Goal: Task Accomplishment & Management: Use online tool/utility

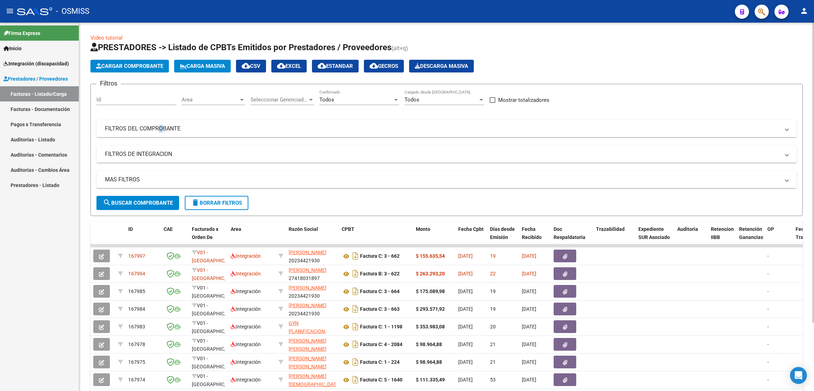
click at [157, 132] on mat-panel-title "FILTROS DEL COMPROBANTE" at bounding box center [442, 129] width 675 height 8
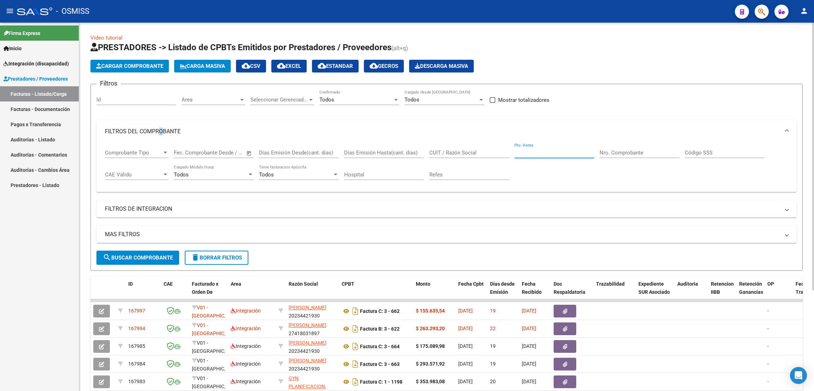
click at [525, 153] on input "Pto. Venta" at bounding box center [554, 152] width 80 height 6
type input "1"
click at [630, 153] on input "Nro. Comprobante" at bounding box center [640, 152] width 80 height 6
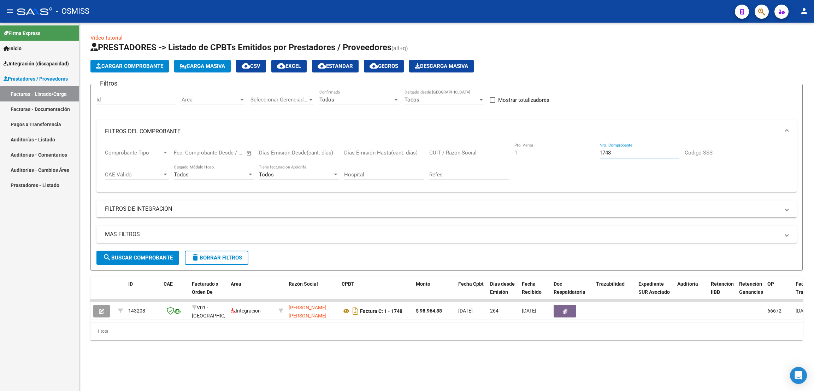
type input "1748"
drag, startPoint x: 213, startPoint y: 261, endPoint x: 304, endPoint y: 179, distance: 122.3
click at [213, 260] on button "delete Borrar Filtros" at bounding box center [217, 257] width 64 height 14
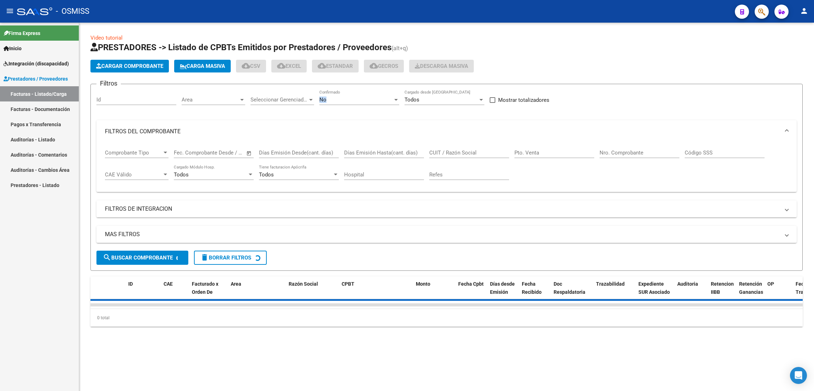
click at [349, 94] on div "No Confirmado" at bounding box center [359, 97] width 80 height 15
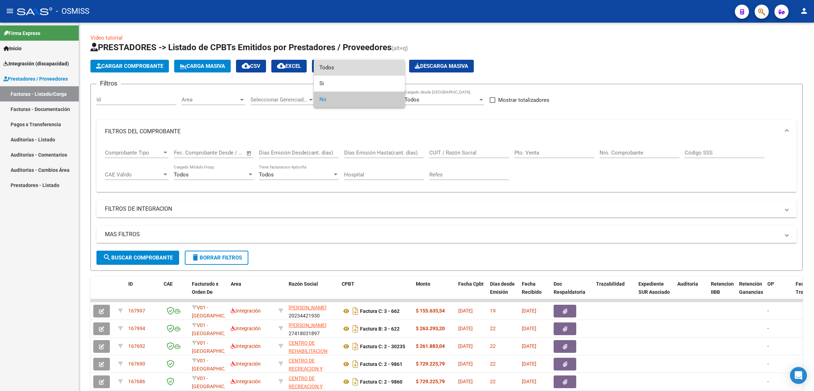
drag, startPoint x: 345, startPoint y: 67, endPoint x: 309, endPoint y: 86, distance: 40.5
click at [340, 70] on span "Todos" at bounding box center [359, 68] width 80 height 16
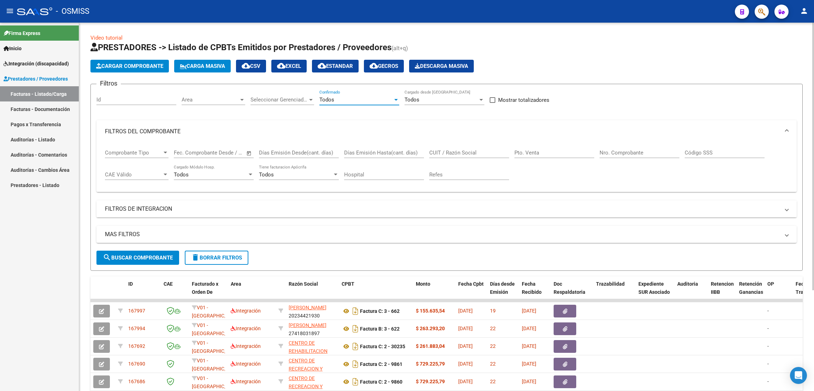
click at [136, 208] on mat-panel-title "FILTROS DE INTEGRACION" at bounding box center [442, 209] width 675 height 8
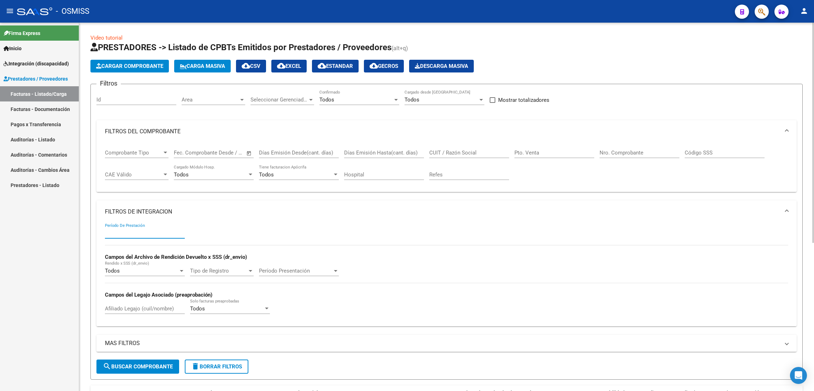
click at [166, 234] on input "Período De Prestación" at bounding box center [145, 233] width 80 height 6
type input "202507"
click at [465, 153] on input "CUIT / Razón Social" at bounding box center [469, 152] width 80 height 6
paste input "30715746499"
type input "30715746499"
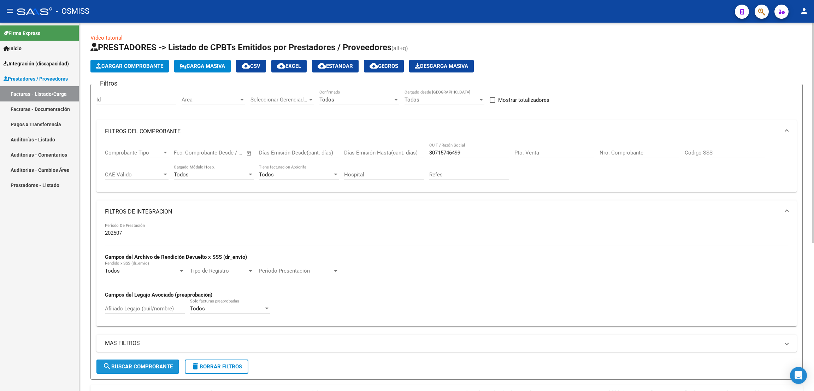
click at [131, 367] on span "search Buscar Comprobante" at bounding box center [138, 366] width 70 height 6
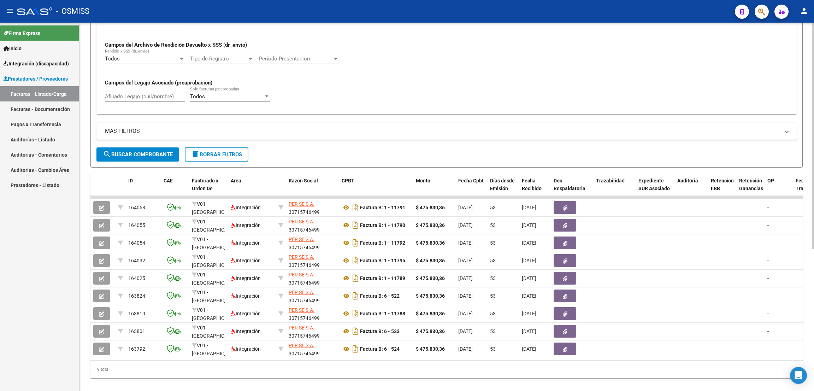
click at [162, 93] on div "Afiliado Legajo (cuil/nombre)" at bounding box center [145, 94] width 80 height 15
click at [152, 155] on span "search Buscar Comprobante" at bounding box center [138, 154] width 70 height 6
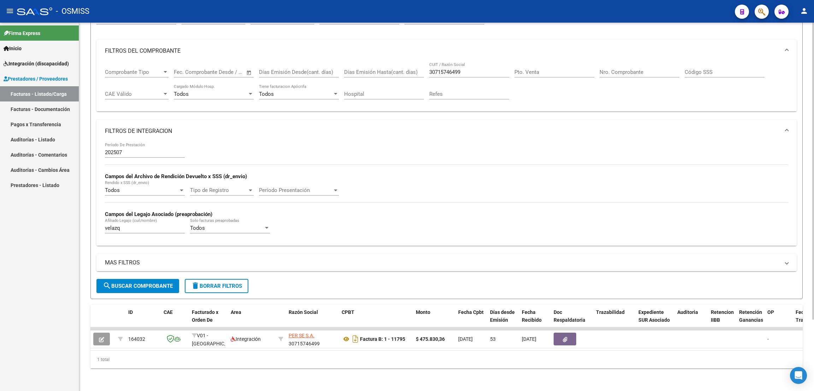
scroll to position [88, 0]
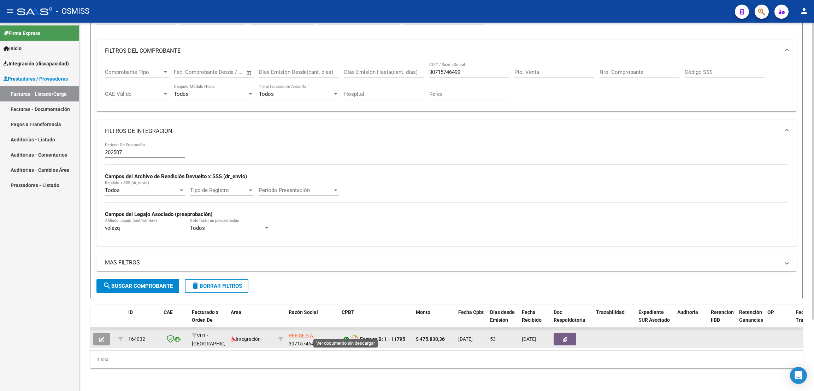
click at [345, 335] on icon at bounding box center [346, 339] width 9 height 8
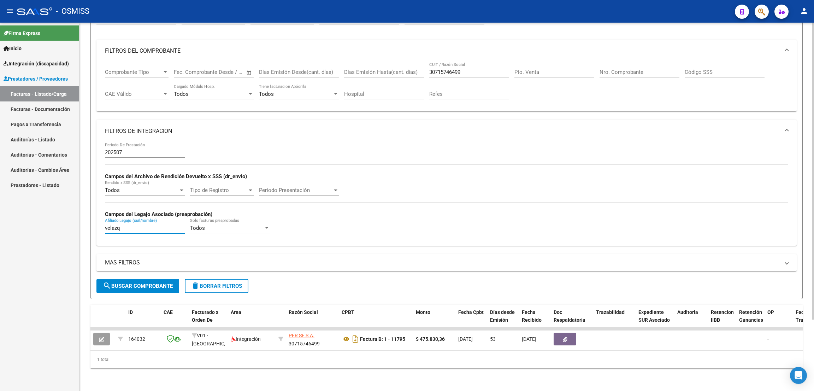
drag, startPoint x: 122, startPoint y: 220, endPoint x: 92, endPoint y: 220, distance: 30.4
click at [92, 220] on form "Filtros Id Area Area Seleccionar Gerenciador Seleccionar Gerenciador Todos Conf…" at bounding box center [446, 151] width 712 height 296
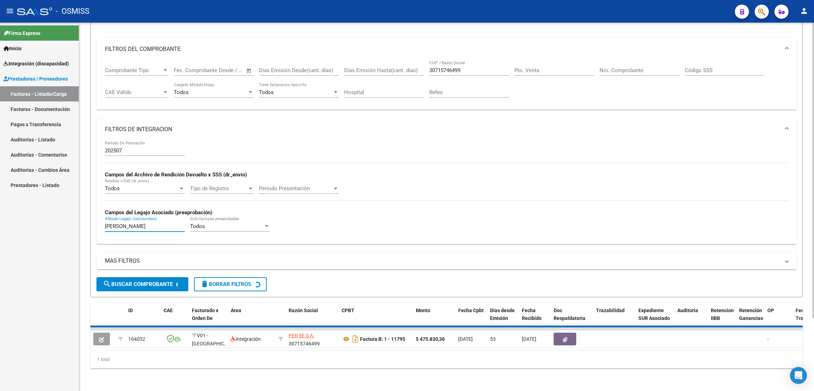
scroll to position [75, 0]
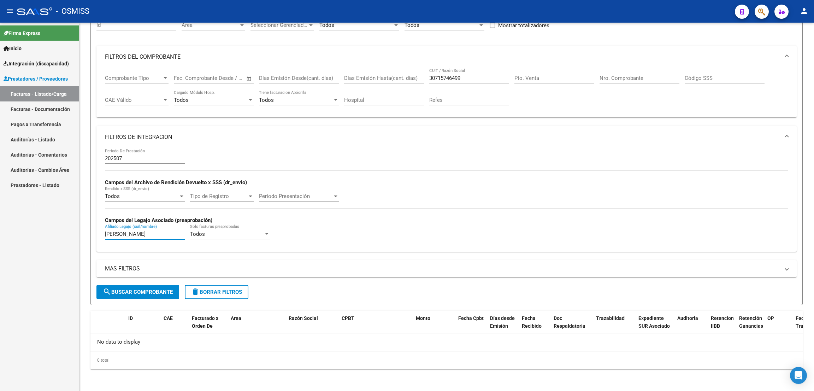
type input "[PERSON_NAME]"
drag, startPoint x: 465, startPoint y: 79, endPoint x: 408, endPoint y: 68, distance: 57.9
click at [408, 68] on div "Comprobante Tipo Comprobante Tipo Fecha inicio – Fecha fin Fec. Comprobante Des…" at bounding box center [446, 90] width 683 height 44
paste input "27396567097"
type input "27396567097"
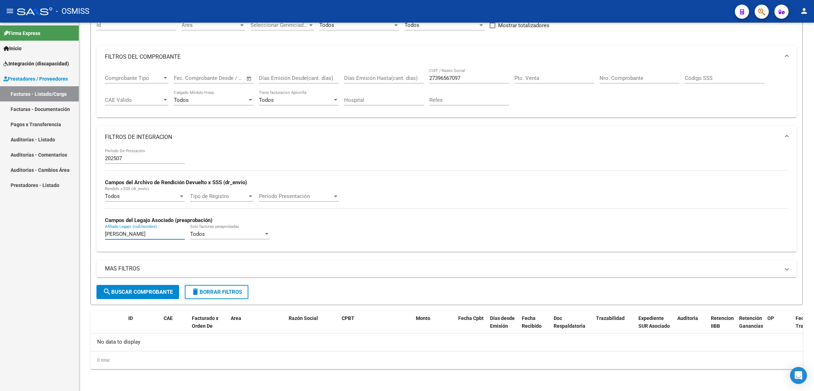
drag, startPoint x: 128, startPoint y: 237, endPoint x: 63, endPoint y: 229, distance: 66.2
click at [63, 229] on mat-sidenav-container "Firma Express Inicio Instructivos Contacto OS Integración (discapacidad) Legajo…" at bounding box center [407, 207] width 814 height 368
type input "rios"
drag, startPoint x: 461, startPoint y: 75, endPoint x: 387, endPoint y: 60, distance: 75.6
click at [388, 60] on mat-expansion-panel "FILTROS DEL COMPROBANTE Comprobante Tipo Comprobante Tipo Fecha inicio – Fecha …" at bounding box center [446, 82] width 700 height 72
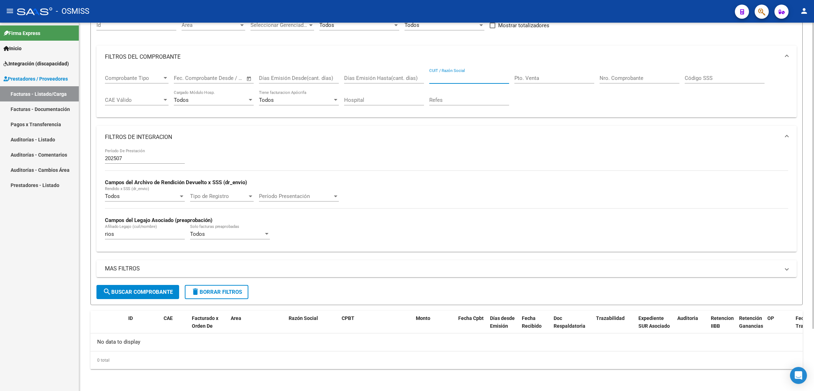
paste input "27361663476"
type input "27361663476"
click at [119, 235] on input "rios" at bounding box center [145, 234] width 80 height 6
type input "r"
type input "loan"
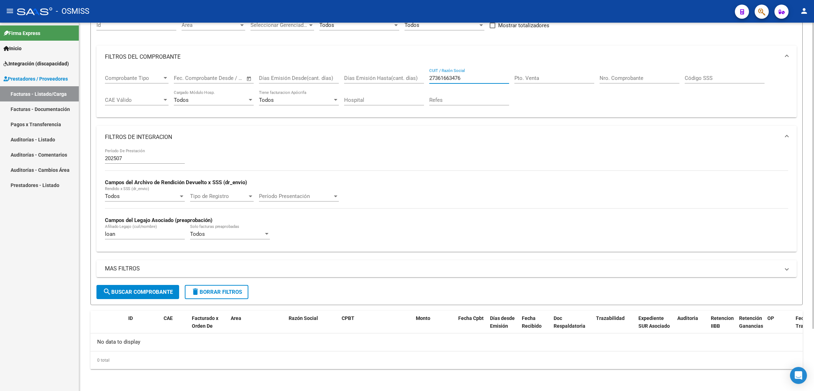
drag, startPoint x: 473, startPoint y: 75, endPoint x: 419, endPoint y: 69, distance: 54.4
click at [419, 70] on div "Comprobante Tipo Comprobante Tipo Fecha inicio – Fecha fin Fec. Comprobante Des…" at bounding box center [446, 90] width 683 height 44
paste input "27361663476"
type input "27361663476"
click at [161, 289] on span "search Buscar Comprobante" at bounding box center [138, 292] width 70 height 6
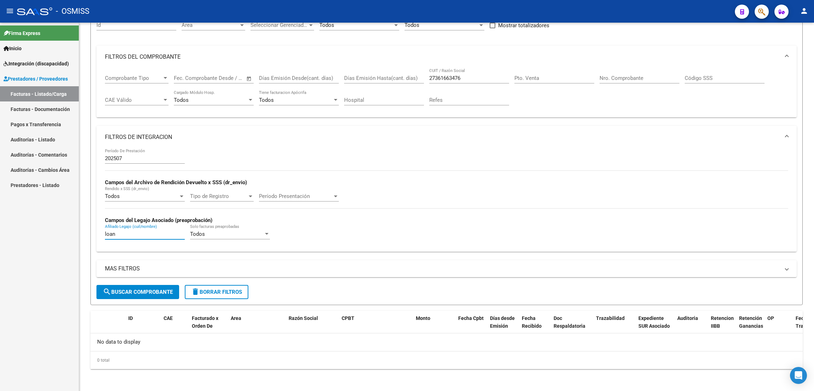
drag, startPoint x: 120, startPoint y: 235, endPoint x: 75, endPoint y: 231, distance: 45.7
click at [75, 231] on mat-sidenav-container "Firma Express Inicio Instructivos Contacto OS Integración (discapacidad) Legajo…" at bounding box center [407, 207] width 814 height 368
type input "medina"
drag, startPoint x: 478, startPoint y: 79, endPoint x: 397, endPoint y: 76, distance: 80.6
click at [397, 76] on div "Comprobante Tipo Comprobante Tipo Fecha inicio – Fecha fin Fec. Comprobante Des…" at bounding box center [446, 90] width 683 height 44
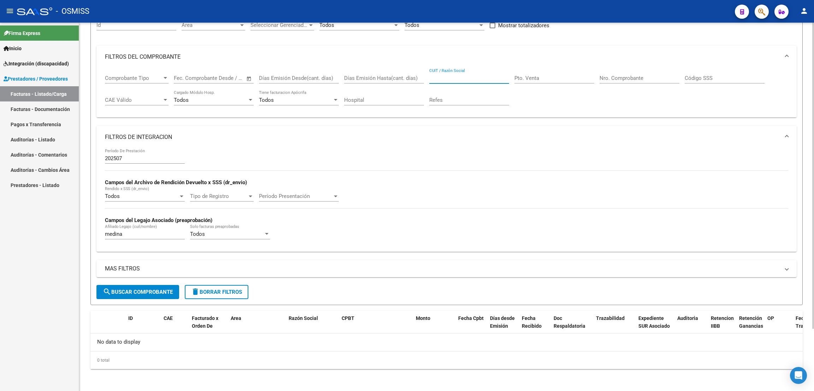
paste input "23182573574"
type input "23182573574"
drag, startPoint x: 120, startPoint y: 231, endPoint x: 101, endPoint y: 223, distance: 20.6
click at [102, 225] on div "202507 Período De Prestación Campos del Archivo de Rendición Devuelto x SSS (dr…" at bounding box center [446, 199] width 700 height 103
click at [122, 233] on input "contereras" at bounding box center [145, 234] width 80 height 6
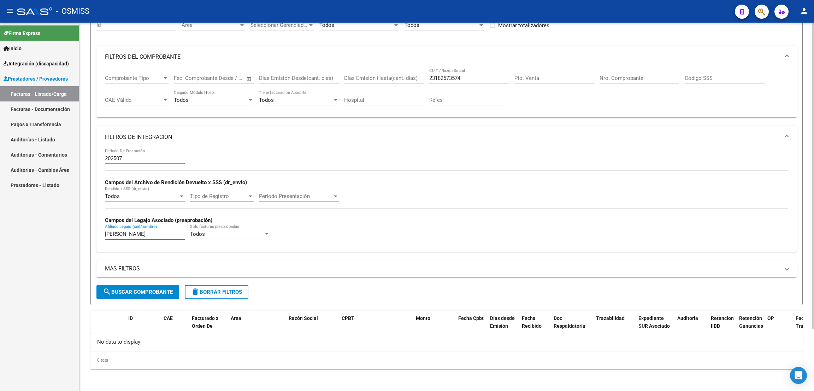
type input "[PERSON_NAME]"
click at [167, 289] on span "search Buscar Comprobante" at bounding box center [138, 292] width 70 height 6
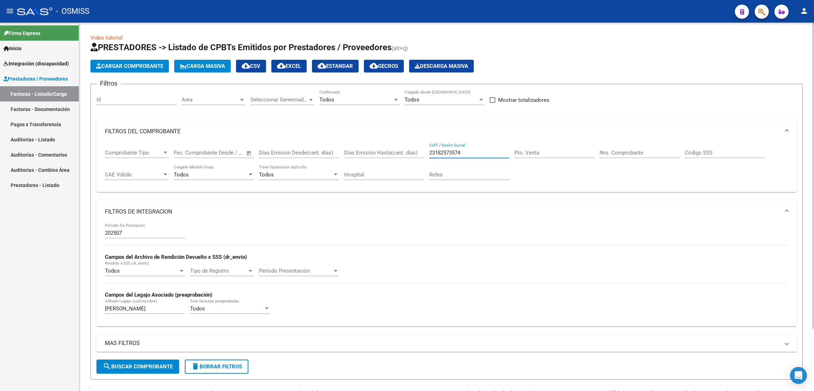
drag, startPoint x: 438, startPoint y: 153, endPoint x: 419, endPoint y: 153, distance: 19.4
click at [419, 153] on div "Comprobante Tipo Comprobante Tipo Fecha inicio – Fecha fin Fec. Comprobante Des…" at bounding box center [446, 165] width 683 height 44
paste input "27235676090"
type input "27235676090"
drag, startPoint x: 134, startPoint y: 307, endPoint x: 97, endPoint y: 293, distance: 40.0
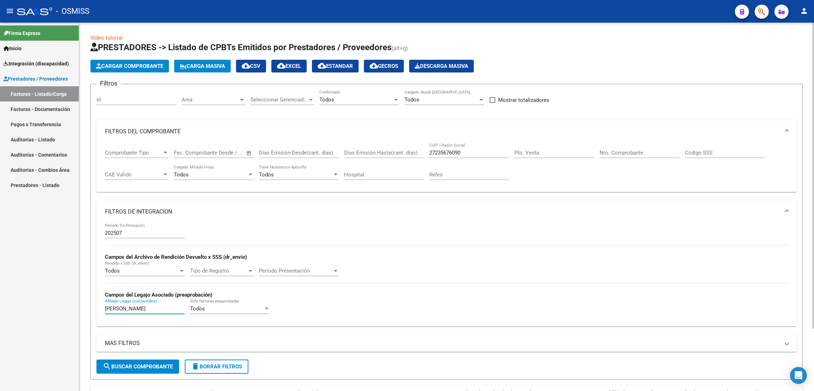
click at [97, 293] on div "202507 Período De Prestación Campos del Archivo de Rendición Devuelto x SSS (dr…" at bounding box center [446, 274] width 700 height 103
drag, startPoint x: 161, startPoint y: 362, endPoint x: 160, endPoint y: 359, distance: 3.8
click at [162, 363] on span "search Buscar Comprobante" at bounding box center [138, 366] width 70 height 6
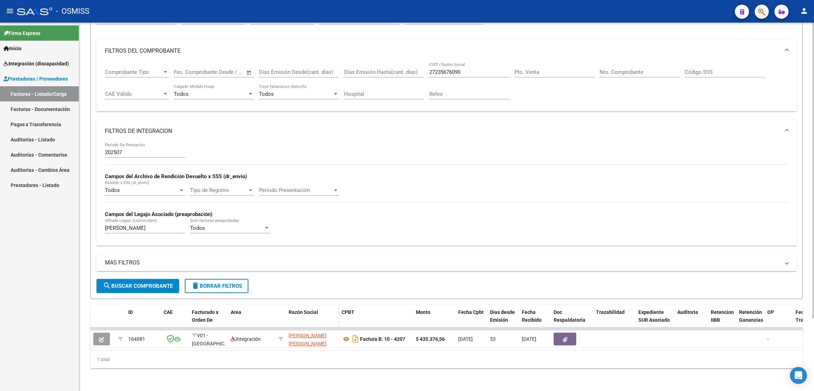
scroll to position [88, 0]
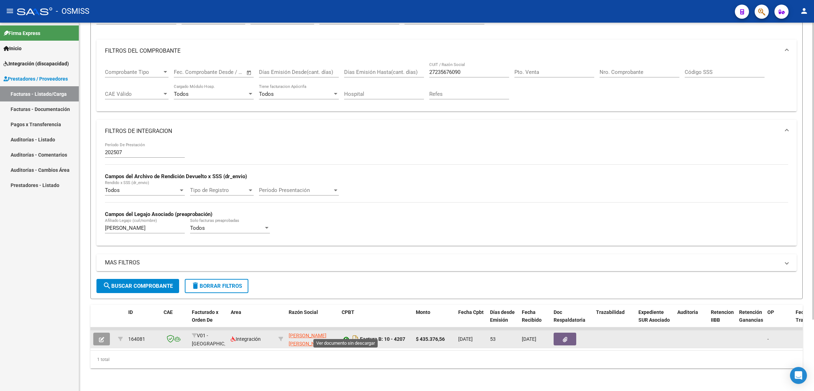
click at [346, 335] on icon at bounding box center [346, 339] width 9 height 8
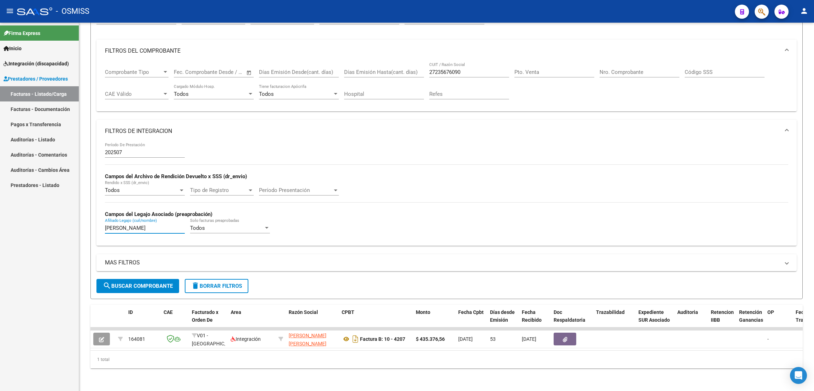
drag, startPoint x: 132, startPoint y: 223, endPoint x: 79, endPoint y: 224, distance: 53.7
click at [79, 224] on mat-sidenav-container "Firma Express Inicio Instructivos Contacto OS Integración (discapacidad) Legajo…" at bounding box center [407, 207] width 814 height 368
type input "villa"
drag, startPoint x: 469, startPoint y: 67, endPoint x: 431, endPoint y: 62, distance: 38.8
click at [431, 62] on div "27235676090 CUIT / Razón Social" at bounding box center [469, 69] width 80 height 15
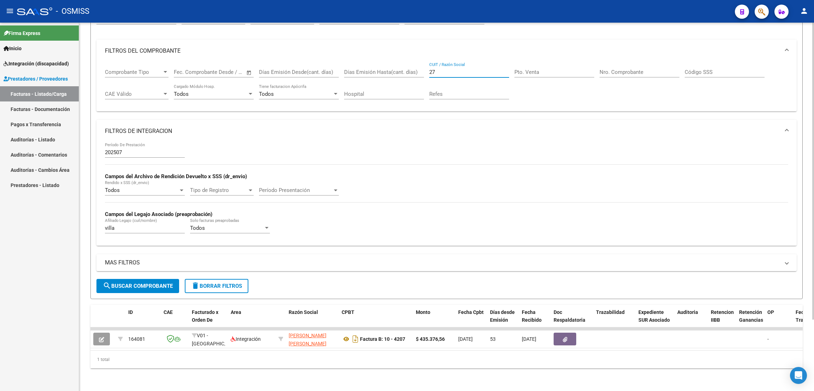
type input "2"
paste input "27438520231"
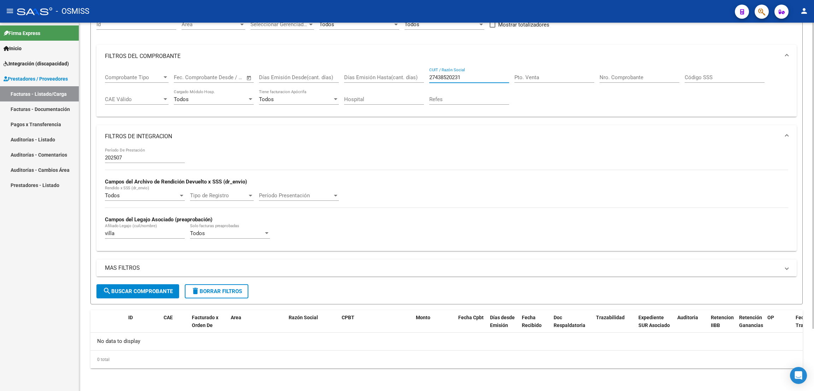
scroll to position [75, 0]
type input "27438520231"
drag, startPoint x: 125, startPoint y: 233, endPoint x: 88, endPoint y: 219, distance: 40.4
click at [88, 221] on div "Video tutorial PRESTADORES -> Listado de CPBTs Emitidos por Prestadores / Prove…" at bounding box center [446, 169] width 735 height 443
drag, startPoint x: 478, startPoint y: 76, endPoint x: 393, endPoint y: 70, distance: 85.4
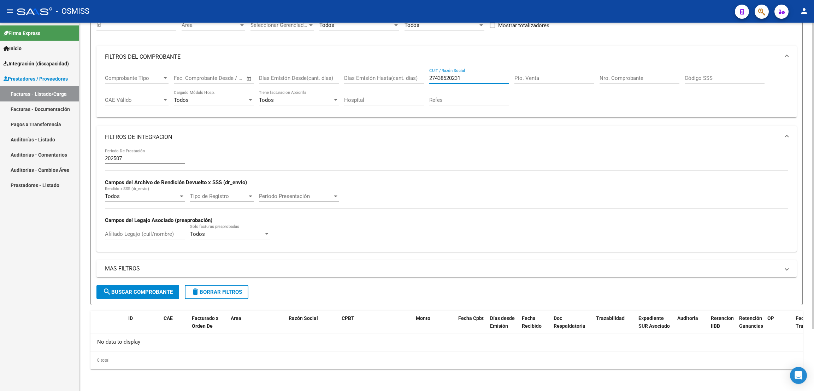
click at [394, 70] on div "Comprobante Tipo Comprobante Tipo Fecha inicio – Fecha fin Fec. Comprobante Des…" at bounding box center [446, 90] width 683 height 44
click at [567, 81] on div "Pto. Venta" at bounding box center [554, 75] width 80 height 15
type input "2"
click at [633, 77] on input "Nro. Comprobante" at bounding box center [640, 78] width 80 height 6
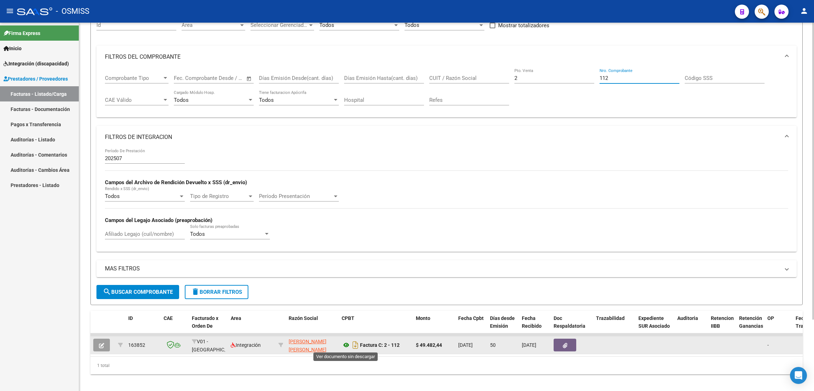
type input "112"
click at [346, 346] on icon at bounding box center [346, 345] width 9 height 8
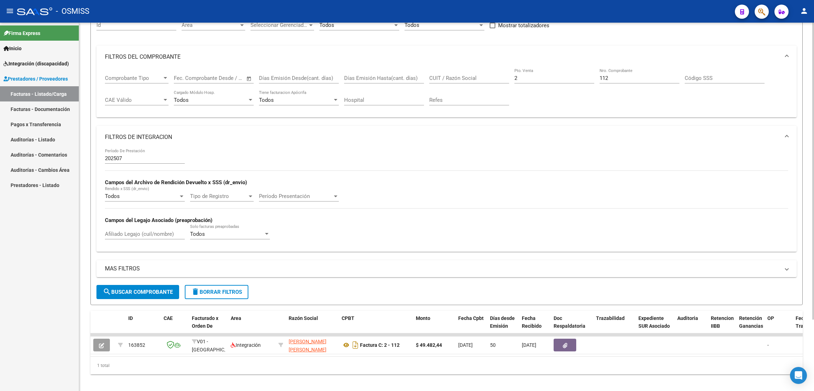
click at [531, 75] on input "2" at bounding box center [554, 78] width 80 height 6
click at [615, 83] on div "112 Nro. Comprobante" at bounding box center [640, 79] width 80 height 22
click at [611, 78] on input "112" at bounding box center [640, 78] width 80 height 6
type input "1"
click at [468, 81] on div "CUIT / Razón Social" at bounding box center [469, 79] width 80 height 22
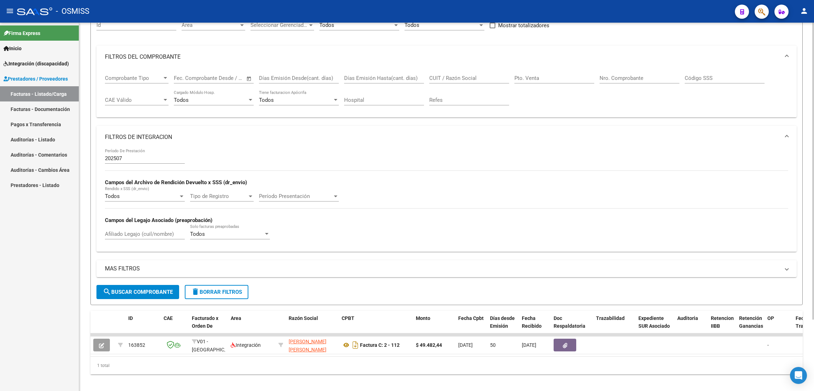
click at [470, 78] on input "CUIT / Razón Social" at bounding box center [469, 78] width 80 height 6
paste input "20344818089"
type input "20344818089"
click at [164, 231] on input "Afiliado Legajo (cuil/nombre)" at bounding box center [145, 234] width 80 height 6
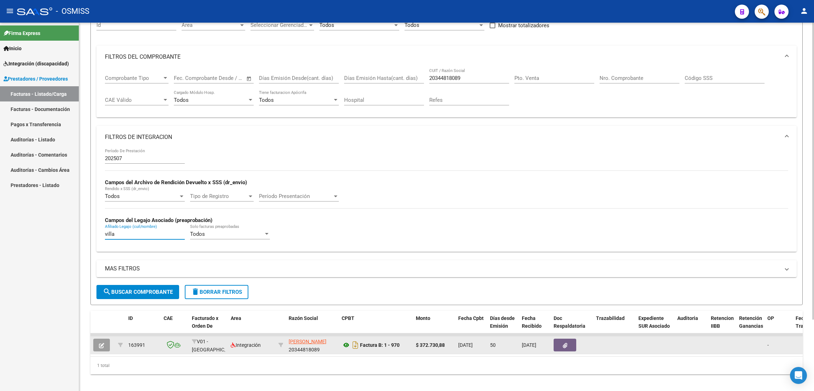
type input "villa"
click at [346, 344] on icon at bounding box center [346, 345] width 9 height 8
click at [345, 346] on icon at bounding box center [346, 345] width 9 height 8
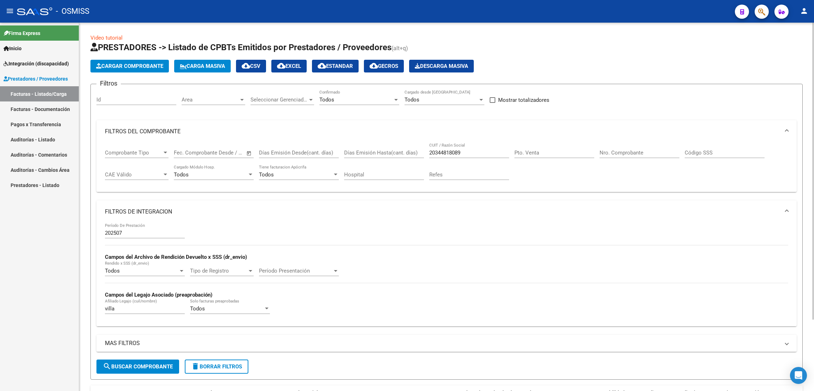
scroll to position [88, 0]
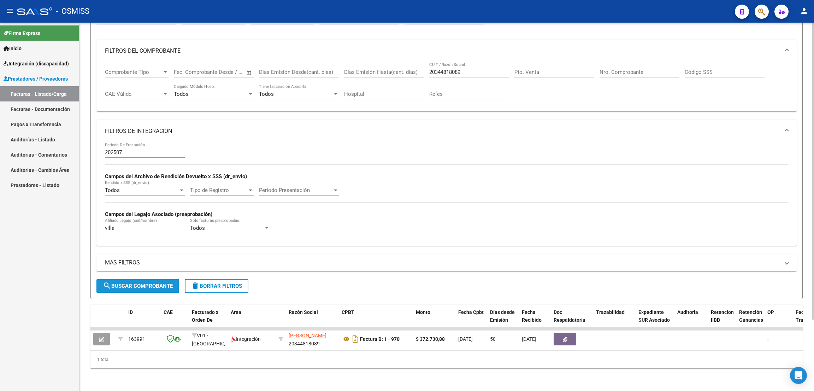
click at [130, 283] on span "search Buscar Comprobante" at bounding box center [138, 286] width 70 height 6
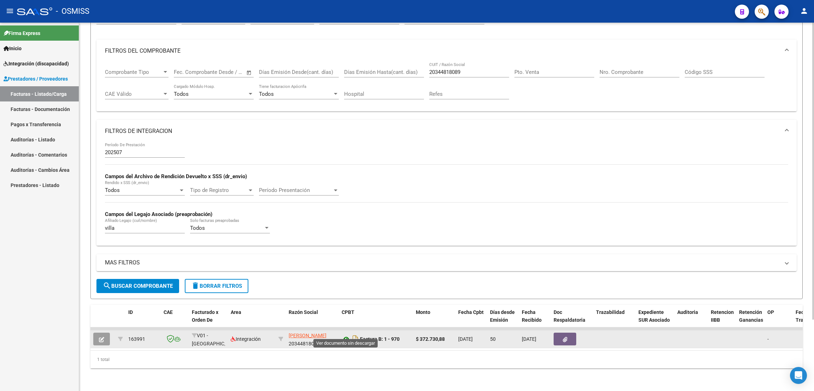
click at [346, 335] on icon at bounding box center [346, 339] width 9 height 8
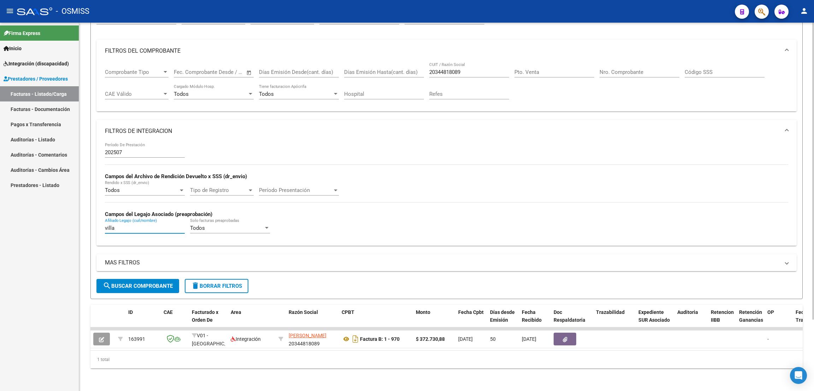
drag, startPoint x: 111, startPoint y: 220, endPoint x: 89, endPoint y: 221, distance: 21.9
click at [89, 221] on div "Video tutorial PRESTADORES -> Listado de CPBTs Emitidos por Prestadores / Prove…" at bounding box center [446, 166] width 735 height 449
type input "VILLAL"
drag, startPoint x: 468, startPoint y: 67, endPoint x: 425, endPoint y: 61, distance: 42.8
click at [426, 62] on div "Comprobante Tipo Comprobante Tipo Fecha inicio – Fecha fin Fec. Comprobante Des…" at bounding box center [446, 84] width 683 height 44
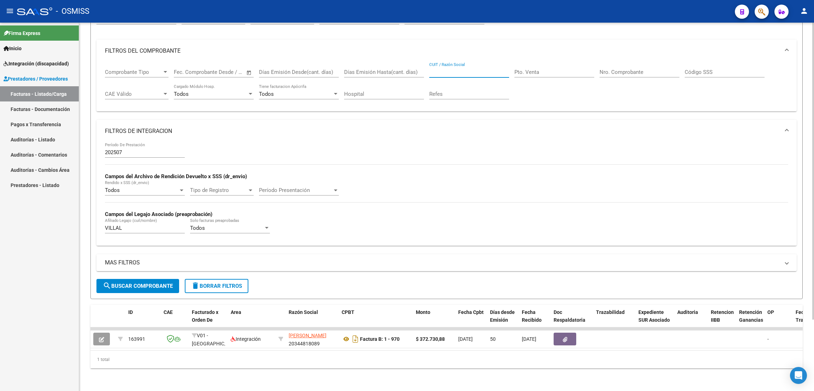
paste input "27176997112"
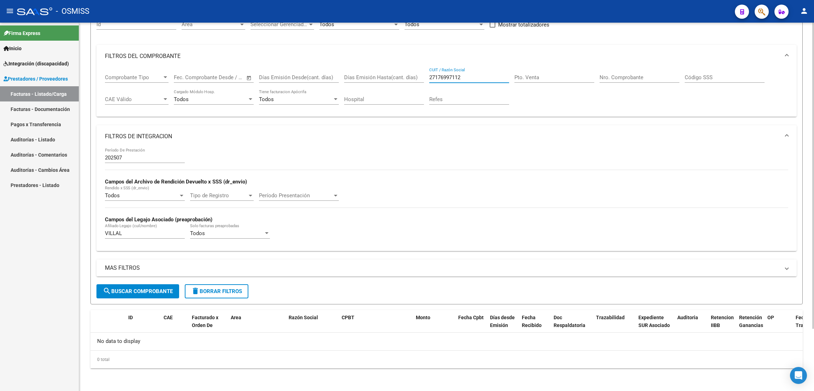
scroll to position [75, 0]
type input "27176997112"
drag, startPoint x: 125, startPoint y: 234, endPoint x: 106, endPoint y: 234, distance: 19.1
click at [106, 234] on input "VILLAL" at bounding box center [145, 234] width 80 height 6
drag, startPoint x: 469, startPoint y: 79, endPoint x: 412, endPoint y: 73, distance: 57.9
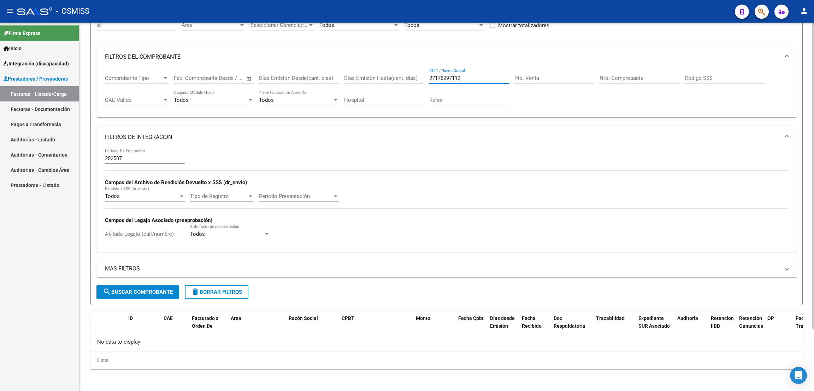
click at [412, 73] on div "Comprobante Tipo Comprobante Tipo Fecha inicio – Fecha fin Fec. Comprobante Des…" at bounding box center [446, 90] width 683 height 44
paste input "30637468606"
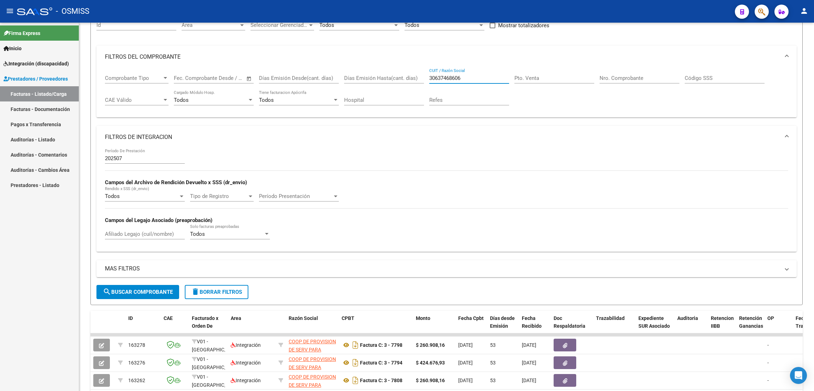
type input "30637468606"
click at [150, 230] on div "Afiliado Legajo (cuil/nombre)" at bounding box center [145, 231] width 80 height 15
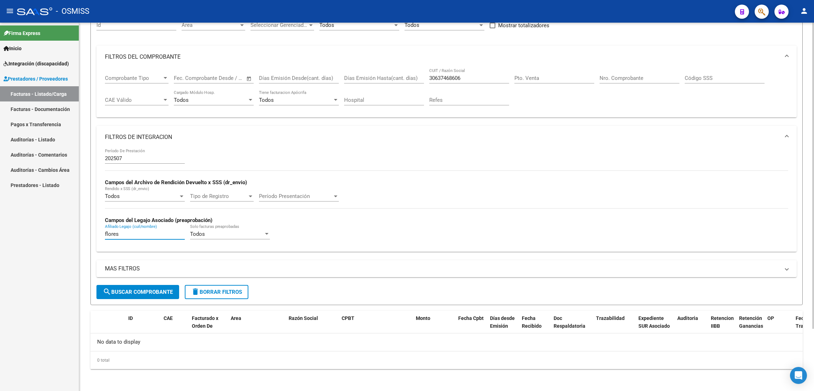
drag, startPoint x: 122, startPoint y: 233, endPoint x: 104, endPoint y: 228, distance: 19.6
click at [104, 228] on div "202507 Período De Prestación Campos del Archivo de Rendición Devuelto x SSS (dr…" at bounding box center [446, 199] width 700 height 103
type input "´"
type input "[PERSON_NAME]"
drag, startPoint x: 465, startPoint y: 75, endPoint x: 424, endPoint y: 77, distance: 41.0
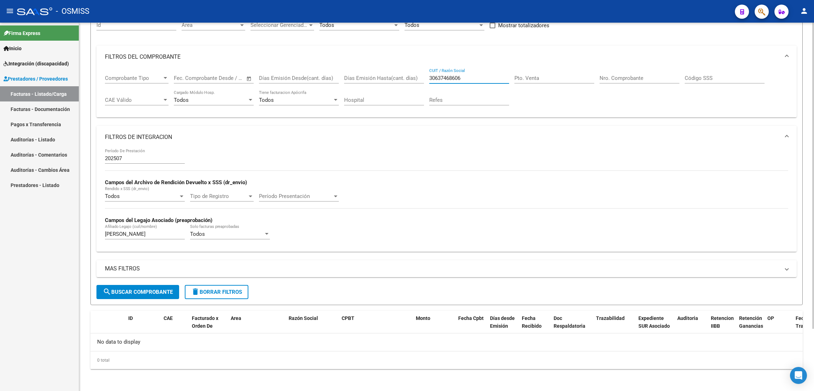
click at [424, 77] on div "Comprobante Tipo Comprobante Tipo Fecha inicio – Fecha fin Fec. Comprobante Des…" at bounding box center [446, 90] width 683 height 44
paste input "27320111337"
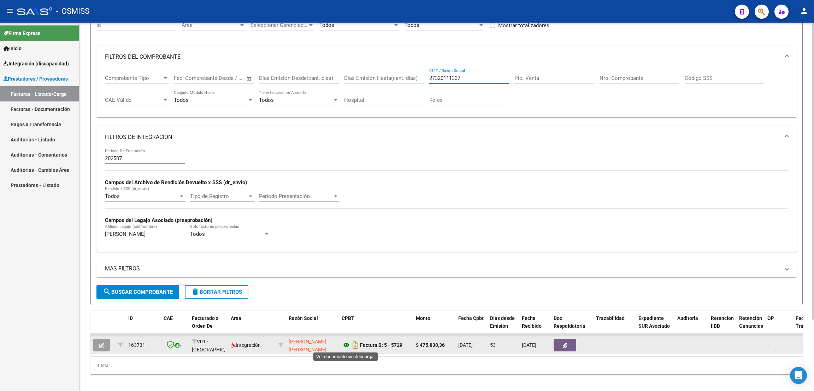
type input "27320111337"
click at [345, 343] on icon at bounding box center [346, 345] width 9 height 8
click at [348, 346] on icon at bounding box center [346, 345] width 9 height 8
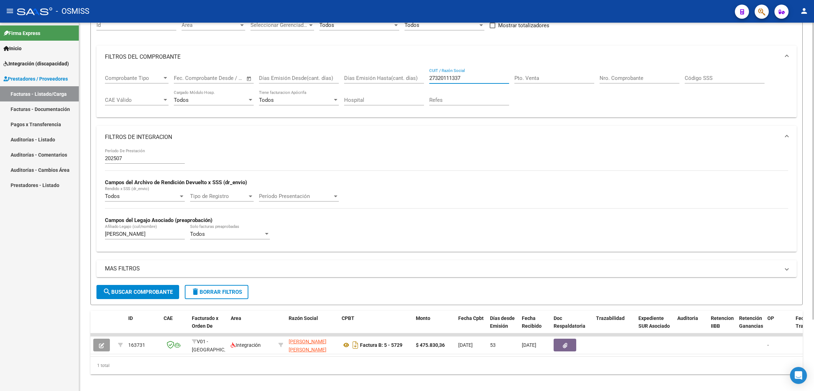
drag, startPoint x: 472, startPoint y: 75, endPoint x: 403, endPoint y: 73, distance: 68.2
click at [403, 73] on div "Comprobante Tipo Comprobante Tipo Fecha inicio – Fecha fin Fec. Comprobante Des…" at bounding box center [446, 90] width 683 height 44
paste input "27389513836"
type input "27389513836"
drag, startPoint x: 131, startPoint y: 235, endPoint x: 89, endPoint y: 231, distance: 42.2
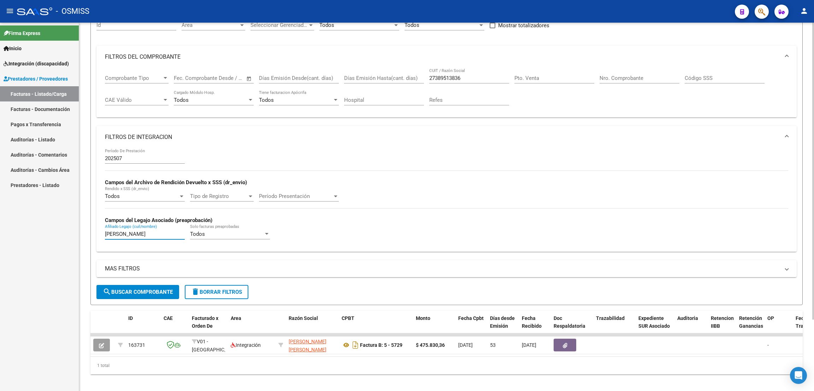
click at [89, 231] on div "Video tutorial PRESTADORES -> Listado de CPBTs Emitidos por Prestadores / Prove…" at bounding box center [446, 172] width 735 height 449
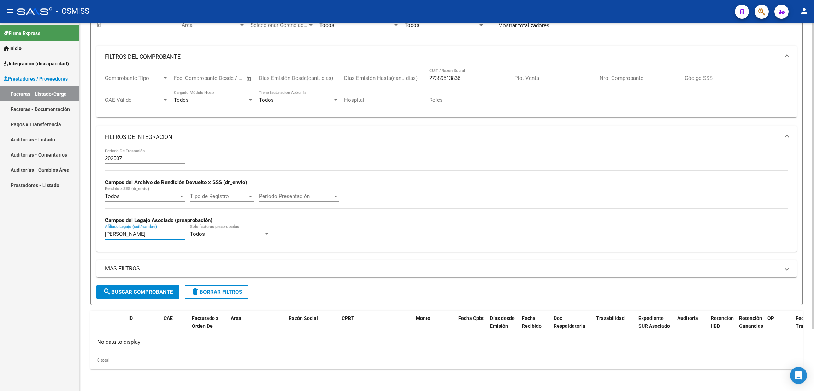
type input "[PERSON_NAME]"
drag, startPoint x: 148, startPoint y: 293, endPoint x: 280, endPoint y: 147, distance: 197.6
click at [148, 293] on span "search Buscar Comprobante" at bounding box center [138, 292] width 70 height 6
drag, startPoint x: 421, startPoint y: 73, endPoint x: 411, endPoint y: 72, distance: 9.9
click at [411, 72] on div "Comprobante Tipo Comprobante Tipo Fecha inicio – Fecha fin Fec. Comprobante Des…" at bounding box center [446, 90] width 683 height 44
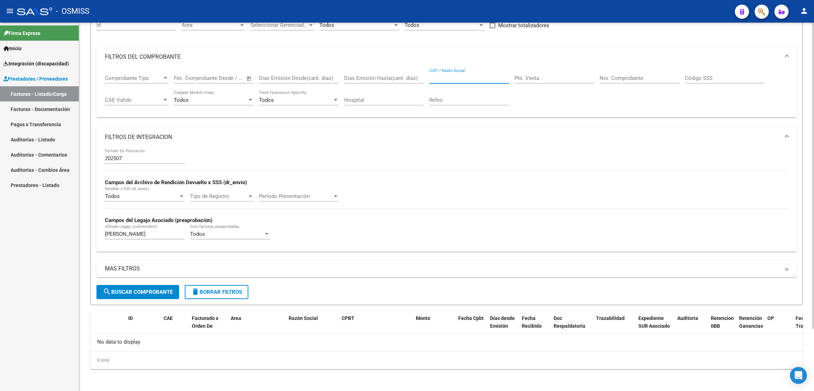
paste input "27178642710"
type input "27178642710"
drag, startPoint x: 482, startPoint y: 79, endPoint x: 418, endPoint y: 74, distance: 64.6
click at [418, 74] on div "Comprobante Tipo Comprobante Tipo Fecha inicio – Fecha fin Fec. Comprobante Des…" at bounding box center [446, 90] width 683 height 44
paste input "27380270388"
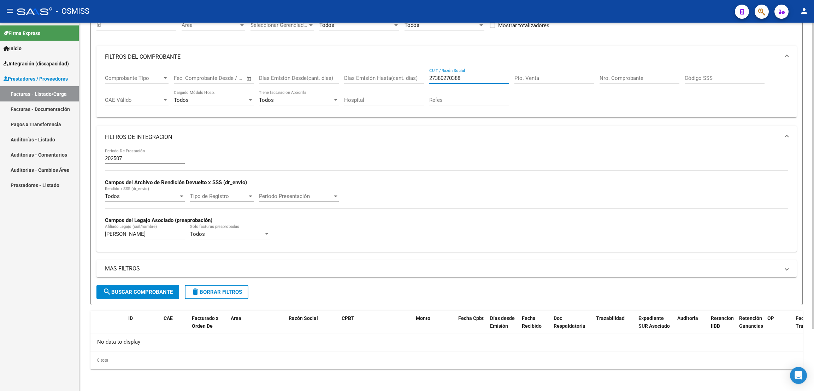
type input "27380270388"
click at [129, 292] on span "search Buscar Comprobante" at bounding box center [138, 292] width 70 height 6
drag, startPoint x: 135, startPoint y: 235, endPoint x: 80, endPoint y: 225, distance: 56.0
click at [80, 225] on div "Video tutorial PRESTADORES -> Listado de CPBTs Emitidos por Prestadores / Prove…" at bounding box center [446, 169] width 735 height 443
type input "ROJAS"
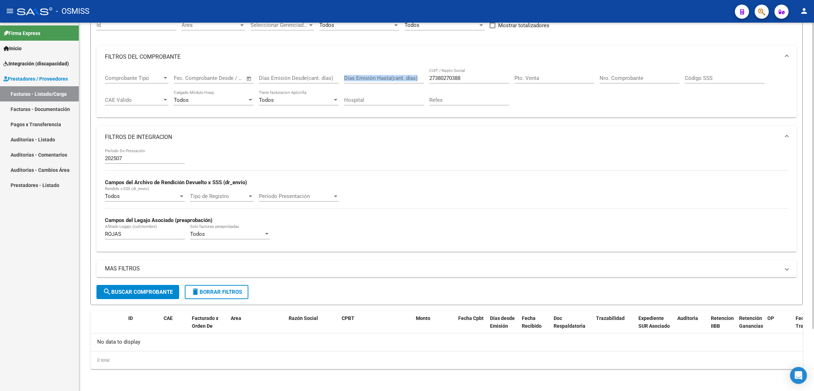
drag, startPoint x: 481, startPoint y: 81, endPoint x: 413, endPoint y: 77, distance: 68.0
click at [413, 76] on div "Comprobante Tipo Comprobante Tipo Fecha inicio – Fecha fin Fec. Comprobante Des…" at bounding box center [446, 90] width 683 height 44
click at [470, 82] on div "27380270388 CUIT / Razón Social" at bounding box center [469, 75] width 80 height 15
drag, startPoint x: 453, startPoint y: 99, endPoint x: 457, endPoint y: 94, distance: 6.5
click at [453, 98] on input "Refes" at bounding box center [469, 100] width 80 height 6
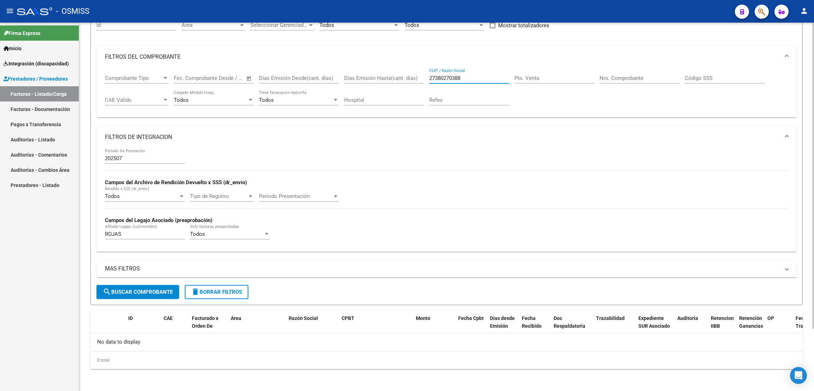
drag, startPoint x: 468, startPoint y: 77, endPoint x: 471, endPoint y: 78, distance: 3.7
click at [468, 76] on input "27380270388" at bounding box center [469, 78] width 80 height 6
drag, startPoint x: 471, startPoint y: 78, endPoint x: 427, endPoint y: 84, distance: 44.9
click at [427, 84] on div "Comprobante Tipo Comprobante Tipo Fecha inicio – Fecha fin Fec. Comprobante Des…" at bounding box center [446, 90] width 683 height 44
paste input "27235676090"
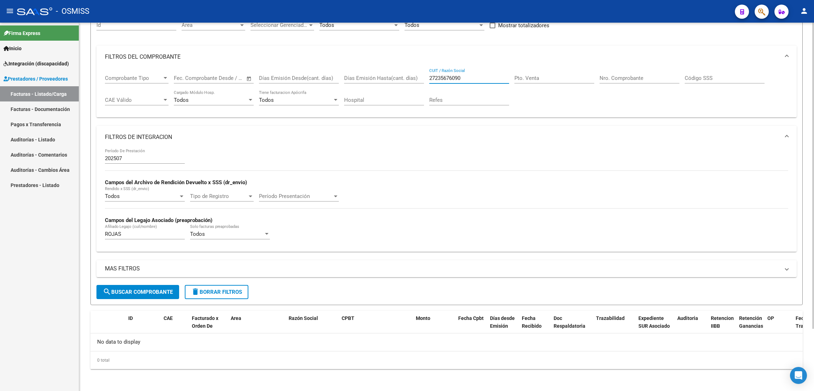
type input "27235676090"
click at [146, 289] on span "search Buscar Comprobante" at bounding box center [138, 292] width 70 height 6
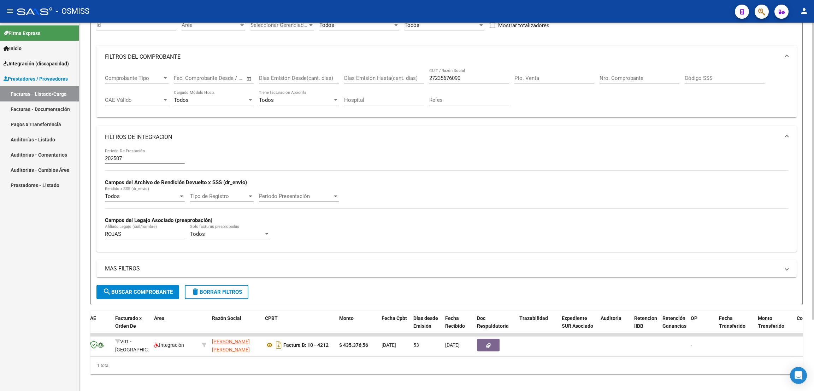
scroll to position [0, 73]
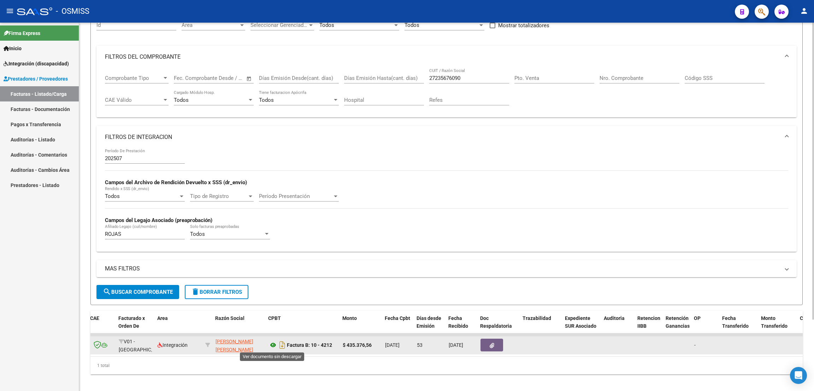
click at [275, 342] on icon at bounding box center [273, 345] width 9 height 8
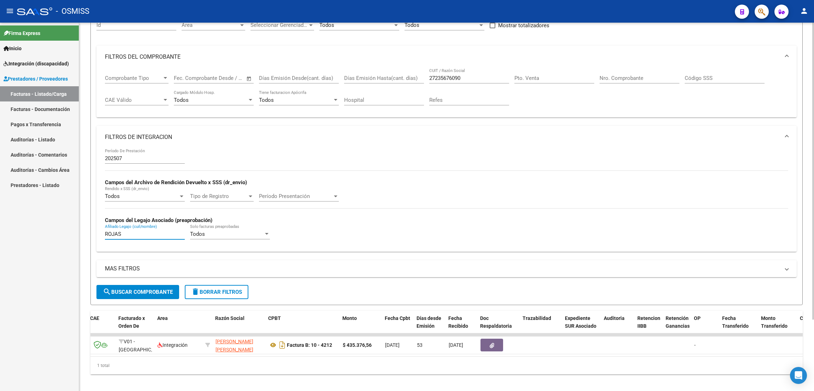
drag, startPoint x: 139, startPoint y: 233, endPoint x: 96, endPoint y: 235, distance: 42.5
click at [96, 235] on div "202507 Período De Prestación Campos del Archivo de Rendición Devuelto x SSS (dr…" at bounding box center [446, 199] width 700 height 103
type input "CABALLERO"
drag, startPoint x: 464, startPoint y: 77, endPoint x: 414, endPoint y: 73, distance: 50.3
click at [414, 73] on div "Comprobante Tipo Comprobante Tipo Fecha inicio – Fecha fin Fec. Comprobante Des…" at bounding box center [446, 90] width 683 height 44
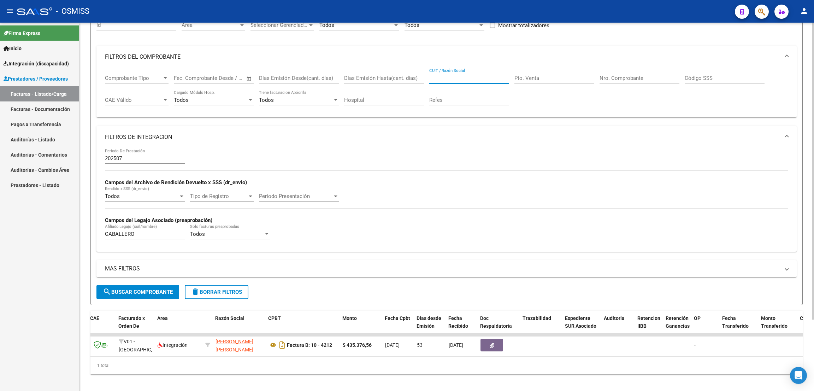
paste input "27388556620"
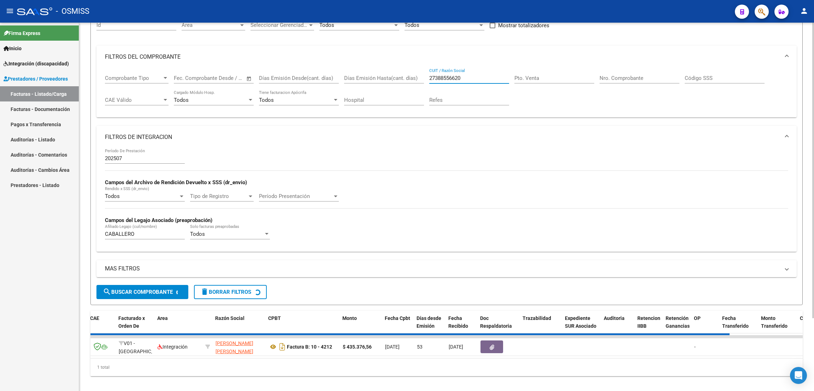
scroll to position [0, 0]
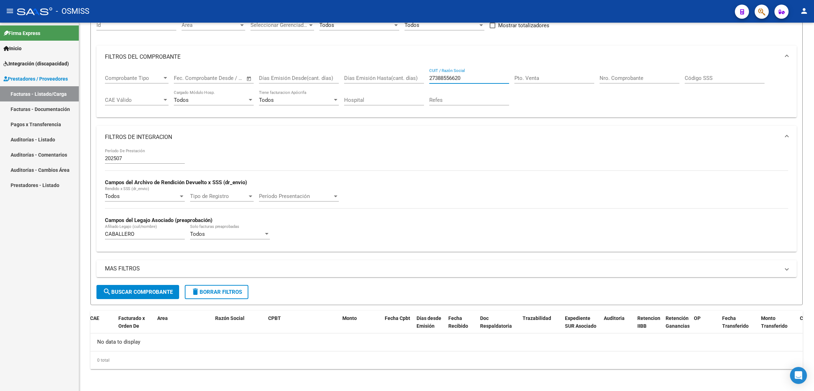
type input "27388556620"
drag, startPoint x: 461, startPoint y: 76, endPoint x: 420, endPoint y: 81, distance: 41.3
click at [420, 81] on div "Comprobante Tipo Comprobante Tipo Fecha inicio – Fecha fin Fec. Comprobante Des…" at bounding box center [446, 90] width 683 height 44
paste input "23424570664"
type input "23424570664"
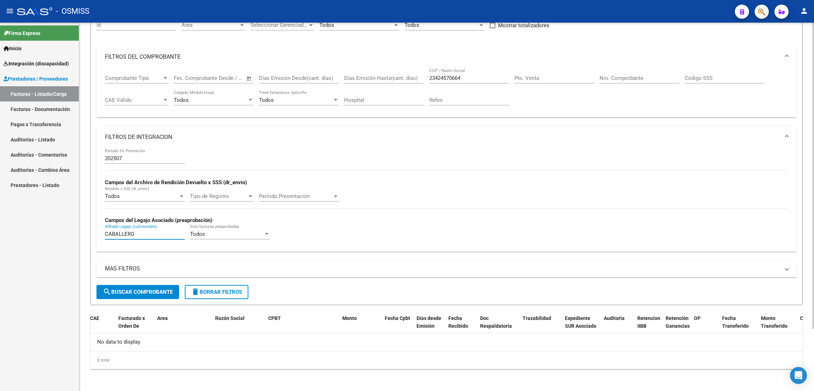
drag, startPoint x: 140, startPoint y: 235, endPoint x: 92, endPoint y: 230, distance: 47.6
click at [92, 231] on form "Filtros Id Area Area Seleccionar Gerenciador Seleccionar Gerenciador Todos Conf…" at bounding box center [446, 157] width 712 height 296
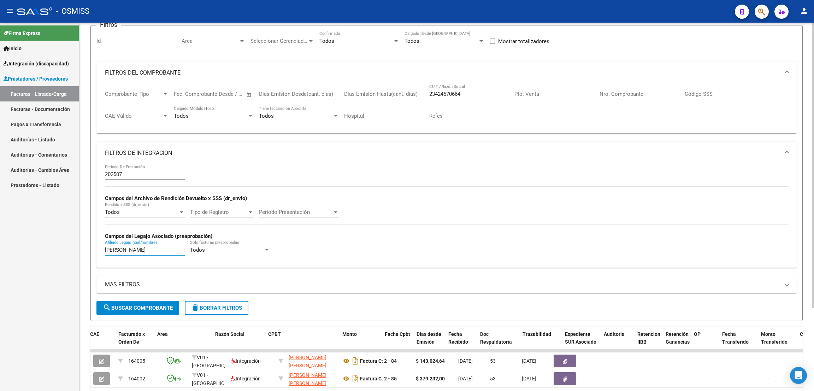
scroll to position [75, 0]
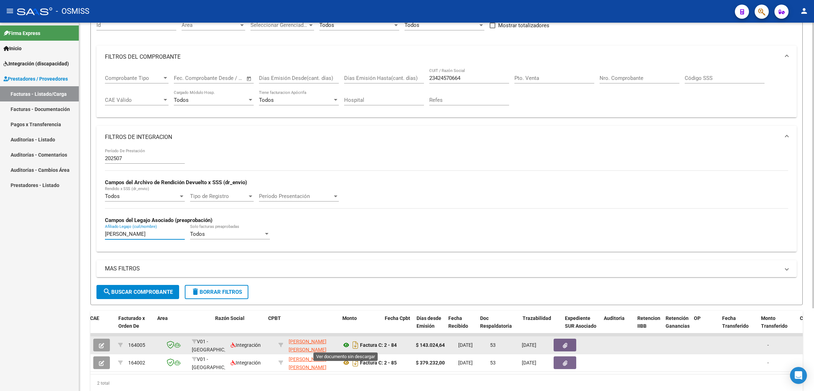
click at [346, 344] on icon at bounding box center [346, 345] width 9 height 8
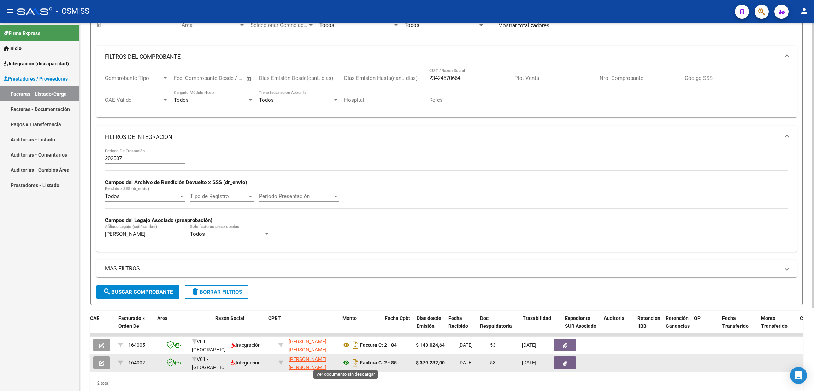
click at [347, 361] on icon at bounding box center [346, 362] width 9 height 8
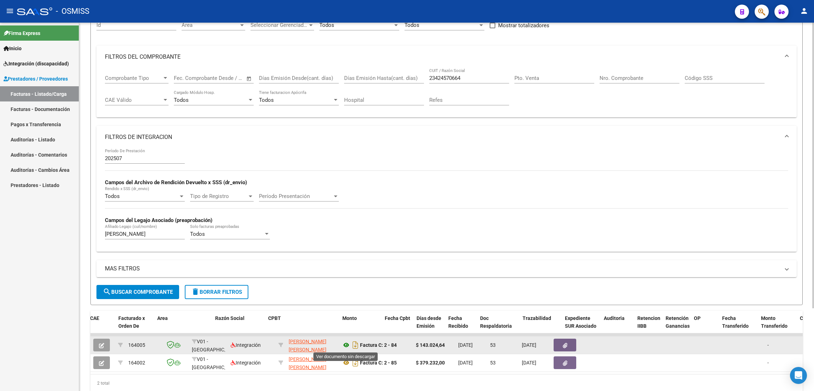
click at [347, 346] on icon at bounding box center [346, 345] width 9 height 8
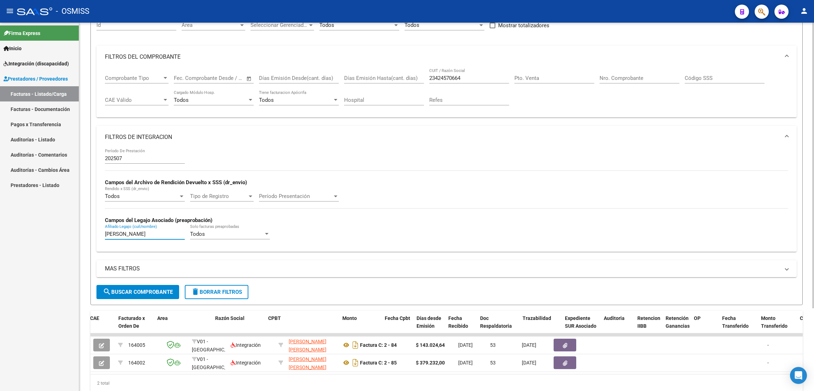
drag, startPoint x: 119, startPoint y: 234, endPoint x: 99, endPoint y: 226, distance: 21.3
click at [100, 226] on div "202507 Período De Prestación Campos del Archivo de Rendición Devuelto x SSS (dr…" at bounding box center [446, 199] width 700 height 103
type input "caminit"
drag, startPoint x: 455, startPoint y: 81, endPoint x: 412, endPoint y: 86, distance: 43.0
click at [412, 86] on div "Comprobante Tipo Comprobante Tipo Fecha inicio – Fecha fin Fec. Comprobante Des…" at bounding box center [446, 90] width 683 height 44
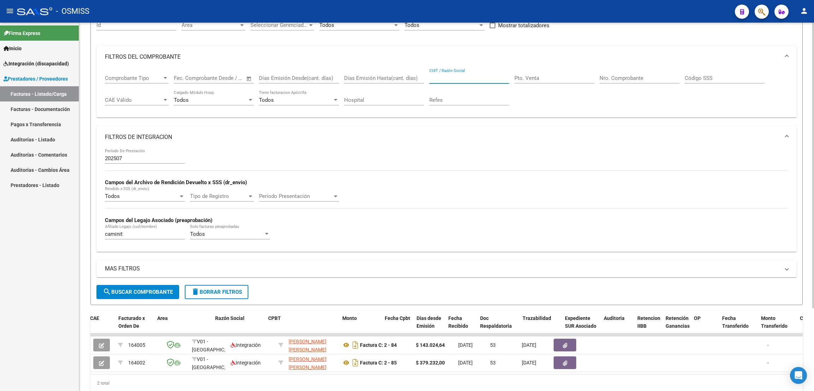
paste input "27235676090"
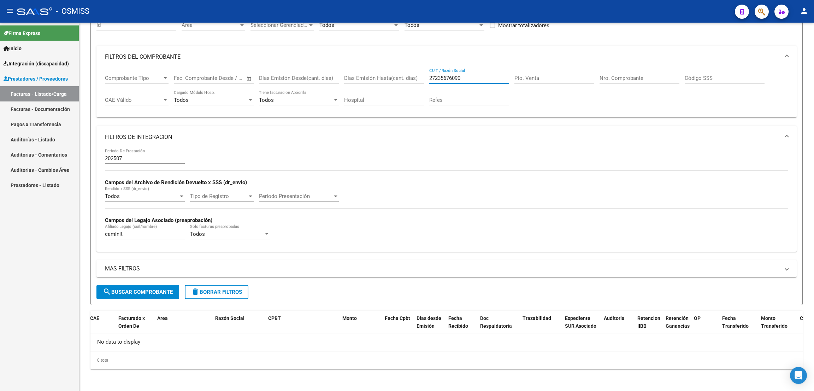
type input "27235676090"
drag, startPoint x: 130, startPoint y: 234, endPoint x: 70, endPoint y: 240, distance: 60.0
click at [70, 240] on mat-sidenav-container "Firma Express Inicio Instructivos Contacto OS Integración (discapacidad) Legajo…" at bounding box center [407, 207] width 814 height 368
type input "SANTOS"
drag, startPoint x: 468, startPoint y: 79, endPoint x: 413, endPoint y: 75, distance: 55.6
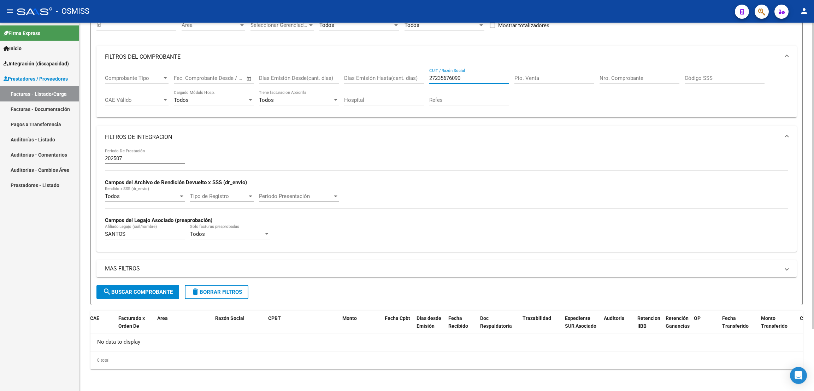
click at [413, 75] on div "Comprobante Tipo Comprobante Tipo Fecha inicio – Fecha fin Fec. Comprobante Des…" at bounding box center [446, 90] width 683 height 44
paste input "30609906738"
type input "30609906738"
drag, startPoint x: 473, startPoint y: 75, endPoint x: 397, endPoint y: 68, distance: 76.3
click at [397, 68] on div "Comprobante Tipo Comprobante Tipo Fecha inicio – Fecha fin Fec. Comprobante Des…" at bounding box center [446, 90] width 683 height 44
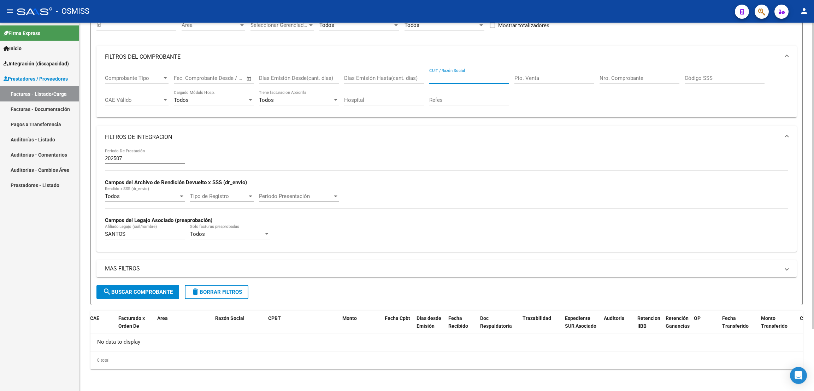
paste input "30609906738"
type input "30609906738"
drag, startPoint x: 476, startPoint y: 77, endPoint x: 420, endPoint y: 86, distance: 56.5
click at [420, 86] on div "Comprobante Tipo Comprobante Tipo Fecha inicio – Fecha fin Fec. Comprobante Des…" at bounding box center [446, 90] width 683 height 44
paste input "27359853616"
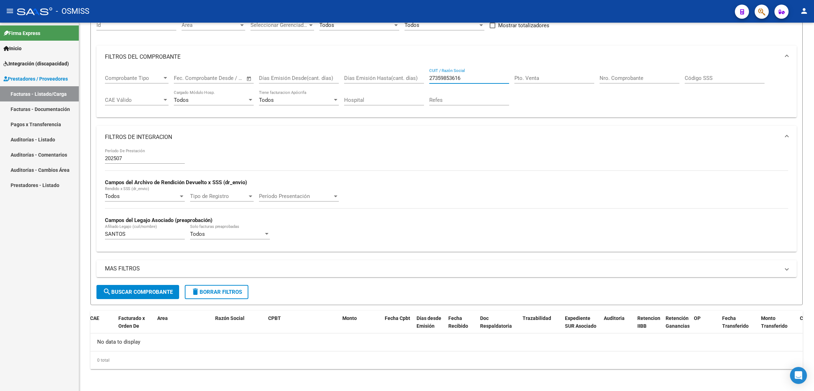
type input "27359853616"
drag, startPoint x: 467, startPoint y: 75, endPoint x: 418, endPoint y: 72, distance: 49.5
click at [418, 72] on div "Comprobante Tipo Comprobante Tipo Fecha inicio – Fecha fin Fec. Comprobante Des…" at bounding box center [446, 90] width 683 height 44
paste input "27407633690"
type input "27407633690"
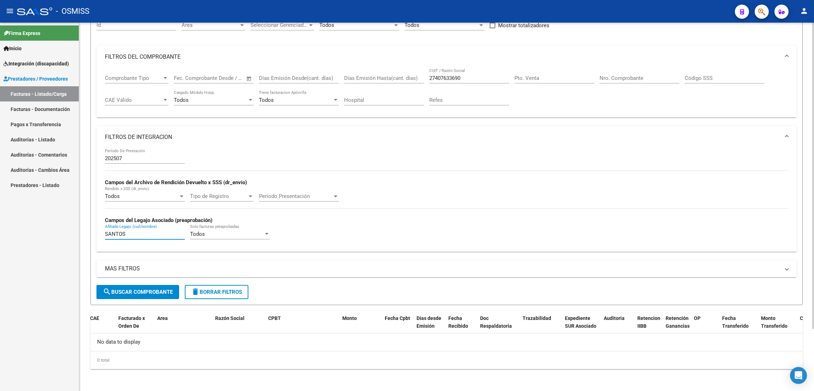
drag, startPoint x: 130, startPoint y: 234, endPoint x: 93, endPoint y: 236, distance: 37.2
click at [93, 236] on form "Filtros Id Area Area Seleccionar Gerenciador Seleccionar Gerenciador Todos Conf…" at bounding box center [446, 157] width 712 height 296
type input "[PERSON_NAME]"
drag, startPoint x: 161, startPoint y: 291, endPoint x: 272, endPoint y: 176, distance: 159.9
click at [160, 290] on span "search Buscar Comprobante" at bounding box center [138, 292] width 70 height 6
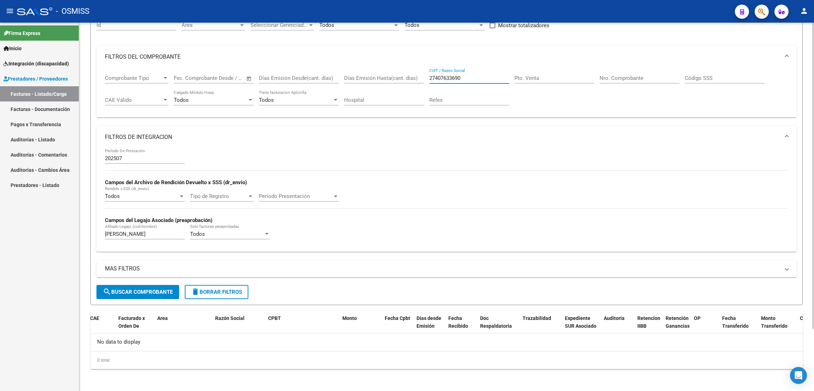
drag, startPoint x: 420, startPoint y: 77, endPoint x: 403, endPoint y: 75, distance: 16.7
click at [403, 75] on div "Comprobante Tipo Comprobante Tipo Fecha inicio – Fecha fin Fec. Comprobante Des…" at bounding box center [446, 90] width 683 height 44
paste input "20277678307"
type input "20277678307"
drag, startPoint x: 470, startPoint y: 79, endPoint x: 400, endPoint y: 83, distance: 70.1
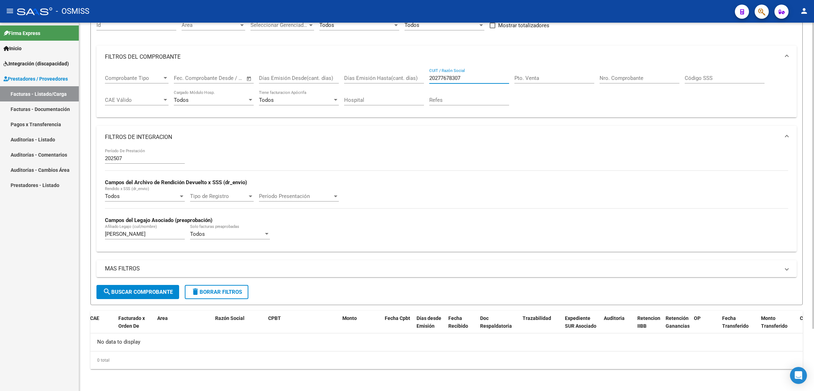
click at [402, 84] on div "Comprobante Tipo Comprobante Tipo Fecha inicio – Fecha fin Fec. Comprobante Des…" at bounding box center [446, 90] width 683 height 44
click at [537, 79] on input "Pto. Venta" at bounding box center [554, 78] width 80 height 6
type input "2"
click at [628, 77] on input "Nro. Comprobante" at bounding box center [640, 78] width 80 height 6
type input "923"
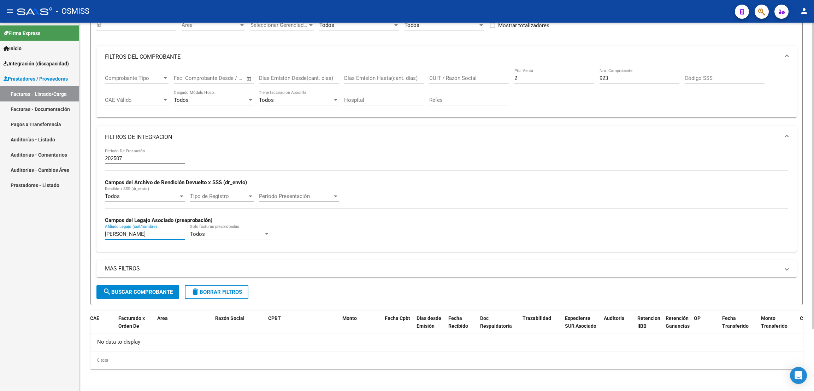
drag, startPoint x: 117, startPoint y: 231, endPoint x: 99, endPoint y: 231, distance: 18.7
click at [99, 231] on div "202507 Período De Prestación Campos del Archivo de Rendición Devuelto x SSS (dr…" at bounding box center [446, 199] width 700 height 103
type input "[PERSON_NAME]"
click at [615, 77] on input "923" at bounding box center [640, 78] width 80 height 6
type input "9"
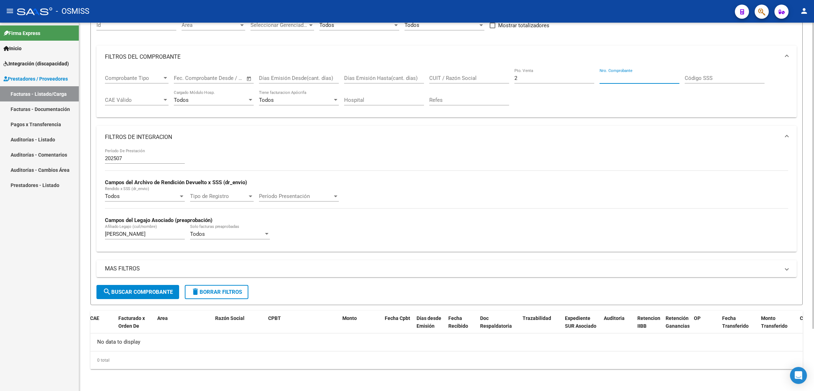
click at [566, 79] on input "2" at bounding box center [554, 78] width 80 height 6
click at [461, 74] on div "CUIT / Razón Social" at bounding box center [469, 75] width 80 height 15
paste input "27417388007"
type input "27417388007"
drag, startPoint x: 130, startPoint y: 231, endPoint x: 84, endPoint y: 229, distance: 45.6
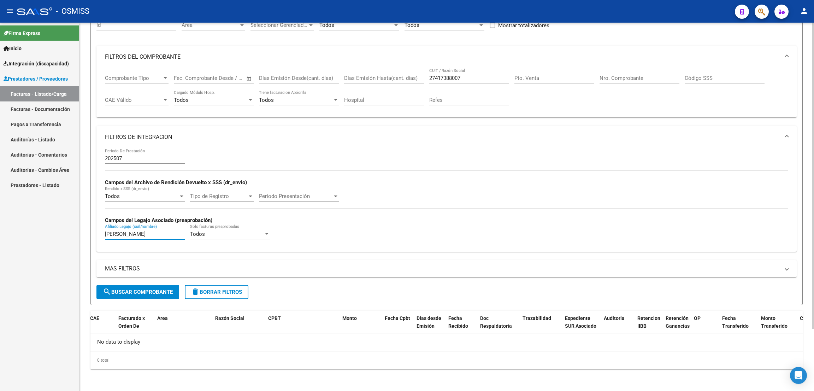
click at [84, 229] on div "Video tutorial PRESTADORES -> Listado de CPBTs Emitidos por Prestadores / Prove…" at bounding box center [446, 169] width 735 height 443
type input "YACANI"
drag, startPoint x: 474, startPoint y: 75, endPoint x: 400, endPoint y: 76, distance: 73.5
click at [400, 76] on div "Comprobante Tipo Comprobante Tipo Fecha inicio – Fecha fin Fec. Comprobante Des…" at bounding box center [446, 90] width 683 height 44
paste input "27322170217"
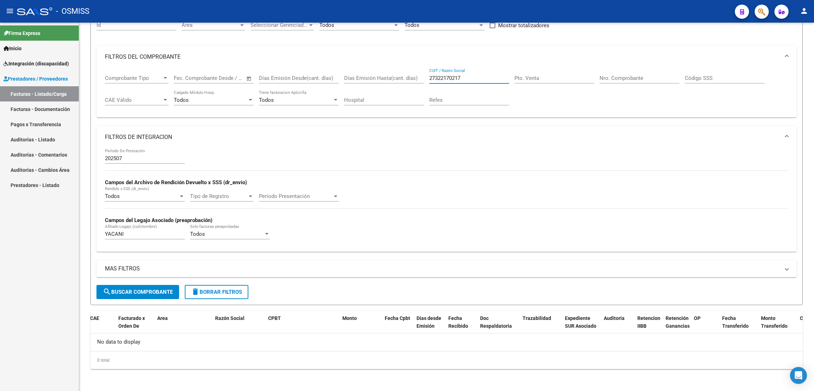
type input "27322170217"
drag, startPoint x: 464, startPoint y: 73, endPoint x: 412, endPoint y: 70, distance: 51.4
click at [414, 71] on div "Comprobante Tipo Comprobante Tipo Fecha inicio – Fecha fin Fec. Comprobante Des…" at bounding box center [446, 90] width 683 height 44
paste input "20241830021"
type input "20241830021"
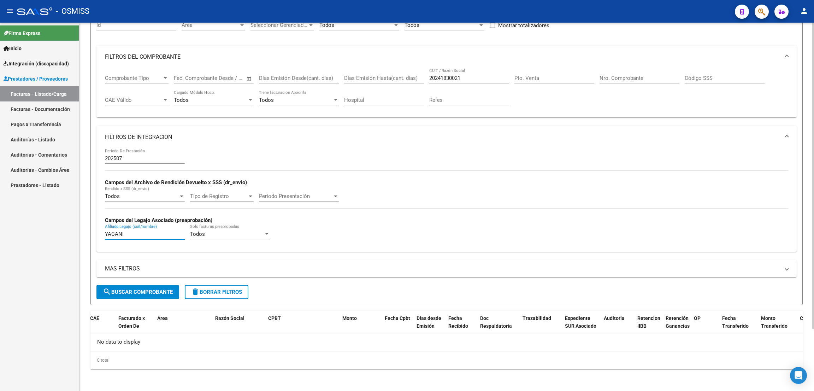
drag, startPoint x: 143, startPoint y: 232, endPoint x: 87, endPoint y: 236, distance: 56.3
click at [87, 236] on div "Video tutorial PRESTADORES -> Listado de CPBTs Emitidos por Prestadores / Prove…" at bounding box center [446, 169] width 735 height 443
drag, startPoint x: 129, startPoint y: 234, endPoint x: 93, endPoint y: 235, distance: 36.4
click at [93, 235] on form "Filtros Id Area Area Seleccionar Gerenciador Seleccionar Gerenciador Todos Conf…" at bounding box center [446, 157] width 712 height 296
drag, startPoint x: 105, startPoint y: 232, endPoint x: 88, endPoint y: 233, distance: 17.3
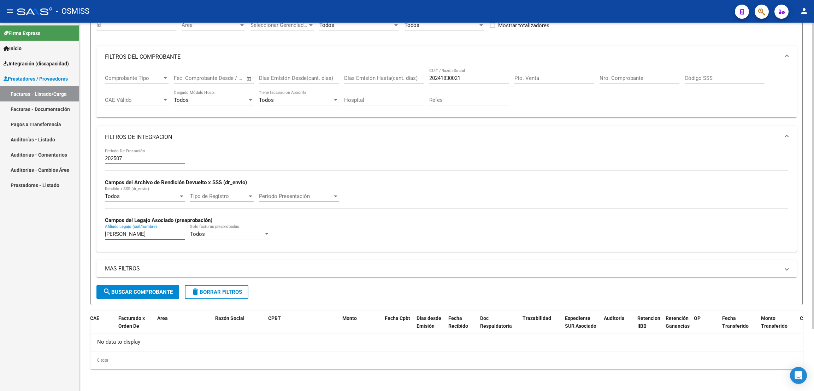
click at [88, 233] on div "Video tutorial PRESTADORES -> Listado de CPBTs Emitidos por Prestadores / Prove…" at bounding box center [446, 169] width 735 height 443
type input "[PERSON_NAME]"
drag, startPoint x: 467, startPoint y: 73, endPoint x: 425, endPoint y: 77, distance: 42.6
click at [425, 77] on div "Comprobante Tipo Comprobante Tipo Fecha inicio – Fecha fin Fec. Comprobante Des…" at bounding box center [446, 90] width 683 height 44
drag, startPoint x: 466, startPoint y: 78, endPoint x: 421, endPoint y: 81, distance: 44.6
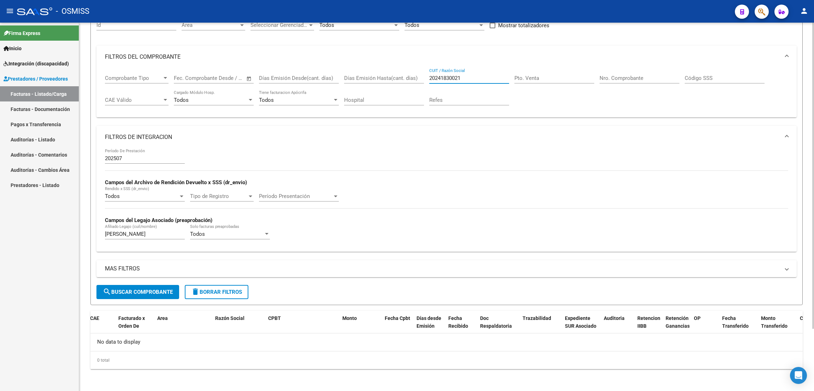
click at [422, 82] on div "Comprobante Tipo Comprobante Tipo Fecha inicio – Fecha fin Fec. Comprobante Des…" at bounding box center [446, 90] width 683 height 44
paste input "27373389477"
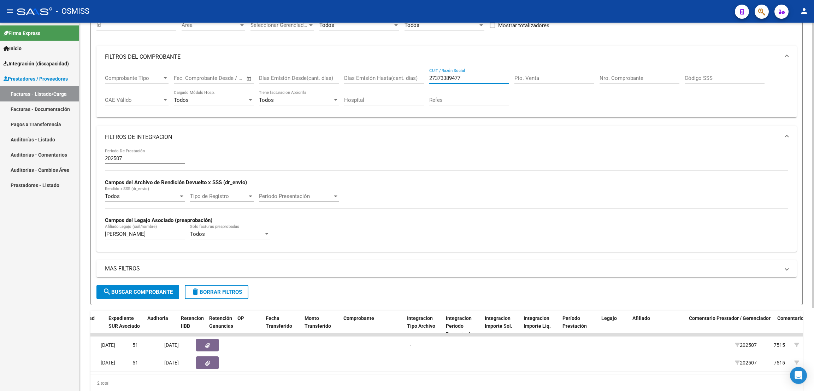
scroll to position [0, 0]
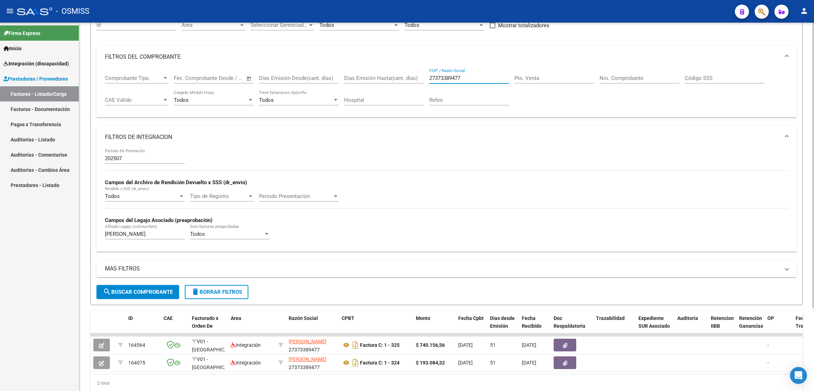
type input "27373389477"
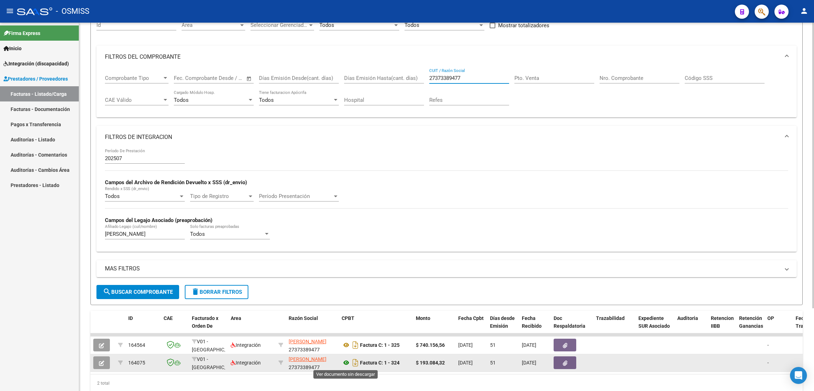
click at [345, 365] on icon at bounding box center [346, 362] width 9 height 8
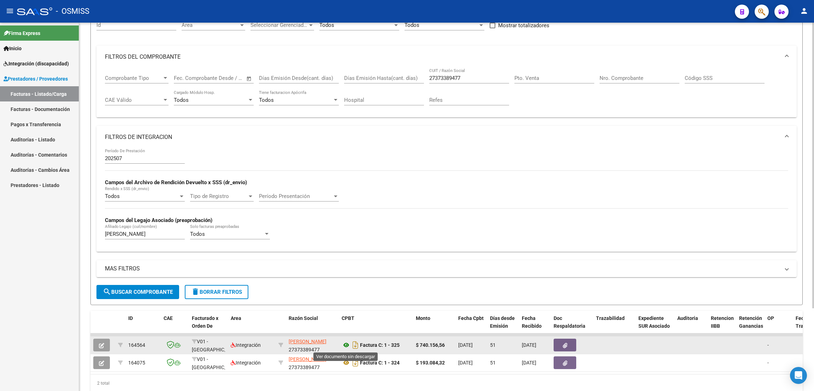
click at [347, 346] on icon at bounding box center [346, 345] width 9 height 8
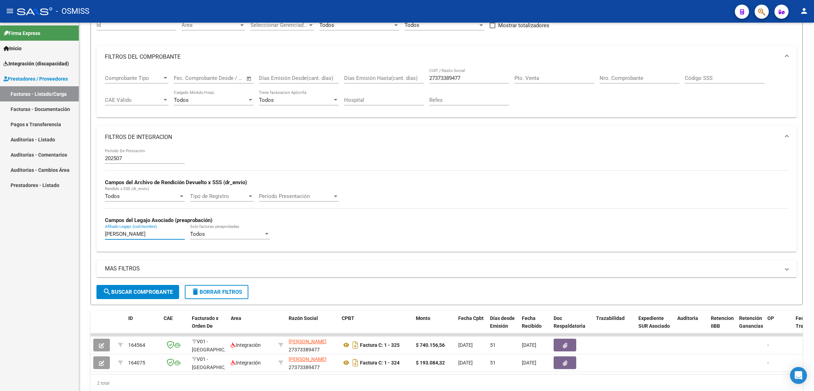
drag, startPoint x: 93, startPoint y: 231, endPoint x: 75, endPoint y: 229, distance: 18.1
click at [75, 229] on mat-sidenav-container "Firma Express Inicio Instructivos Contacto OS Integración (discapacidad) Legajo…" at bounding box center [407, 207] width 814 height 368
type input "[PERSON_NAME]"
drag, startPoint x: 471, startPoint y: 75, endPoint x: 414, endPoint y: 71, distance: 57.1
click at [414, 71] on div "Comprobante Tipo Comprobante Tipo Fecha inicio – Fecha fin Fec. Comprobante Des…" at bounding box center [446, 90] width 683 height 44
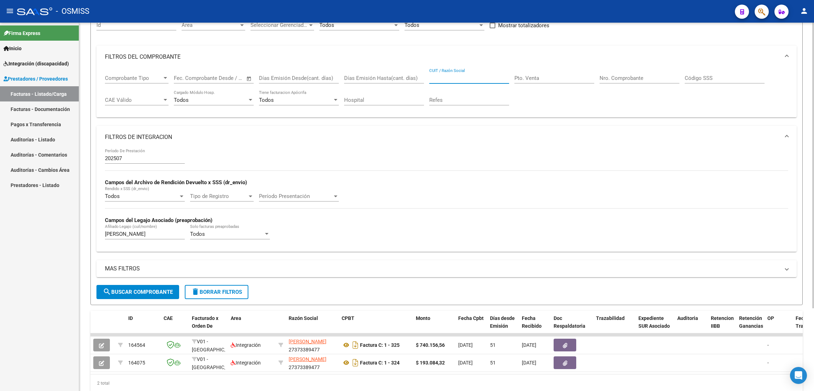
paste input "27400782712"
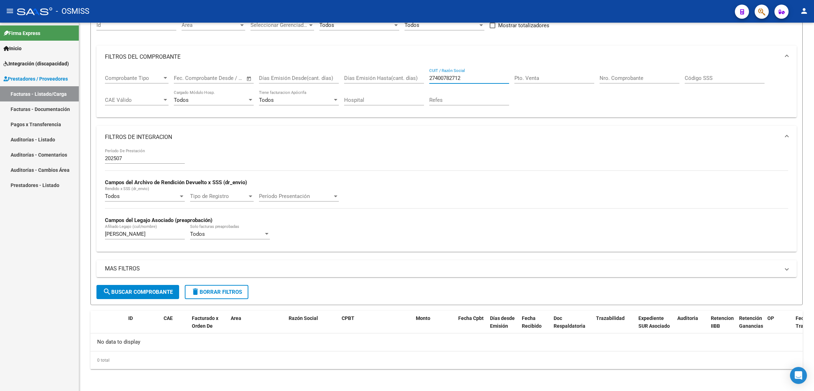
type input "27400782712"
drag, startPoint x: 467, startPoint y: 76, endPoint x: 425, endPoint y: 77, distance: 42.8
click at [425, 77] on div "Comprobante Tipo Comprobante Tipo Fecha inicio – Fecha fin Fec. Comprobante Des…" at bounding box center [446, 90] width 683 height 44
paste input "27400782712"
type input "27400782712"
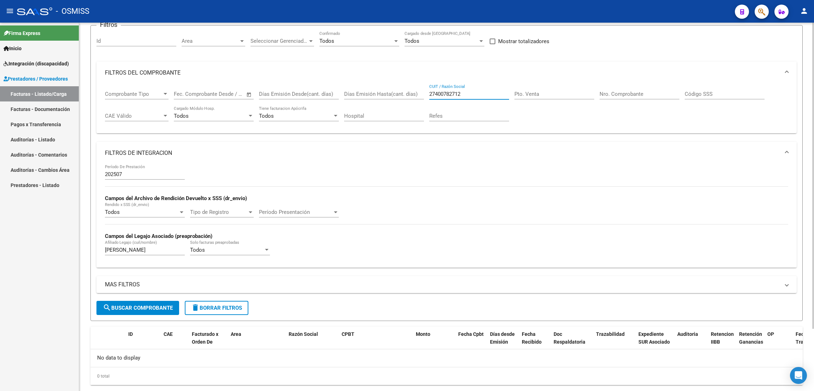
scroll to position [75, 0]
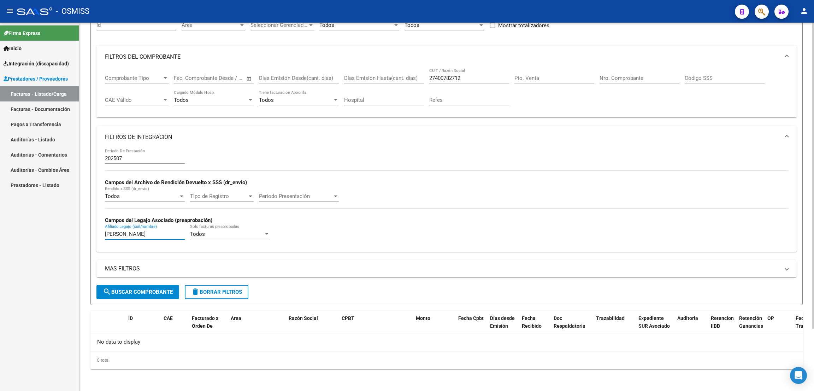
drag, startPoint x: 134, startPoint y: 234, endPoint x: 83, endPoint y: 218, distance: 53.1
click at [84, 219] on div "Video tutorial PRESTADORES -> Listado de CPBTs Emitidos por Prestadores / Prove…" at bounding box center [446, 169] width 735 height 443
drag, startPoint x: 133, startPoint y: 236, endPoint x: 68, endPoint y: 227, distance: 65.7
click at [68, 227] on mat-sidenav-container "Firma Express Inicio Instructivos Contacto OS Integración (discapacidad) Legajo…" at bounding box center [407, 207] width 814 height 368
type input "medina"
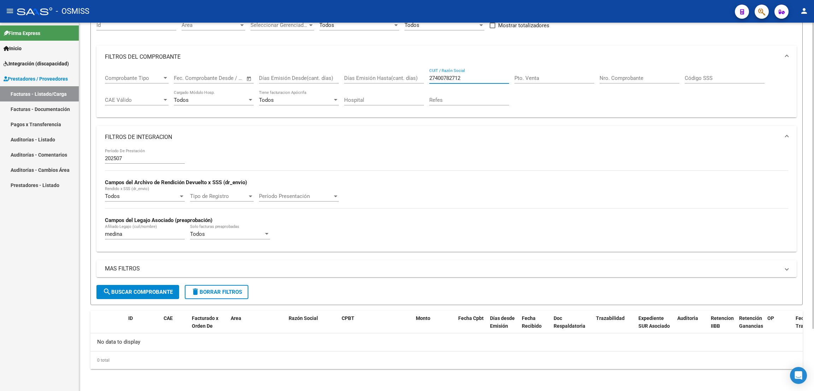
drag, startPoint x: 468, startPoint y: 76, endPoint x: 417, endPoint y: 75, distance: 51.2
click at [417, 75] on div "Comprobante Tipo Comprobante Tipo Fecha inicio – Fecha fin Fec. Comprobante Des…" at bounding box center [446, 90] width 683 height 44
paste input "27400782712"
type input "27400782712"
drag, startPoint x: 134, startPoint y: 231, endPoint x: 88, endPoint y: 219, distance: 47.5
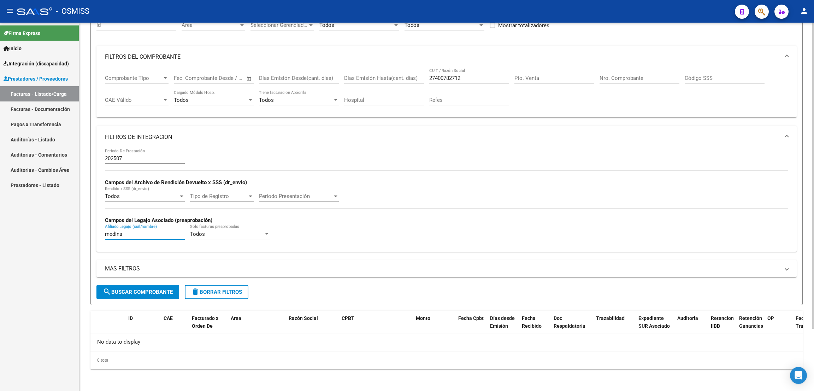
click at [88, 219] on div "Video tutorial PRESTADORES -> Listado de CPBTs Emitidos por Prestadores / Prove…" at bounding box center [446, 169] width 735 height 443
drag, startPoint x: 135, startPoint y: 233, endPoint x: 67, endPoint y: 228, distance: 67.3
click at [68, 228] on mat-sidenav-container "Firma Express Inicio Instructivos Contacto OS Integración (discapacidad) Legajo…" at bounding box center [407, 207] width 814 height 368
type input "roman"
drag, startPoint x: 467, startPoint y: 81, endPoint x: 421, endPoint y: 72, distance: 46.8
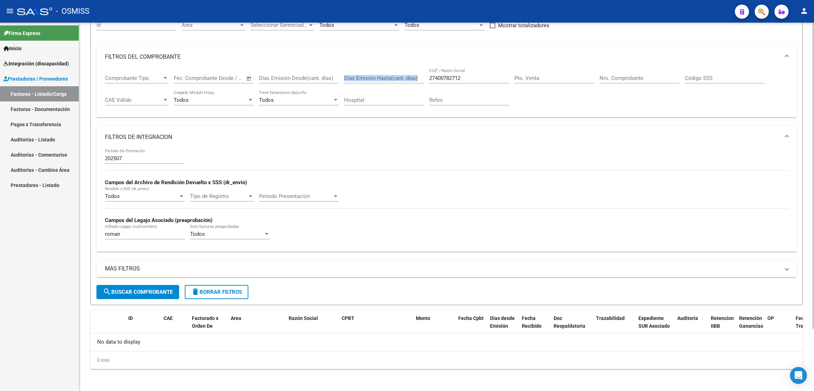
click at [423, 72] on div "Comprobante Tipo Comprobante Tipo Fecha inicio – Fecha fin Fec. Comprobante Des…" at bounding box center [446, 90] width 683 height 44
click at [467, 79] on input "27400782712" at bounding box center [469, 78] width 80 height 6
click at [467, 77] on input "27400782712" at bounding box center [469, 78] width 80 height 6
click at [458, 98] on input "Refes" at bounding box center [469, 100] width 80 height 6
click at [468, 77] on input "27400782712" at bounding box center [469, 78] width 80 height 6
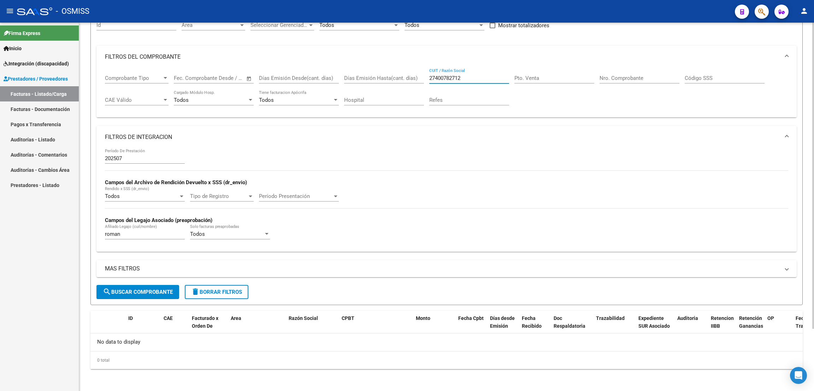
drag, startPoint x: 470, startPoint y: 78, endPoint x: 429, endPoint y: 76, distance: 41.0
click at [429, 76] on input "27400782712" at bounding box center [469, 78] width 80 height 6
paste input "27235676090"
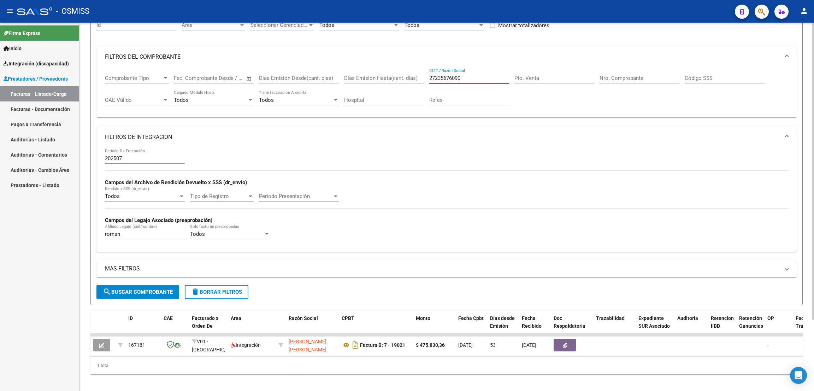
type input "27235676090"
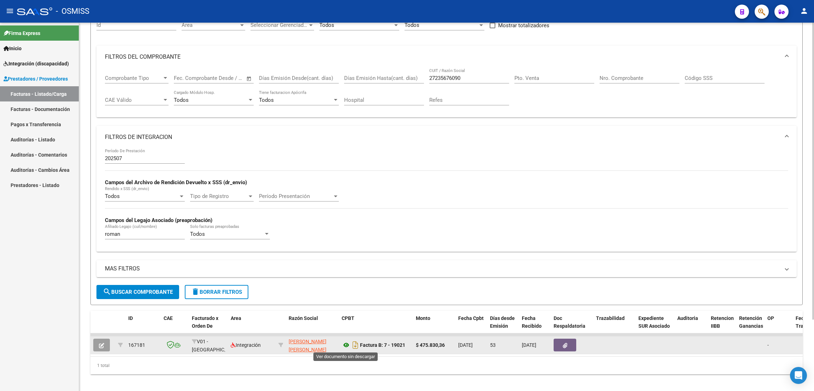
click at [345, 343] on icon at bounding box center [346, 345] width 9 height 8
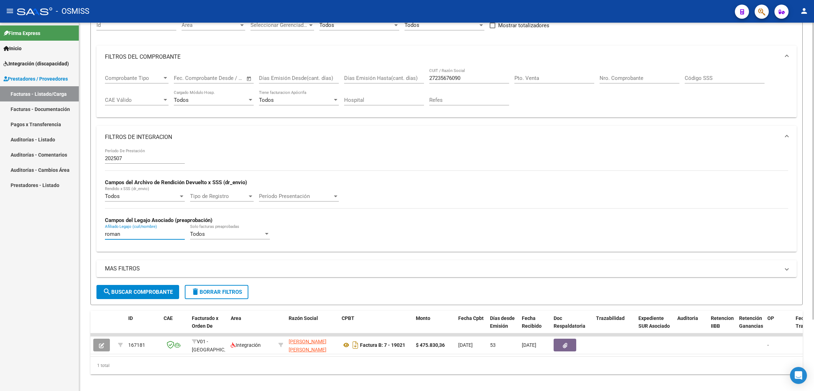
drag, startPoint x: 97, startPoint y: 226, endPoint x: 86, endPoint y: 223, distance: 11.7
click at [86, 223] on div "Video tutorial PRESTADORES -> Listado de CPBTs Emitidos por Prestadores / Prove…" at bounding box center [446, 172] width 735 height 449
type input "VERA"
drag, startPoint x: 468, startPoint y: 75, endPoint x: 416, endPoint y: 73, distance: 52.3
click at [416, 73] on div "Comprobante Tipo Comprobante Tipo Fecha inicio – Fecha fin Fec. Comprobante Des…" at bounding box center [446, 90] width 683 height 44
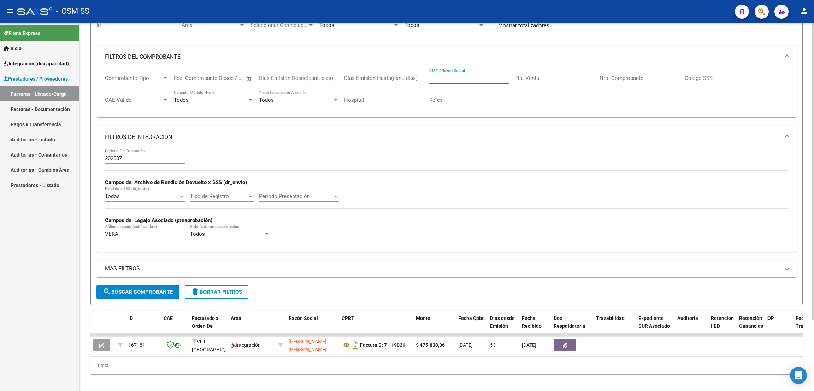
paste input "30712040145"
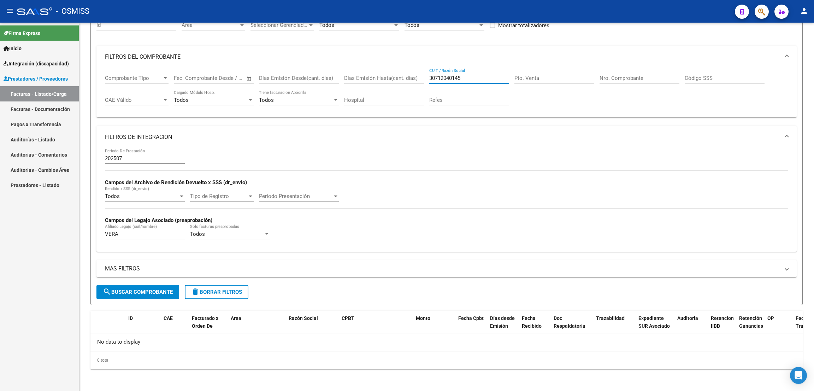
type input "30712040145"
drag, startPoint x: 121, startPoint y: 235, endPoint x: 92, endPoint y: 226, distance: 30.9
click at [92, 227] on form "Filtros Id Area Area Seleccionar Gerenciador Seleccionar Gerenciador Todos Conf…" at bounding box center [446, 157] width 712 height 296
type input "OJEDA"
drag, startPoint x: 468, startPoint y: 77, endPoint x: 402, endPoint y: 83, distance: 66.0
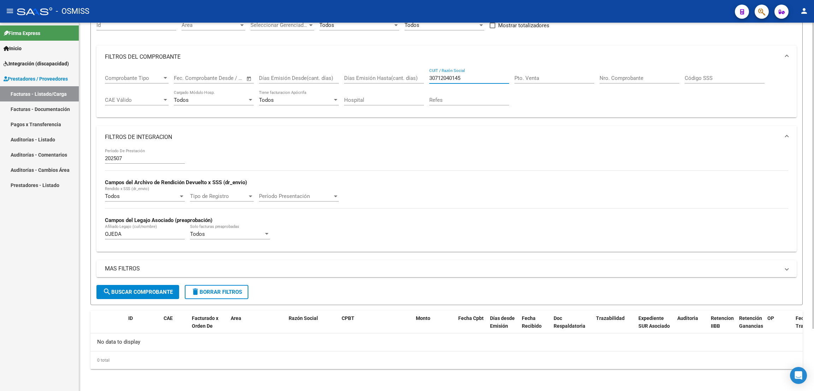
click at [403, 83] on div "Comprobante Tipo Comprobante Tipo Fecha inicio – Fecha fin Fec. Comprobante Des…" at bounding box center [446, 90] width 683 height 44
paste input "27235676090"
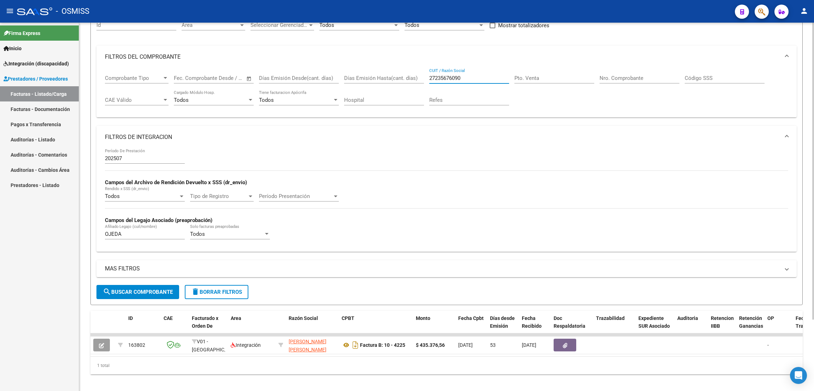
type input "27235676090"
drag, startPoint x: 159, startPoint y: 294, endPoint x: 197, endPoint y: 18, distance: 278.6
click at [159, 293] on span "search Buscar Comprobante" at bounding box center [138, 292] width 70 height 6
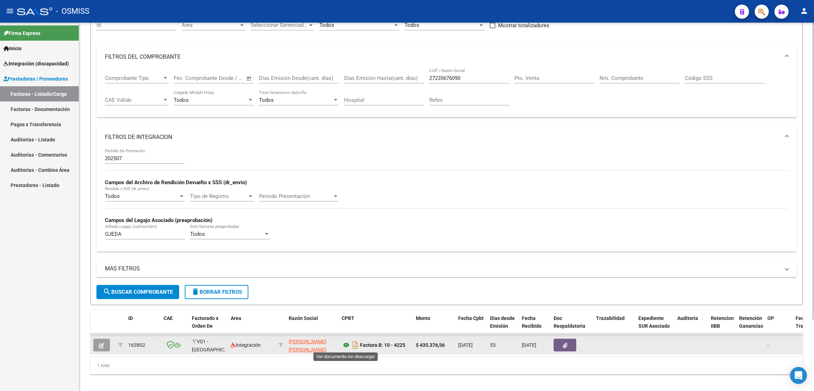
click at [346, 342] on icon at bounding box center [346, 345] width 9 height 8
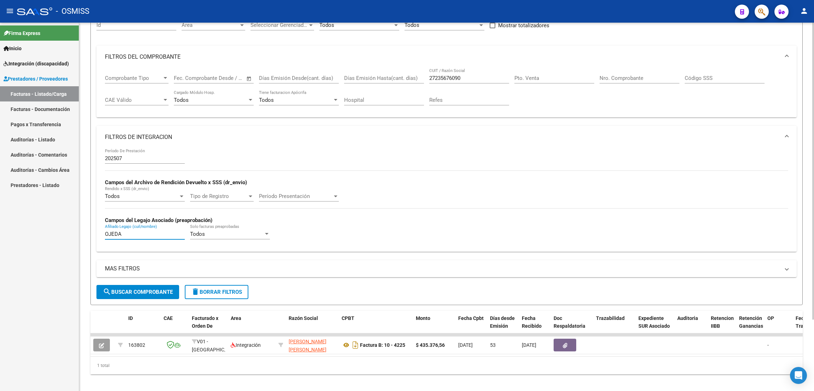
drag, startPoint x: 136, startPoint y: 233, endPoint x: 88, endPoint y: 223, distance: 49.4
click at [88, 224] on div "Video tutorial PRESTADORES -> Listado de CPBTs Emitidos por Prestadores / Prove…" at bounding box center [446, 172] width 735 height 449
type input "[PERSON_NAME]"
drag, startPoint x: 467, startPoint y: 75, endPoint x: 416, endPoint y: 73, distance: 51.3
click at [416, 73] on div "Comprobante Tipo Comprobante Tipo Fecha inicio – Fecha fin Fec. Comprobante Des…" at bounding box center [446, 90] width 683 height 44
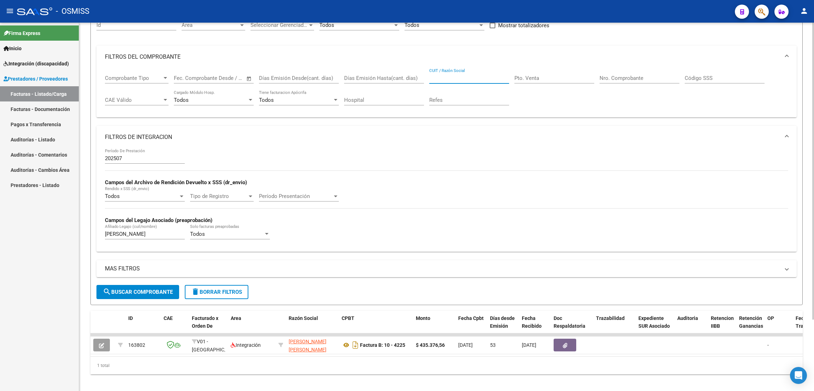
paste input "20234421930"
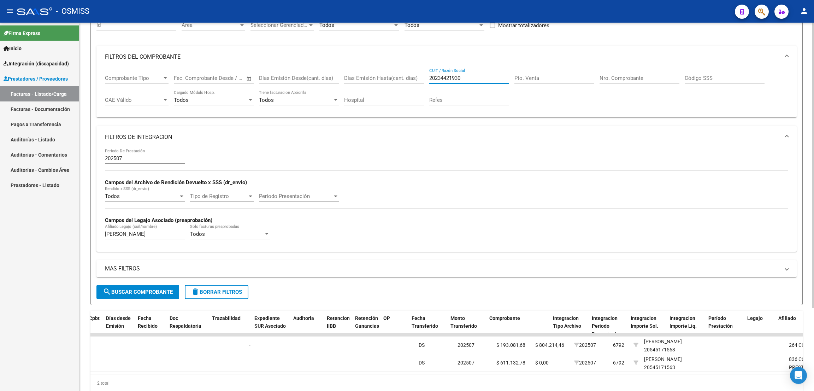
scroll to position [0, 0]
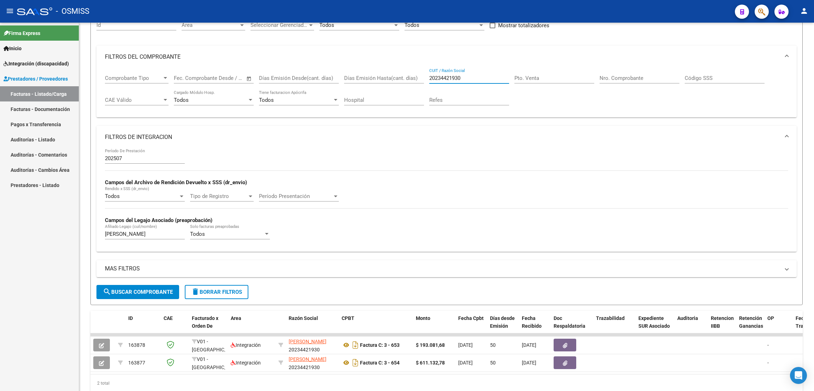
type input "20234421930"
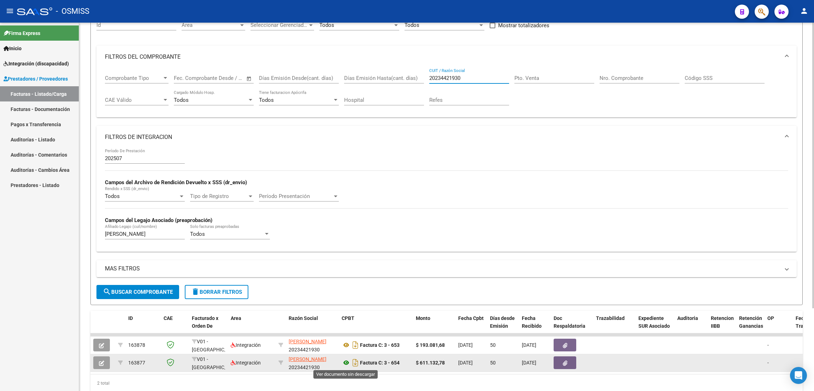
click at [346, 362] on icon at bounding box center [346, 362] width 9 height 8
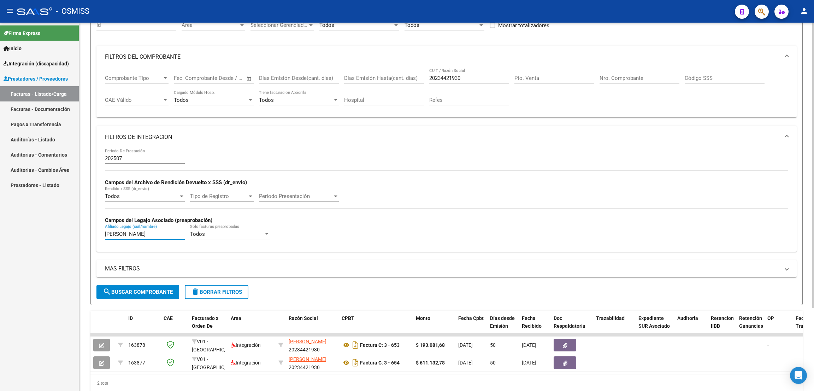
drag, startPoint x: 134, startPoint y: 234, endPoint x: 86, endPoint y: 229, distance: 48.6
click at [86, 229] on div "Video tutorial PRESTADORES -> Listado de CPBTs Emitidos por Prestadores / Prove…" at bounding box center [446, 181] width 735 height 466
type input "[PERSON_NAME]"
drag, startPoint x: 474, startPoint y: 75, endPoint x: 386, endPoint y: 70, distance: 87.8
click at [386, 70] on div "Comprobante Tipo Comprobante Tipo Fecha inicio – Fecha fin Fec. Comprobante Des…" at bounding box center [446, 90] width 683 height 44
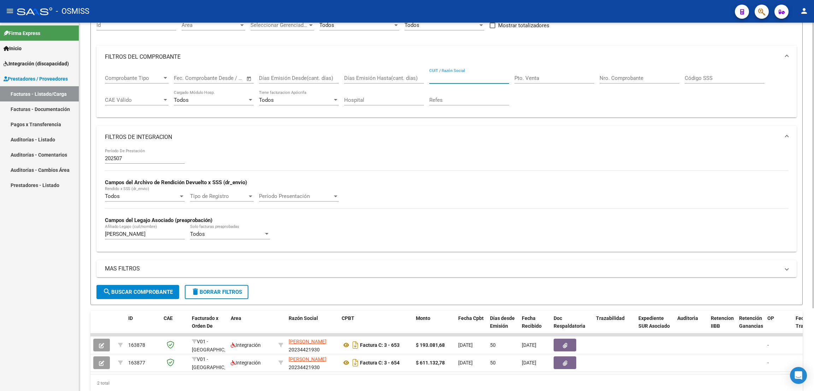
paste input "23202737064"
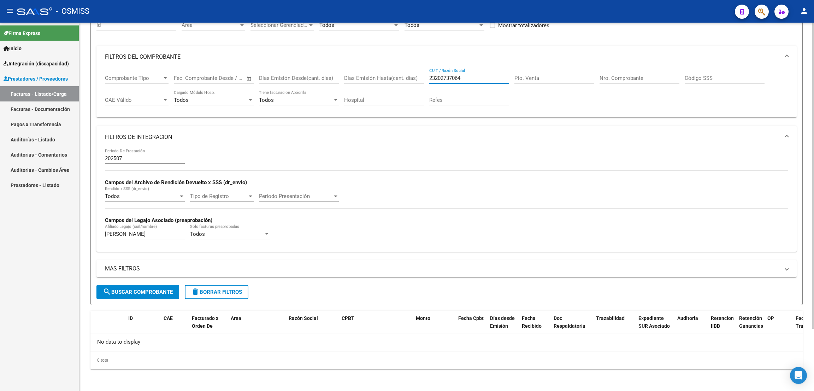
type input "23202737064"
drag, startPoint x: 124, startPoint y: 236, endPoint x: 73, endPoint y: 227, distance: 51.6
click at [73, 227] on mat-sidenav-container "Firma Express Inicio Instructivos Contacto OS Integración (discapacidad) Legajo…" at bounding box center [407, 207] width 814 height 368
type input "GALANTE"
drag, startPoint x: 476, startPoint y: 81, endPoint x: 409, endPoint y: 78, distance: 66.8
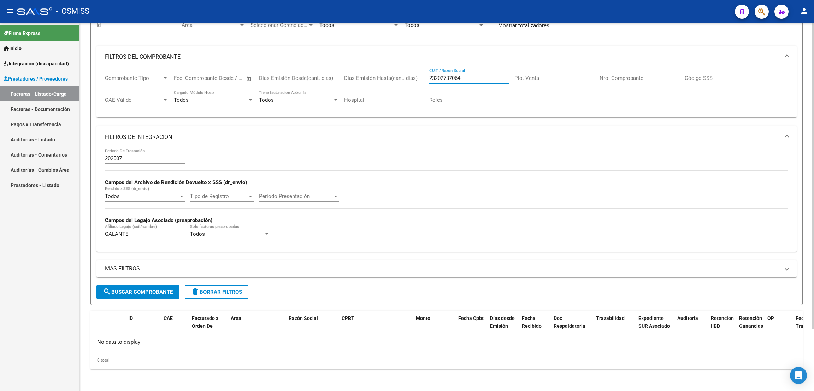
click at [409, 77] on div "Comprobante Tipo Comprobante Tipo Fecha inicio – Fecha fin Fec. Comprobante Des…" at bounding box center [446, 90] width 683 height 44
paste input "27320111337"
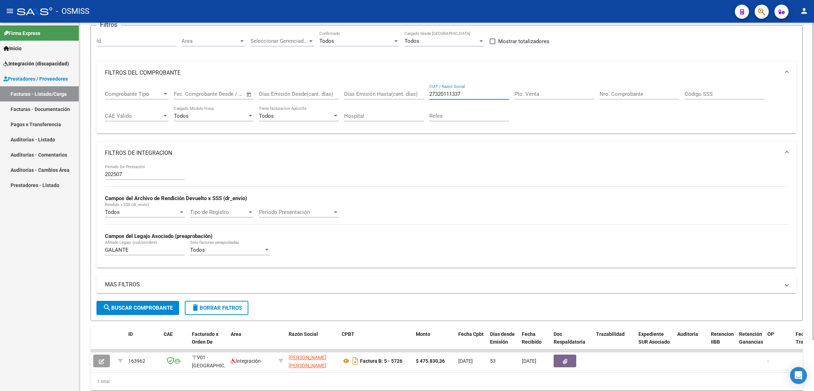
scroll to position [75, 0]
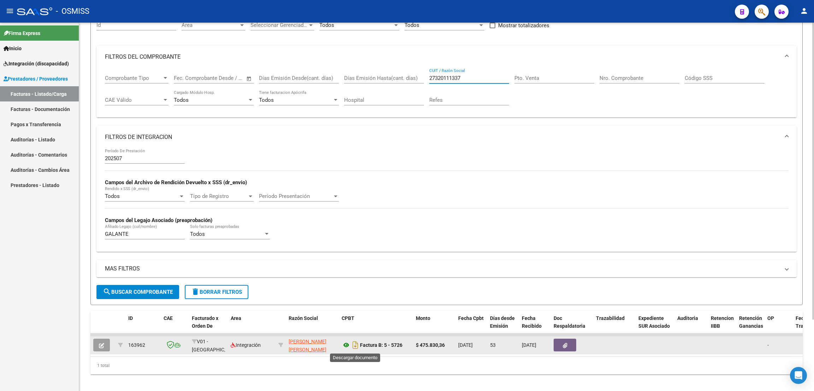
type input "27320111337"
click at [347, 343] on icon at bounding box center [346, 345] width 9 height 8
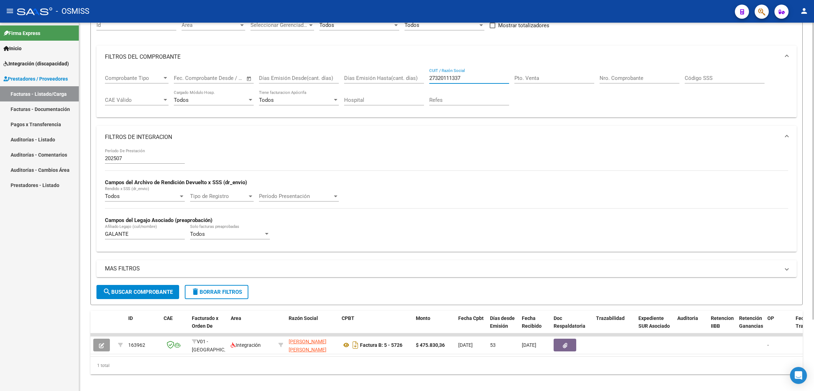
drag, startPoint x: 472, startPoint y: 78, endPoint x: 400, endPoint y: 71, distance: 72.1
click at [400, 71] on div "Comprobante Tipo Comprobante Tipo Fecha inicio – Fecha fin Fec. Comprobante Des…" at bounding box center [446, 90] width 683 height 44
paste input "27378442015"
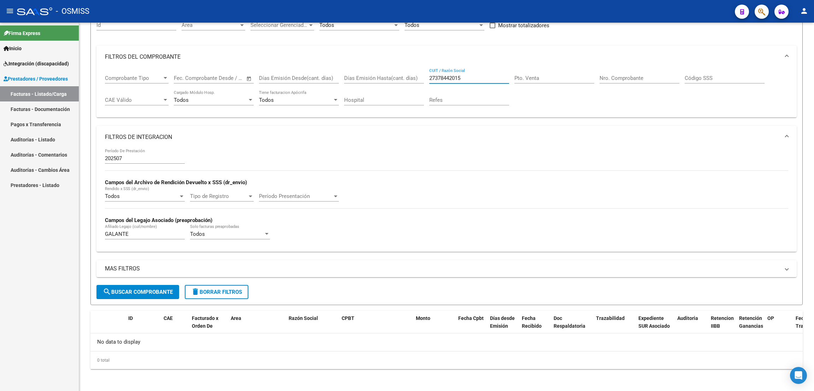
type input "27378442015"
drag, startPoint x: 124, startPoint y: 234, endPoint x: 106, endPoint y: 234, distance: 18.7
click at [106, 234] on input "GALANTE" at bounding box center [145, 234] width 80 height 6
click at [105, 234] on input "GALANTE" at bounding box center [145, 234] width 80 height 6
type input "RODRI"
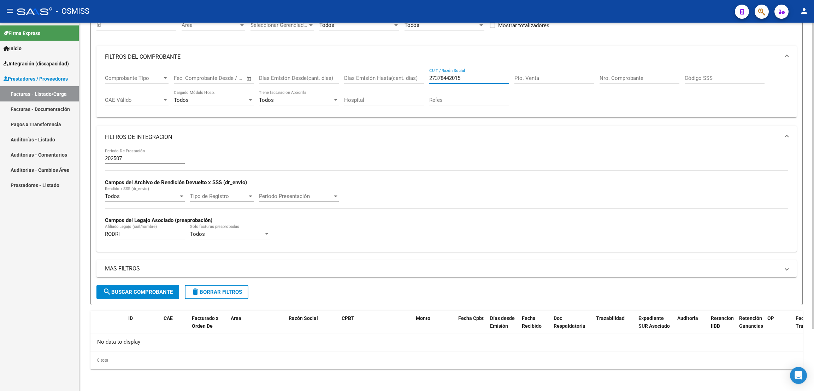
drag, startPoint x: 466, startPoint y: 79, endPoint x: 418, endPoint y: 77, distance: 47.7
click at [418, 77] on div "Comprobante Tipo Comprobante Tipo Fecha inicio – Fecha fin Fec. Comprobante Des…" at bounding box center [446, 90] width 683 height 44
click at [467, 78] on input "CUIT / Razón Social" at bounding box center [469, 78] width 80 height 6
paste input "text"
paste input "30717031853"
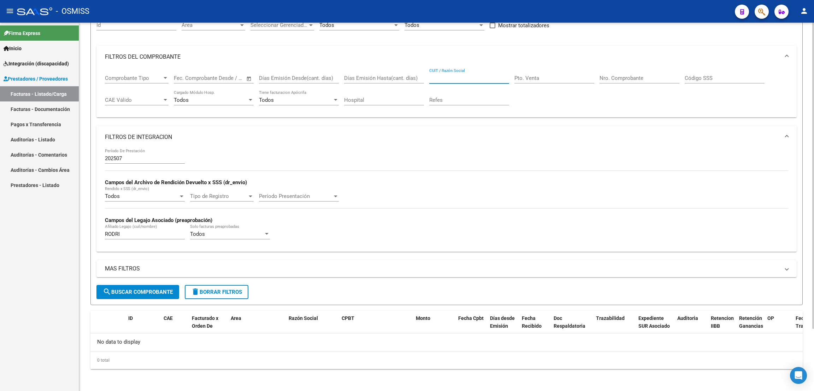
type input "30717031853"
drag, startPoint x: 472, startPoint y: 78, endPoint x: 391, endPoint y: 71, distance: 80.5
click at [391, 71] on div "Comprobante Tipo Comprobante Tipo Fecha inicio – Fecha fin Fec. Comprobante Des…" at bounding box center [446, 90] width 683 height 44
type input "MATICES"
drag, startPoint x: 126, startPoint y: 234, endPoint x: 81, endPoint y: 240, distance: 45.7
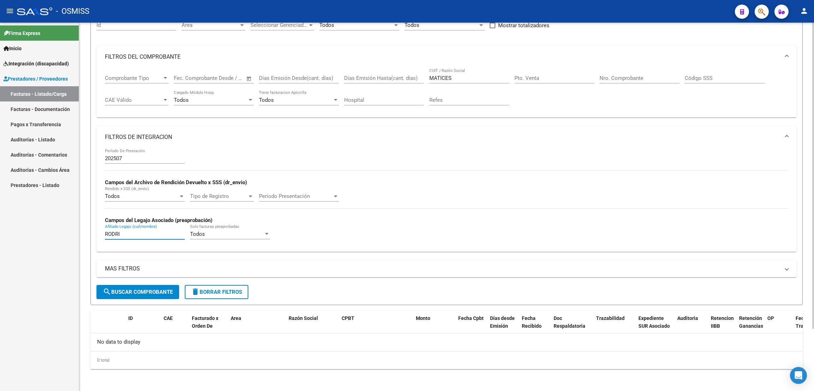
click at [82, 240] on div "Video tutorial PRESTADORES -> Listado de CPBTs Emitidos por Prestadores / Prove…" at bounding box center [446, 169] width 735 height 443
type input "[PERSON_NAME]"
drag, startPoint x: 440, startPoint y: 79, endPoint x: 414, endPoint y: 86, distance: 26.6
click at [416, 86] on div "Comprobante Tipo Comprobante Tipo Fecha inicio – Fecha fin Fec. Comprobante Des…" at bounding box center [446, 90] width 683 height 44
paste input "27235676090"
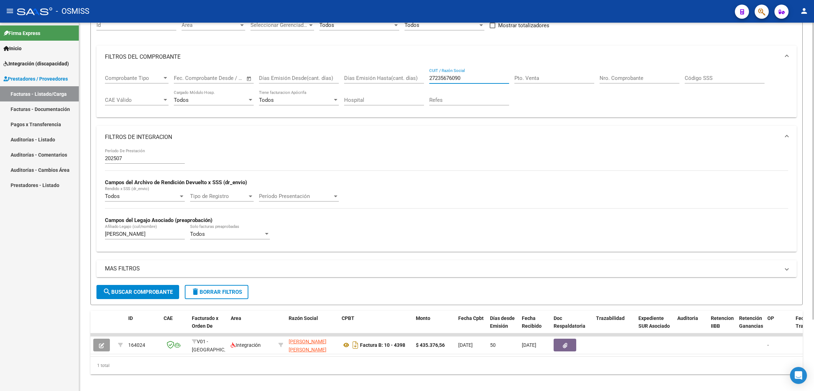
type input "27235676090"
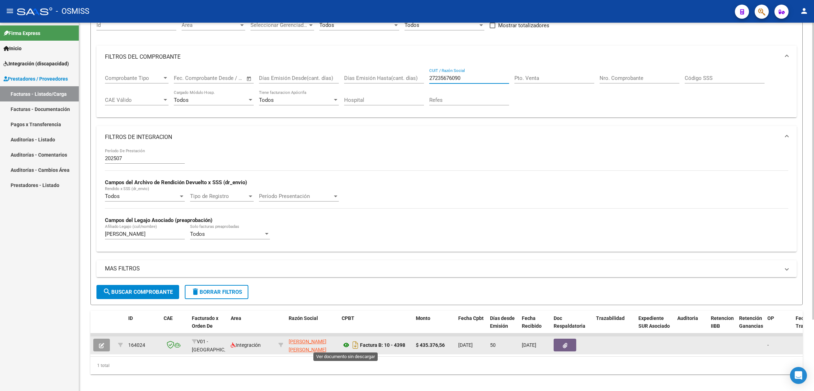
click at [347, 346] on icon at bounding box center [346, 345] width 9 height 8
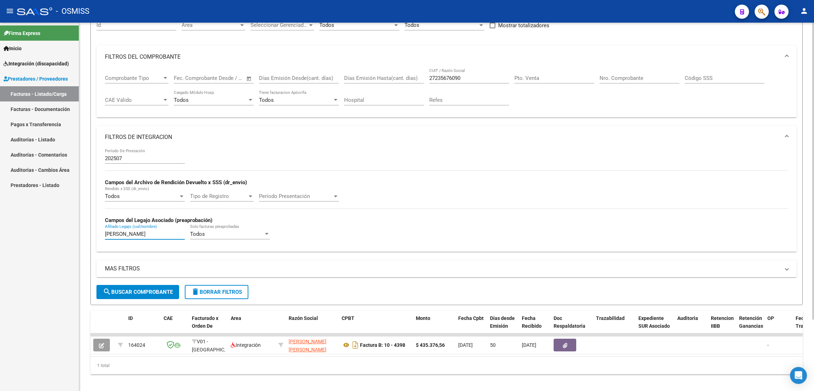
click at [85, 224] on div "Video tutorial PRESTADORES -> Listado de CPBTs Emitidos por Prestadores / Prove…" at bounding box center [446, 172] width 735 height 449
type input "[PERSON_NAME]"
drag, startPoint x: 471, startPoint y: 79, endPoint x: 415, endPoint y: 79, distance: 55.8
click at [415, 79] on div "Comprobante Tipo Comprobante Tipo Fecha inicio – Fecha fin Fec. Comprobante Des…" at bounding box center [446, 90] width 683 height 44
paste input "27322170217"
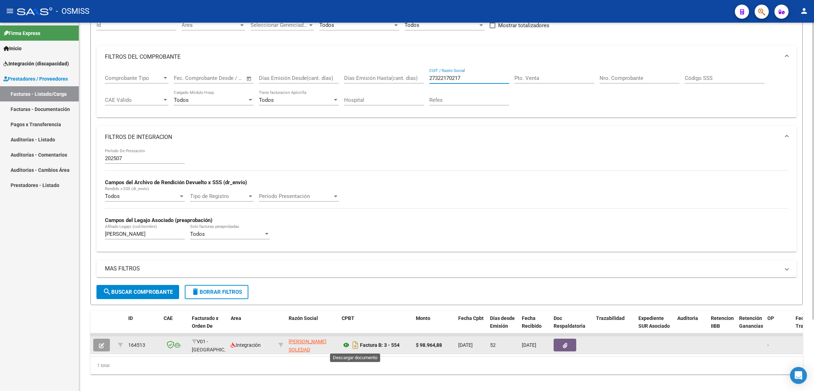
type input "27322170217"
click at [347, 344] on icon at bounding box center [346, 345] width 9 height 8
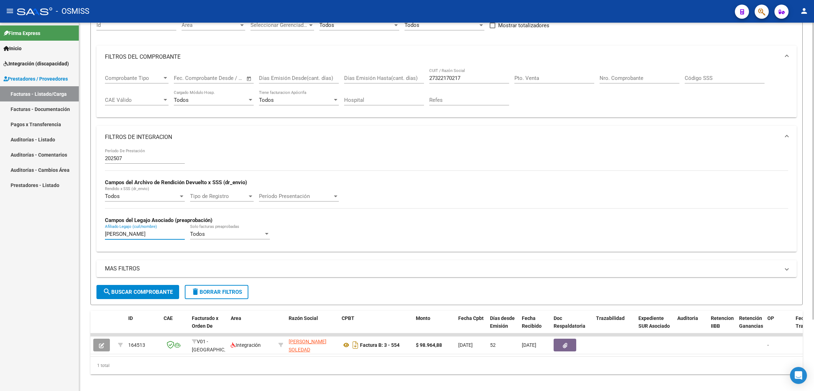
drag, startPoint x: 137, startPoint y: 234, endPoint x: 80, endPoint y: 223, distance: 57.5
click at [81, 223] on div "Video tutorial PRESTADORES -> Listado de CPBTs Emitidos por Prestadores / Prove…" at bounding box center [446, 172] width 735 height 449
type input "VALLEJOS"
drag, startPoint x: 472, startPoint y: 72, endPoint x: 424, endPoint y: 78, distance: 49.2
click at [424, 78] on div "Comprobante Tipo Comprobante Tipo Fecha inicio – Fecha fin Fec. Comprobante Des…" at bounding box center [446, 90] width 683 height 44
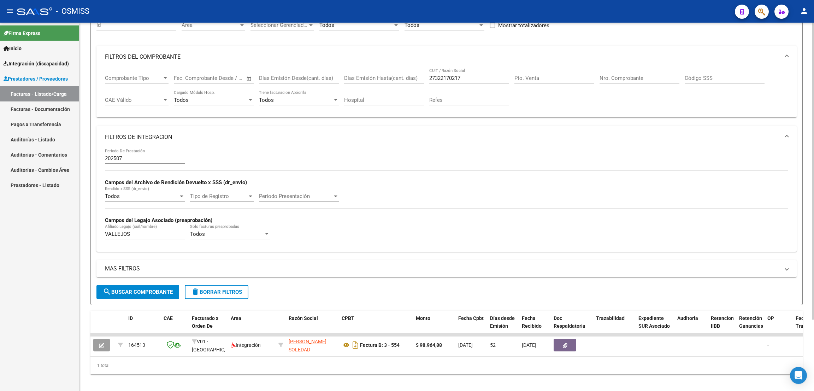
click at [473, 81] on div "27322170217 CUIT / Razón Social" at bounding box center [469, 75] width 80 height 15
drag, startPoint x: 473, startPoint y: 77, endPoint x: 402, endPoint y: 87, distance: 71.7
click at [402, 86] on div "Comprobante Tipo Comprobante Tipo Fecha inicio – Fecha fin Fec. Comprobante Des…" at bounding box center [446, 90] width 683 height 44
paste input "30717468593"
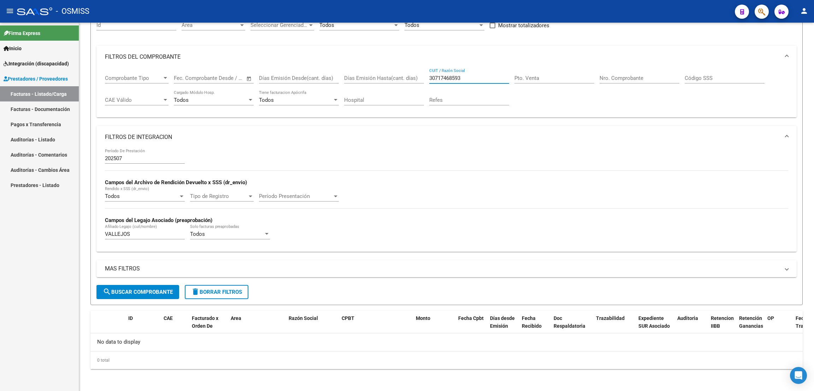
type input "30717468593"
drag, startPoint x: 228, startPoint y: 295, endPoint x: 240, endPoint y: 281, distance: 18.5
click at [228, 295] on button "delete Borrar Filtros" at bounding box center [217, 292] width 64 height 14
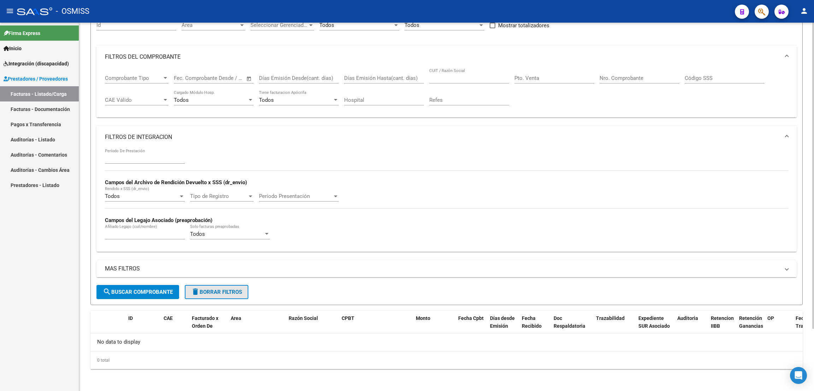
scroll to position [59, 0]
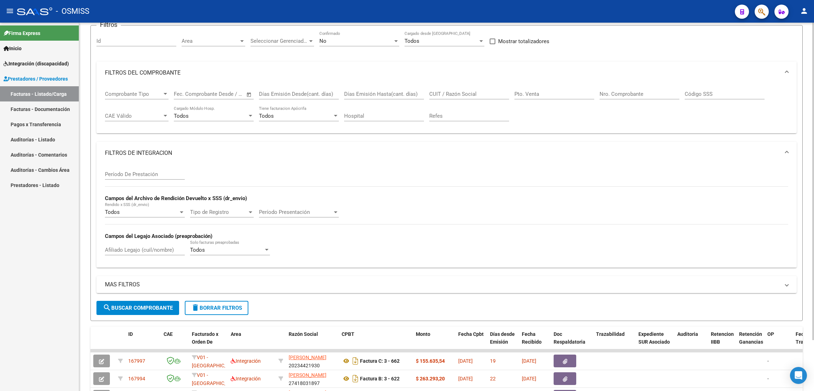
click at [117, 254] on div "Filtros Id Area Area Seleccionar Gerenciador Seleccionar Gerenciador No Confirm…" at bounding box center [446, 166] width 700 height 270
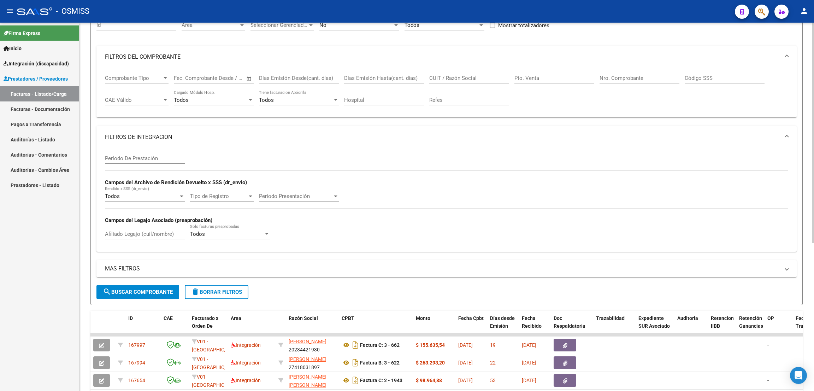
click at [139, 234] on input "Afiliado Legajo (cuil/nombre)" at bounding box center [145, 234] width 80 height 6
type input "cuña"
click at [129, 293] on span "search Buscar Comprobante" at bounding box center [138, 292] width 70 height 6
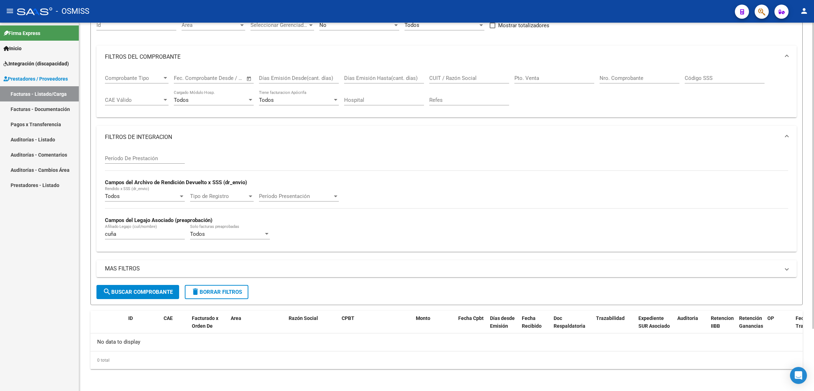
scroll to position [0, 0]
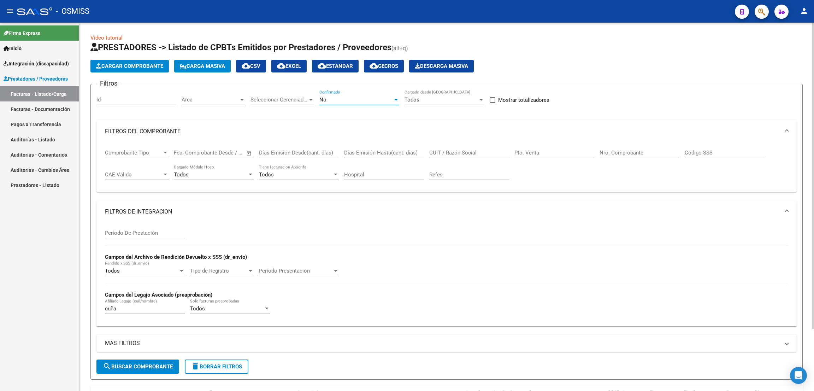
click at [362, 98] on div "No" at bounding box center [355, 99] width 73 height 6
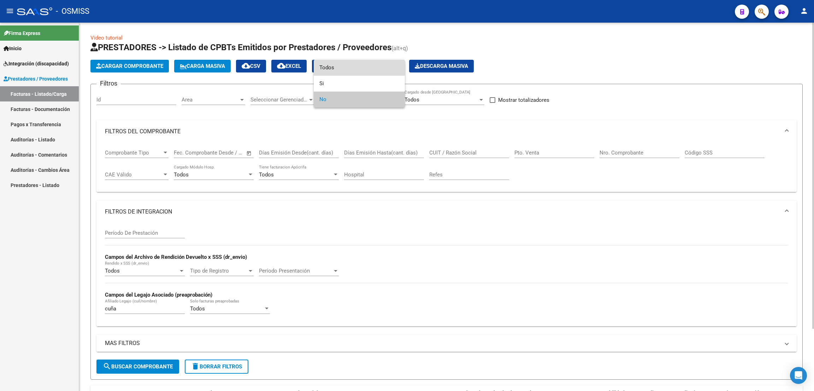
drag, startPoint x: 340, startPoint y: 66, endPoint x: 336, endPoint y: 77, distance: 11.8
click at [340, 66] on span "Todos" at bounding box center [359, 68] width 80 height 16
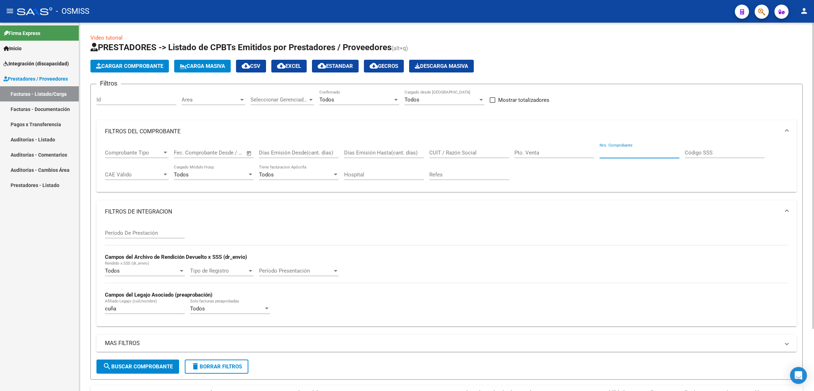
click at [616, 155] on input "Nro. Comprobante" at bounding box center [640, 152] width 80 height 6
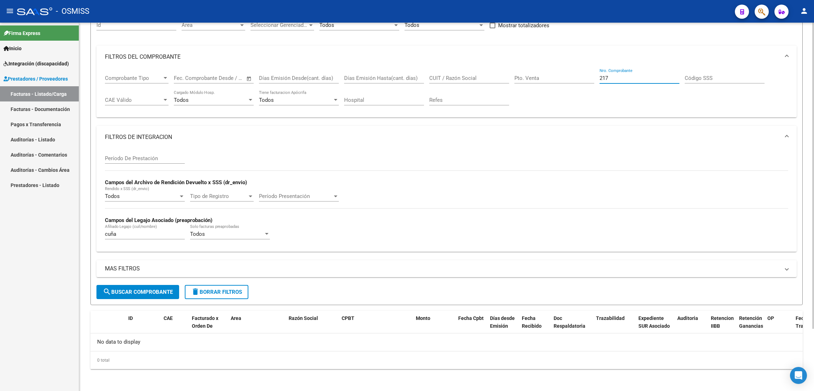
type input "217"
click at [132, 291] on span "search Buscar Comprobante" at bounding box center [138, 292] width 70 height 6
drag, startPoint x: 130, startPoint y: 232, endPoint x: 77, endPoint y: 236, distance: 52.5
click at [77, 236] on mat-sidenav-container "Firma Express Inicio Instructivos Contacto OS Integración (discapacidad) Legajo…" at bounding box center [407, 207] width 814 height 368
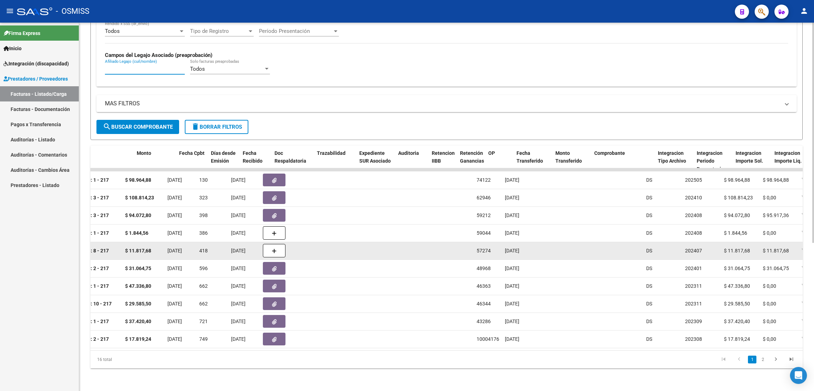
scroll to position [0, 279]
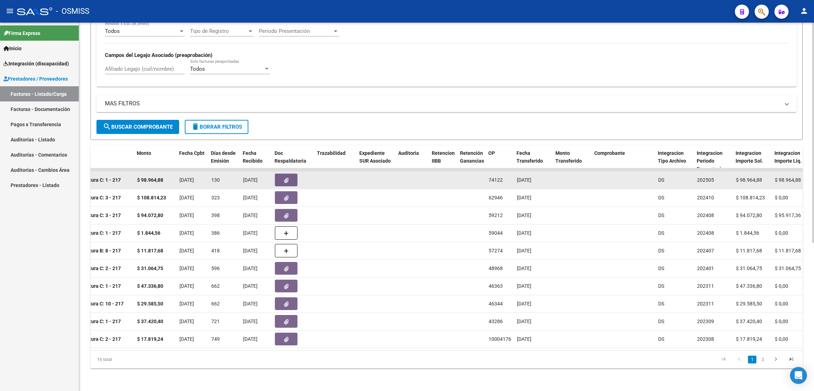
drag, startPoint x: 549, startPoint y: 173, endPoint x: 484, endPoint y: 165, distance: 65.5
click at [484, 171] on div "157057 V01 - [PERSON_NAME] Integración CUÑA [PERSON_NAME] 27400211669 Factura C…" at bounding box center [670, 180] width 1716 height 18
copy div "74122 [DATE]"
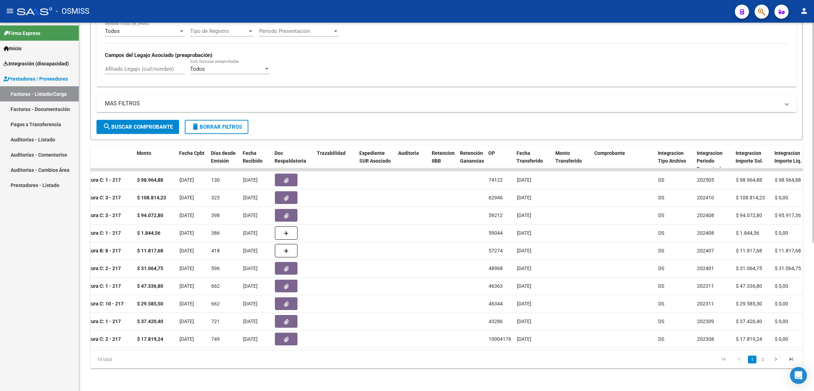
scroll to position [88, 0]
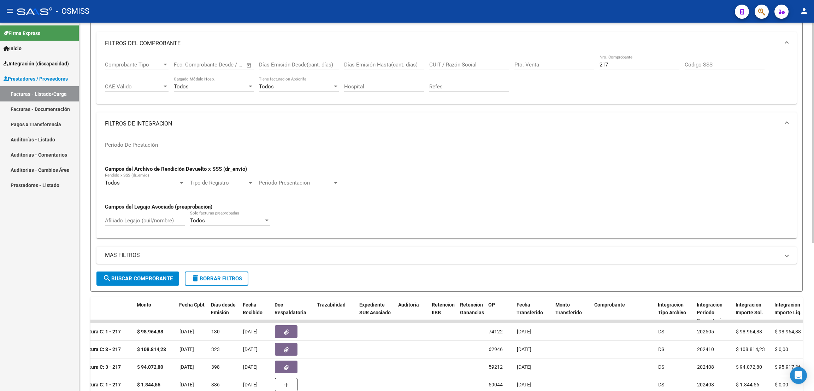
click at [614, 65] on input "217" at bounding box center [640, 64] width 80 height 6
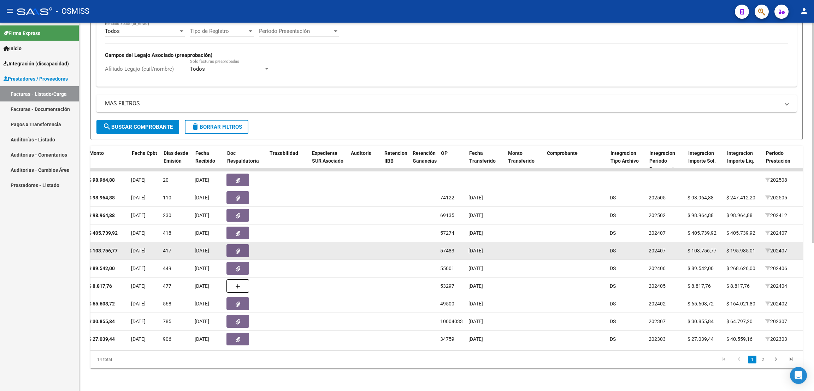
scroll to position [0, 326]
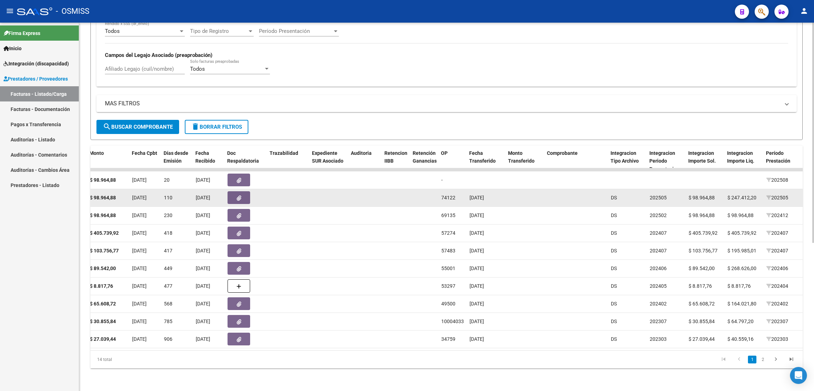
type input "219"
drag, startPoint x: 497, startPoint y: 191, endPoint x: 440, endPoint y: 194, distance: 58.0
click at [440, 194] on div "156272 V01 - [PERSON_NAME] Integración CUÑA [PERSON_NAME] 27400211669 Factura C…" at bounding box center [622, 198] width 1716 height 18
copy div "74122 [DATE]"
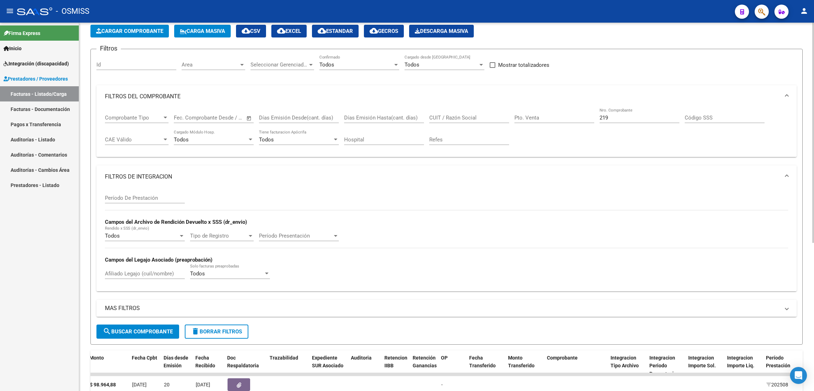
scroll to position [0, 0]
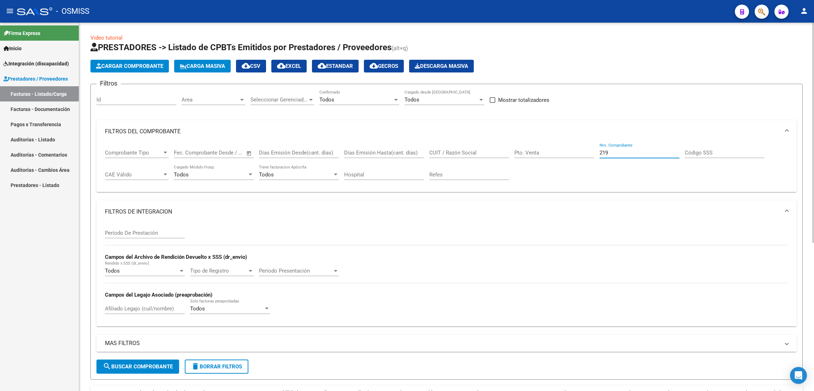
drag, startPoint x: 621, startPoint y: 153, endPoint x: 578, endPoint y: 149, distance: 43.3
click at [578, 149] on div "Comprobante Tipo Comprobante Tipo Fecha inicio – Fecha fin Fec. Comprobante Des…" at bounding box center [446, 165] width 683 height 44
click at [461, 149] on input "CUIT / Razón Social" at bounding box center [469, 152] width 80 height 6
click at [462, 151] on input "CUIT / Razón Social" at bounding box center [469, 152] width 80 height 6
paste input "27183668205"
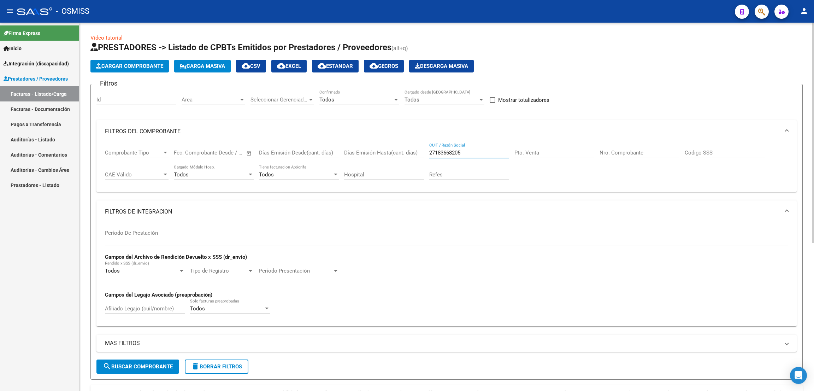
type input "27183668205"
click at [145, 232] on input "Período De Prestación" at bounding box center [145, 233] width 80 height 6
type input "202507"
click at [138, 306] on input "Afiliado Legajo (cuil/nombre)" at bounding box center [145, 308] width 80 height 6
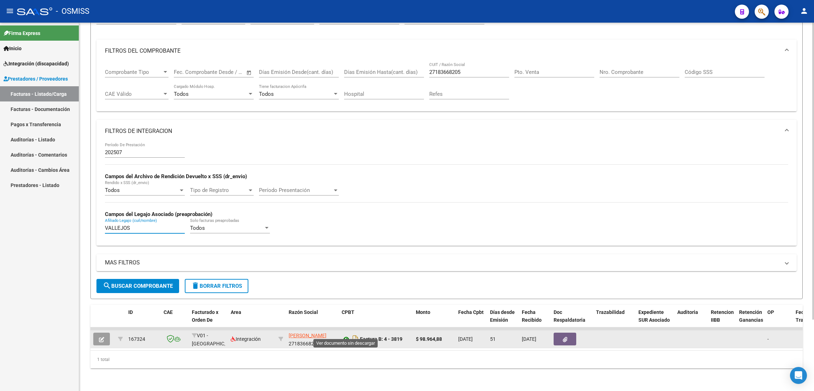
type input "VALLEJOS"
click at [347, 335] on icon at bounding box center [346, 339] width 9 height 8
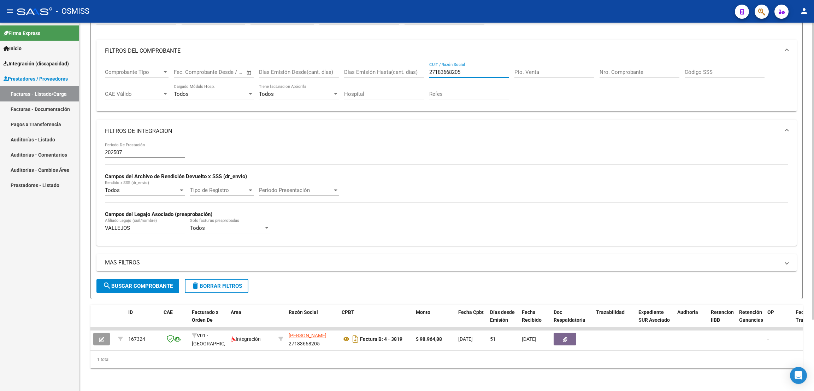
drag, startPoint x: 462, startPoint y: 62, endPoint x: 408, endPoint y: 53, distance: 54.1
click at [408, 53] on mat-expansion-panel "FILTROS DEL COMPROBANTE Comprobante Tipo Comprobante Tipo Fecha inicio – Fecha …" at bounding box center [446, 76] width 700 height 72
paste input "30717468593"
type input "30717468593"
drag, startPoint x: 142, startPoint y: 219, endPoint x: 66, endPoint y: 216, distance: 76.0
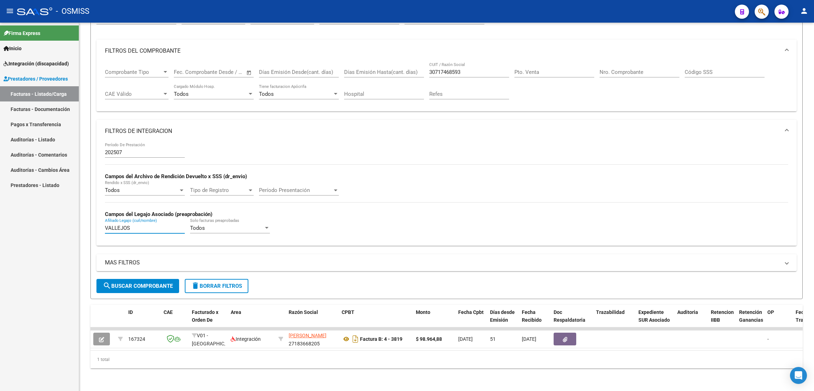
click at [66, 216] on mat-sidenav-container "Firma Express Inicio Instructivos Contacto OS Integración (discapacidad) Legajo…" at bounding box center [407, 207] width 814 height 368
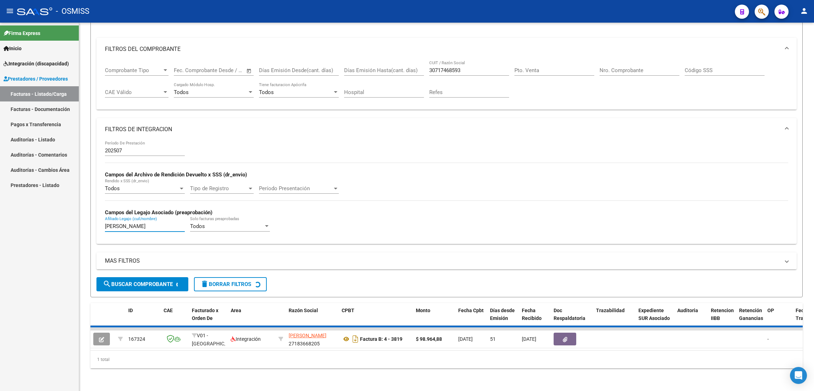
scroll to position [75, 0]
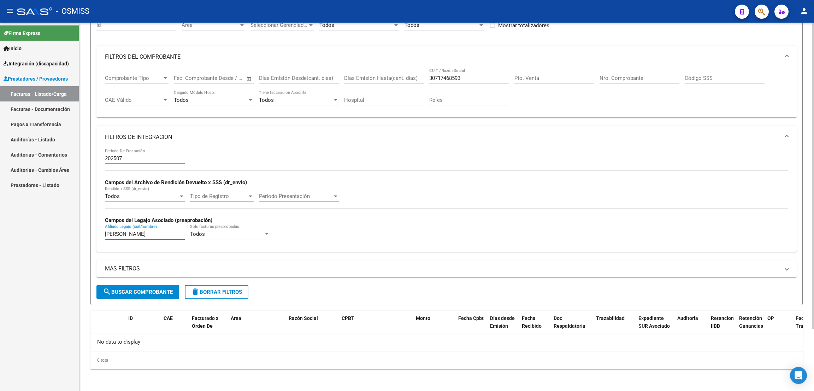
drag, startPoint x: 130, startPoint y: 234, endPoint x: 86, endPoint y: 221, distance: 45.3
click at [86, 221] on div "Video tutorial PRESTADORES -> Listado de CPBTs Emitidos por Prestadores / Prove…" at bounding box center [446, 169] width 735 height 443
type input "[PERSON_NAME]"
drag, startPoint x: 465, startPoint y: 78, endPoint x: 418, endPoint y: 71, distance: 47.6
click at [418, 71] on div "Comprobante Tipo Comprobante Tipo Fecha inicio – Fecha fin Fec. Comprobante Des…" at bounding box center [446, 90] width 683 height 44
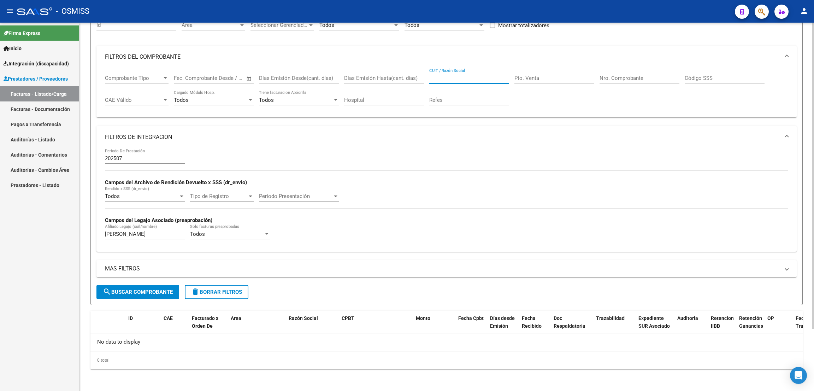
paste input "30717468593"
type input "30717468593"
drag, startPoint x: 94, startPoint y: 227, endPoint x: 81, endPoint y: 225, distance: 13.7
click at [81, 225] on div "Video tutorial PRESTADORES -> Listado de CPBTs Emitidos por Prestadores / Prove…" at bounding box center [446, 169] width 735 height 443
type input "[PERSON_NAME]"
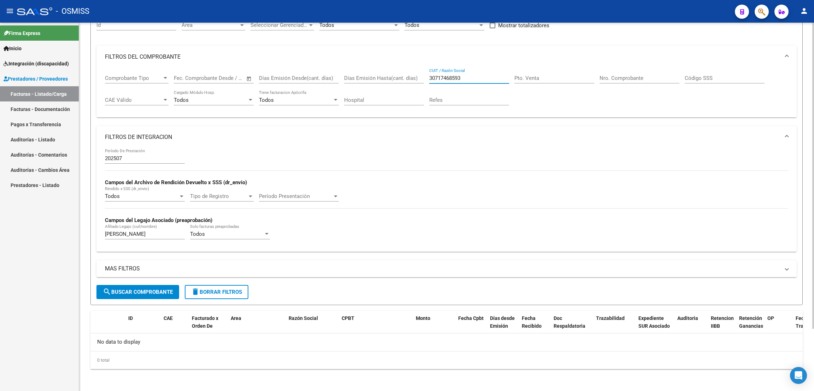
drag, startPoint x: 468, startPoint y: 77, endPoint x: 419, endPoint y: 68, distance: 50.0
click at [419, 68] on div "Comprobante Tipo Comprobante Tipo Fecha inicio – Fecha fin Fec. Comprobante Des…" at bounding box center [446, 90] width 683 height 44
paste input "30717468593"
type input "30717468593"
drag, startPoint x: 120, startPoint y: 234, endPoint x: 94, endPoint y: 227, distance: 27.9
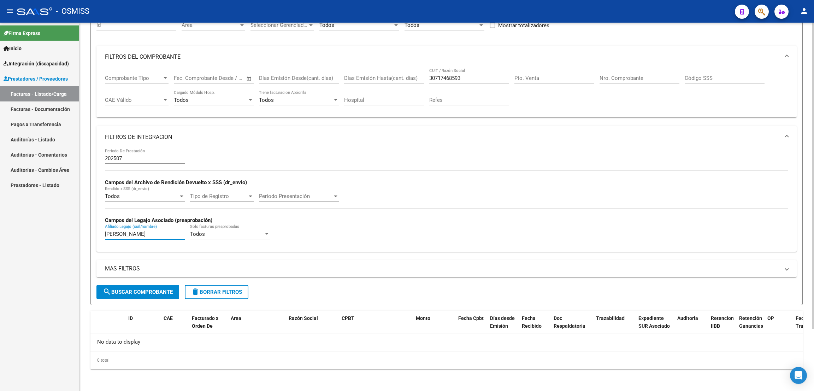
click at [94, 227] on form "Filtros Id Area Area Seleccionar Gerenciador Seleccionar Gerenciador Todos Conf…" at bounding box center [446, 157] width 712 height 296
click at [125, 289] on span "search Buscar Comprobante" at bounding box center [138, 292] width 70 height 6
click at [156, 282] on div "MAS FILTROS Todos Con Doc. Respaldatoria Todos Con Trazabilidad Todos Asociado …" at bounding box center [446, 272] width 700 height 25
drag, startPoint x: 158, startPoint y: 288, endPoint x: 255, endPoint y: 264, distance: 100.2
click at [158, 289] on span "search Buscar Comprobante" at bounding box center [138, 292] width 70 height 6
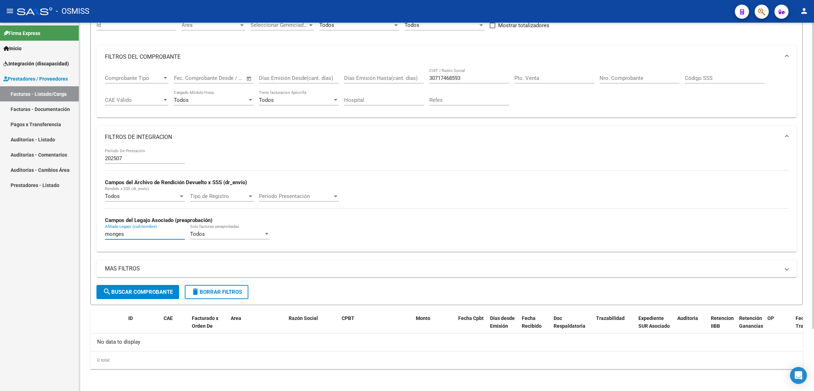
drag, startPoint x: 130, startPoint y: 234, endPoint x: 95, endPoint y: 235, distance: 35.0
click at [95, 236] on form "Filtros Id Area Area Seleccionar Gerenciador Seleccionar Gerenciador Todos Conf…" at bounding box center [446, 157] width 712 height 296
type input "[PERSON_NAME]"
drag, startPoint x: 476, startPoint y: 77, endPoint x: 396, endPoint y: 84, distance: 79.7
click at [396, 84] on div "Comprobante Tipo Comprobante Tipo Fecha inicio – Fecha fin Fec. Comprobante Des…" at bounding box center [446, 90] width 683 height 44
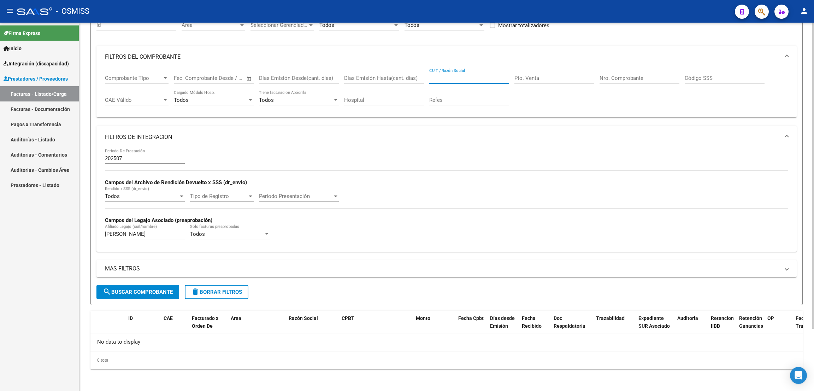
paste input "20267334162"
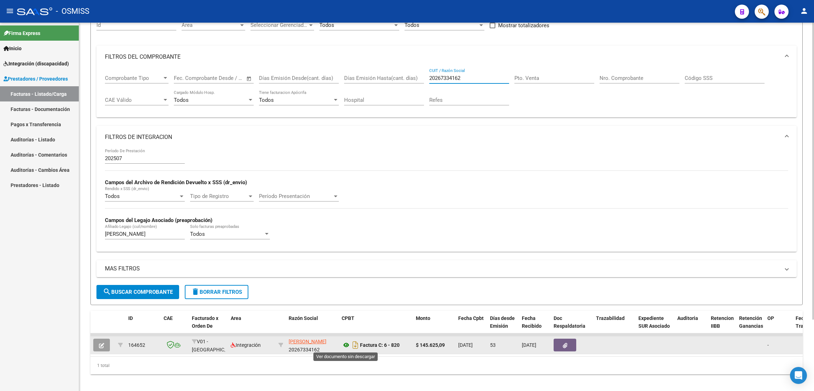
type input "20267334162"
click at [345, 346] on icon at bounding box center [346, 345] width 9 height 8
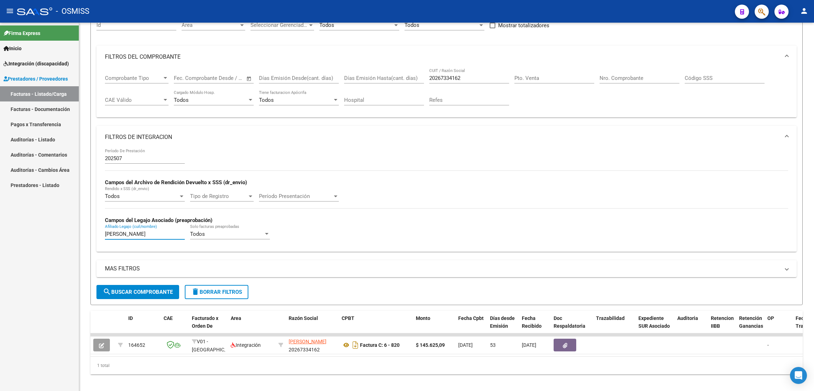
drag, startPoint x: 136, startPoint y: 234, endPoint x: 70, endPoint y: 233, distance: 66.8
click at [70, 233] on mat-sidenav-container "Firma Express Inicio Instructivos Contacto OS Integración (discapacidad) Legajo…" at bounding box center [407, 207] width 814 height 368
type input "[PERSON_NAME]"
drag, startPoint x: 440, startPoint y: 75, endPoint x: 422, endPoint y: 75, distance: 18.7
click at [422, 75] on div "Comprobante Tipo Comprobante Tipo Fecha inicio – Fecha fin Fec. Comprobante Des…" at bounding box center [446, 90] width 683 height 44
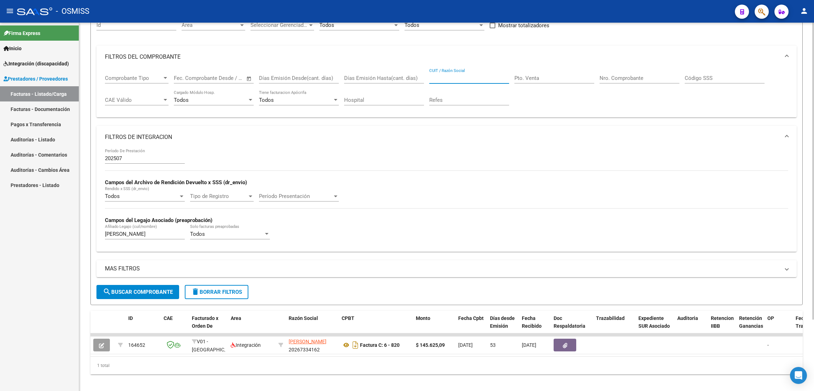
paste input "27418031897"
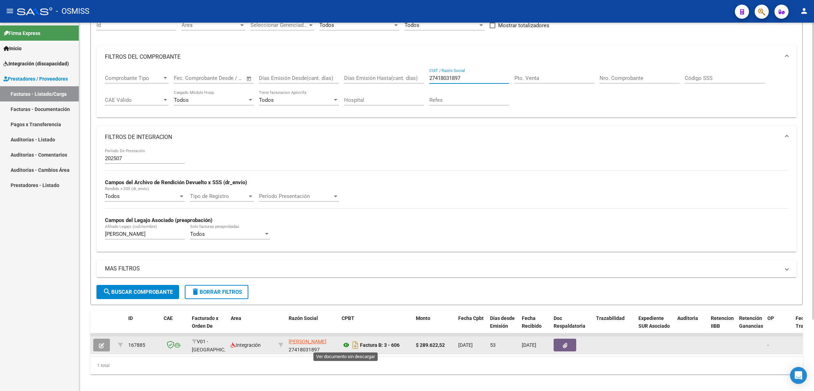
type input "27418031897"
click at [348, 345] on icon at bounding box center [346, 345] width 9 height 8
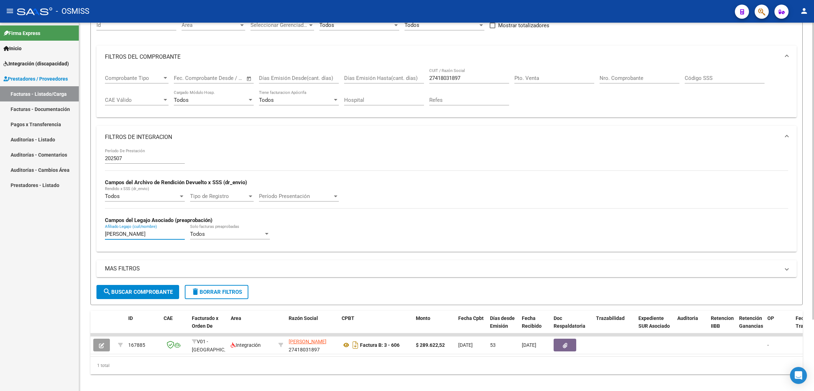
drag, startPoint x: 132, startPoint y: 233, endPoint x: 84, endPoint y: 231, distance: 47.8
click at [84, 230] on div "Video tutorial PRESTADORES -> Listado de CPBTs Emitidos por Prestadores / Prove…" at bounding box center [446, 172] width 735 height 449
type input ","
type input "[PERSON_NAME]"
drag, startPoint x: 466, startPoint y: 74, endPoint x: 409, endPoint y: 68, distance: 57.6
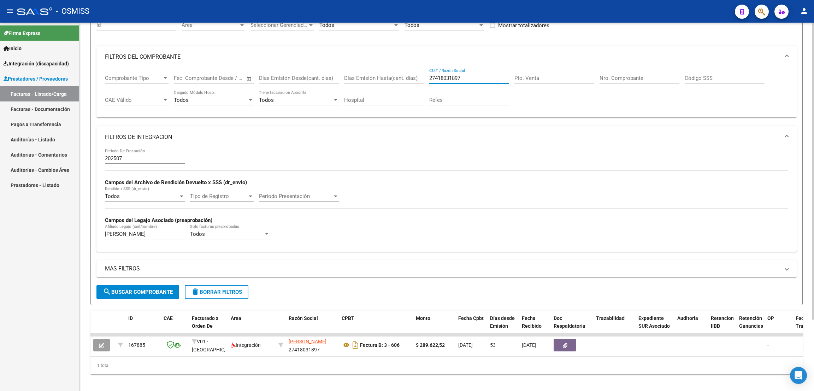
click at [409, 68] on div "Comprobante Tipo Comprobante Tipo Fecha inicio – Fecha fin Fec. Comprobante Des…" at bounding box center [446, 90] width 683 height 44
paste input "27253057918"
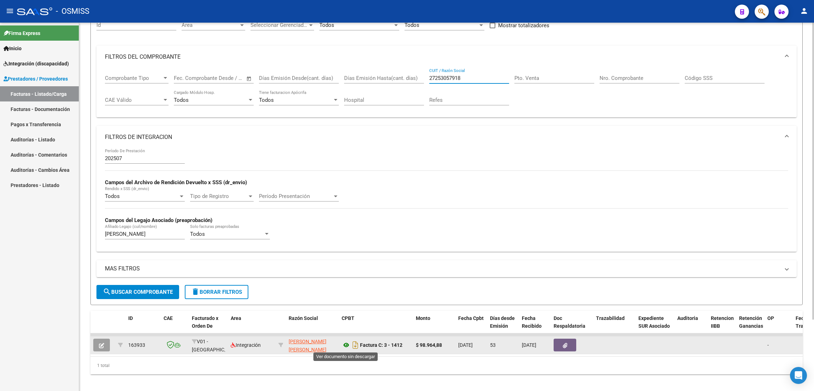
type input "27253057918"
click at [349, 343] on icon at bounding box center [346, 345] width 9 height 8
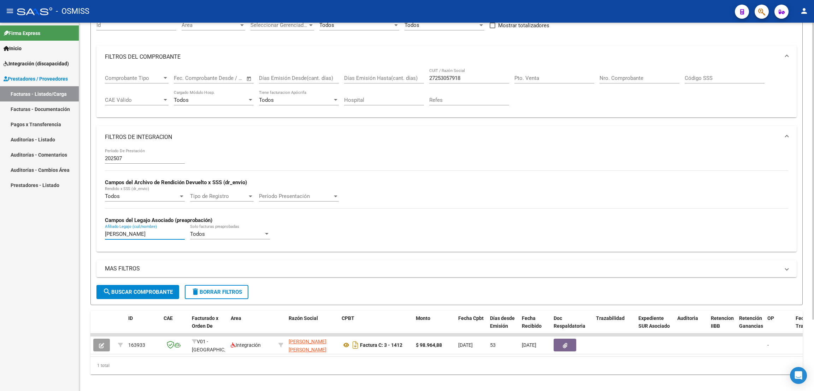
drag, startPoint x: 134, startPoint y: 236, endPoint x: 88, endPoint y: 222, distance: 48.7
click at [88, 222] on div "Video tutorial PRESTADORES -> Listado de CPBTs Emitidos por Prestadores / Prove…" at bounding box center [446, 172] width 735 height 449
type input "DULCE"
drag, startPoint x: 448, startPoint y: 79, endPoint x: 420, endPoint y: 81, distance: 27.3
click at [420, 81] on div "Comprobante Tipo Comprobante Tipo Fecha inicio – Fecha fin Fec. Comprobante Des…" at bounding box center [446, 90] width 683 height 44
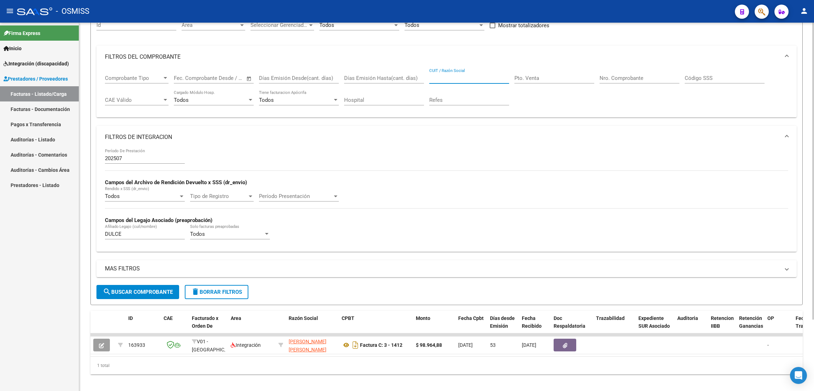
paste input "24306552402"
type input "24306552402"
click at [153, 290] on span "search Buscar Comprobante" at bounding box center [138, 292] width 70 height 6
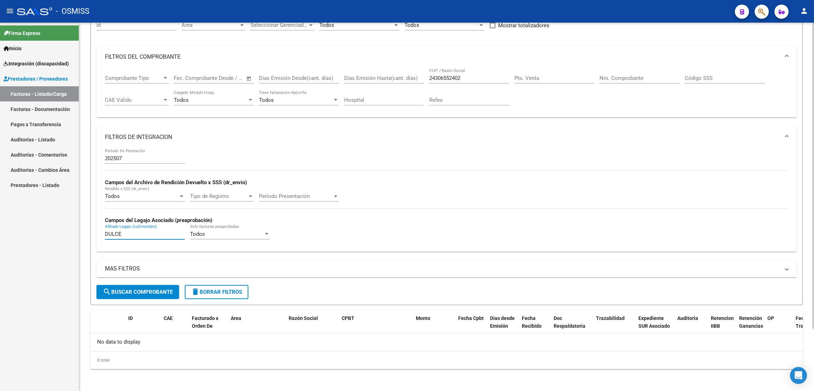
drag, startPoint x: 126, startPoint y: 233, endPoint x: 98, endPoint y: 235, distance: 28.0
click at [98, 235] on div "202507 Período De Prestación Campos del Archivo de Rendición Devuelto x SSS (dr…" at bounding box center [446, 199] width 700 height 103
type input "[PERSON_NAME]"
drag, startPoint x: 467, startPoint y: 76, endPoint x: 418, endPoint y: 77, distance: 48.4
click at [418, 76] on div "Comprobante Tipo Comprobante Tipo Fecha inicio – Fecha fin Fec. Comprobante Des…" at bounding box center [446, 90] width 683 height 44
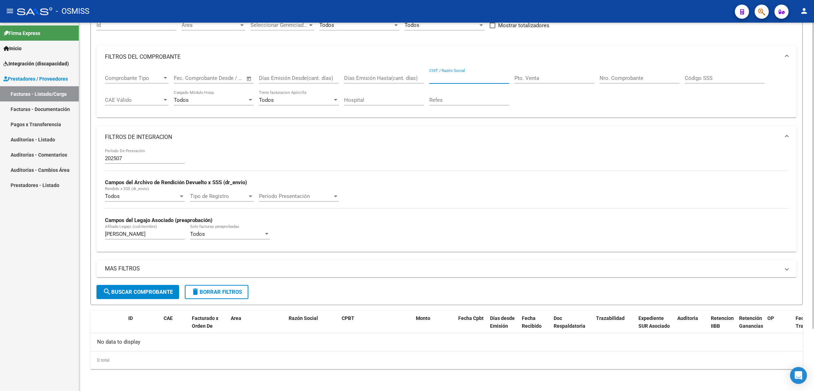
paste input "23343980914"
type input "23343980914"
click at [172, 284] on div "MAS FILTROS Todos Con Doc. Respaldatoria Todos Con Trazabilidad Todos Asociado …" at bounding box center [446, 272] width 700 height 25
click at [168, 290] on span "search Buscar Comprobante" at bounding box center [138, 292] width 70 height 6
click at [213, 290] on span "delete Borrar Filtros" at bounding box center [216, 292] width 51 height 6
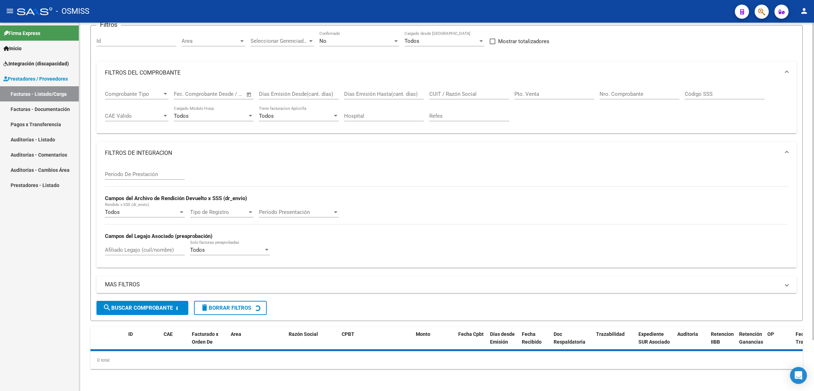
scroll to position [0, 0]
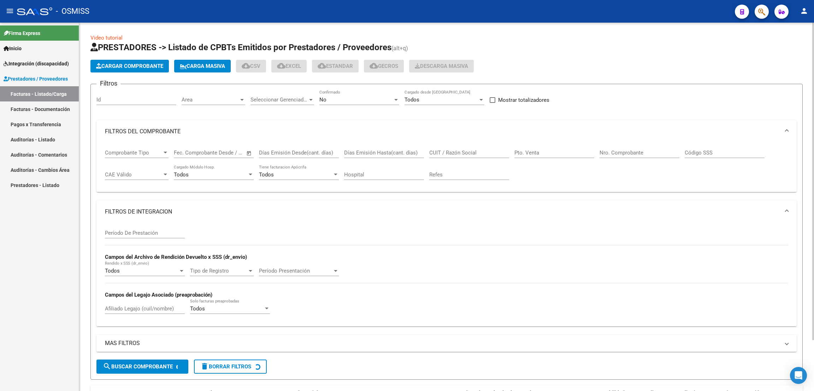
click at [361, 99] on div "No" at bounding box center [355, 99] width 73 height 6
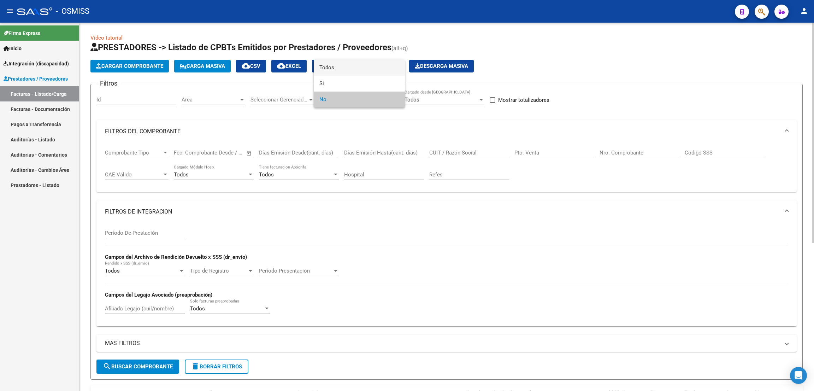
drag, startPoint x: 362, startPoint y: 68, endPoint x: 490, endPoint y: 87, distance: 130.0
click at [362, 67] on span "Todos" at bounding box center [359, 68] width 80 height 16
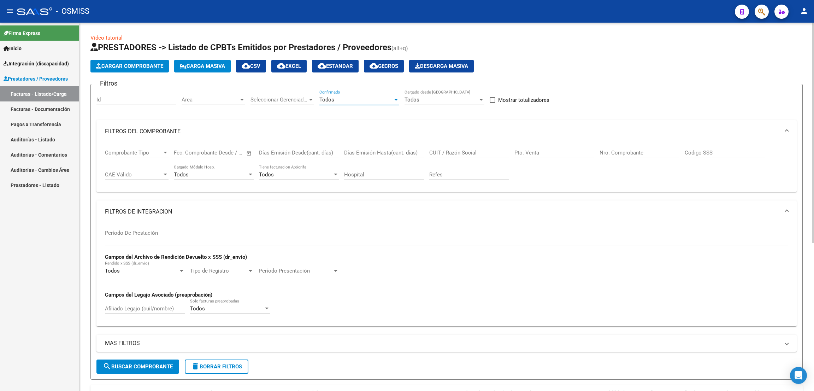
click at [532, 149] on input "Pto. Venta" at bounding box center [554, 152] width 80 height 6
type input "2"
click at [623, 151] on input "Nro. Comprobante" at bounding box center [640, 152] width 80 height 6
type input "125"
click at [132, 234] on input "Período De Prestación" at bounding box center [145, 233] width 80 height 6
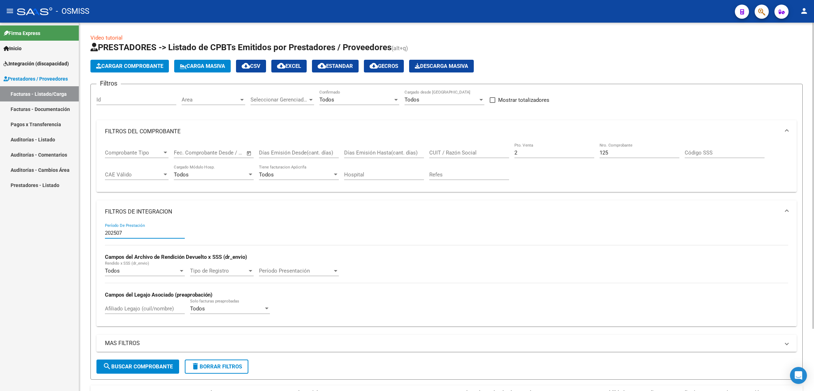
scroll to position [75, 0]
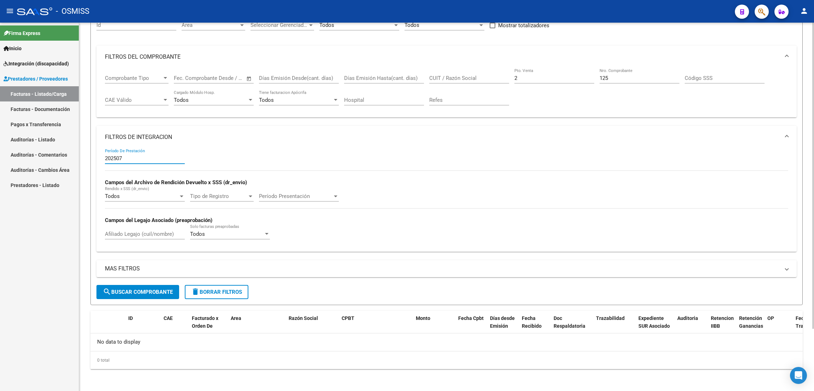
type input "202507"
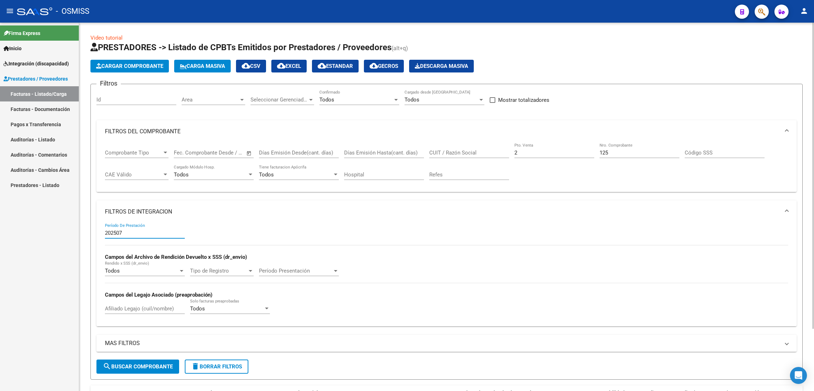
click at [147, 65] on span "Cargar Comprobante" at bounding box center [129, 66] width 67 height 6
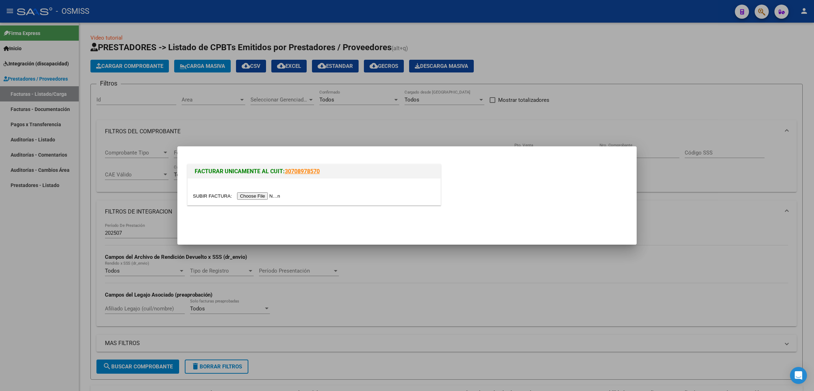
click at [260, 195] on input "file" at bounding box center [237, 195] width 89 height 7
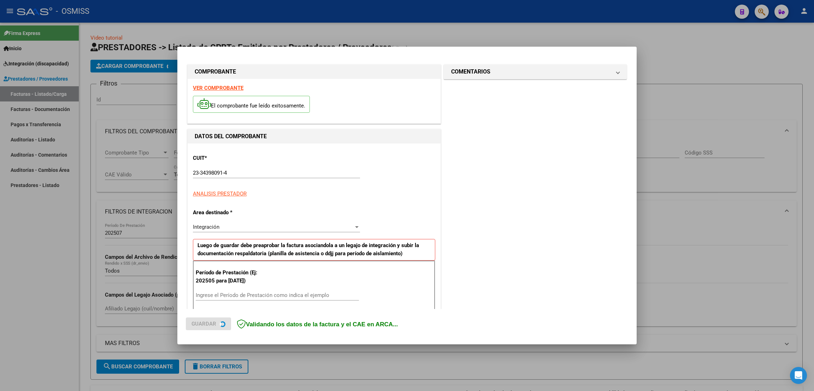
scroll to position [119, 0]
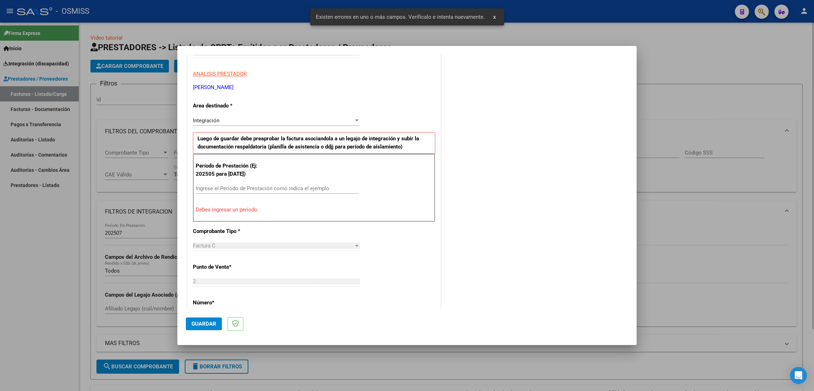
click at [718, 60] on div at bounding box center [407, 195] width 814 height 391
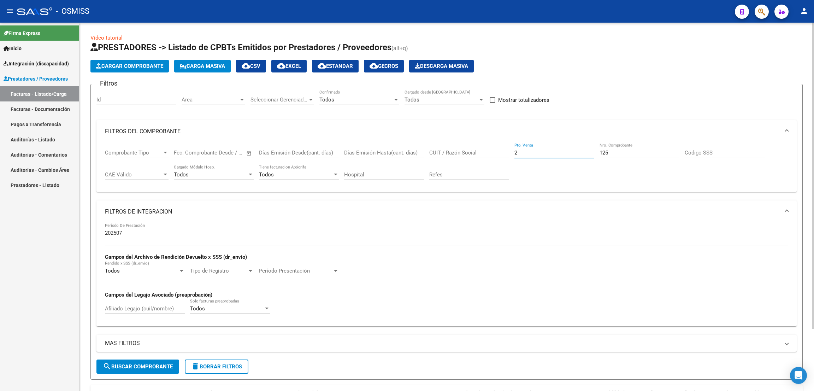
click at [543, 153] on input "2" at bounding box center [554, 152] width 80 height 6
click at [615, 147] on div "125 Nro. Comprobante" at bounding box center [640, 150] width 80 height 15
type input "1"
click at [476, 151] on input "CUIT / Razón Social" at bounding box center [469, 152] width 80 height 6
paste input "27200122645"
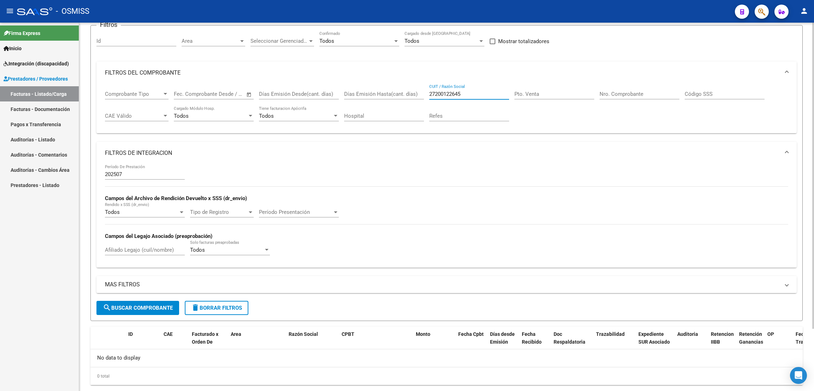
scroll to position [75, 0]
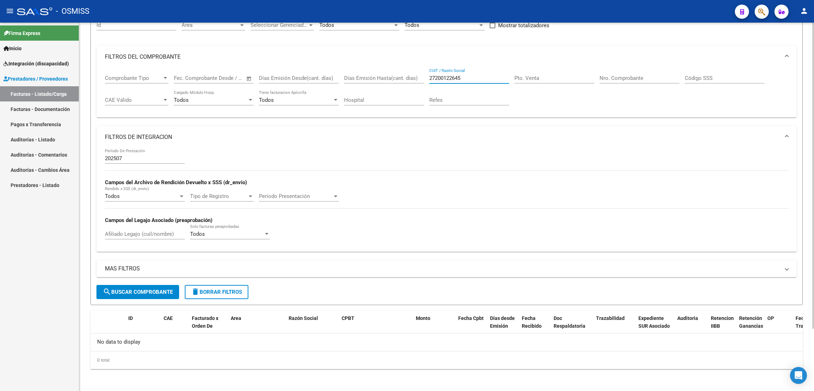
type input "27200122645"
click at [125, 231] on input "Afiliado Legajo (cuil/nombre)" at bounding box center [145, 234] width 80 height 6
type input "PETIT"
drag, startPoint x: 471, startPoint y: 79, endPoint x: 437, endPoint y: 77, distance: 34.3
click at [437, 77] on input "27200122645" at bounding box center [469, 78] width 80 height 6
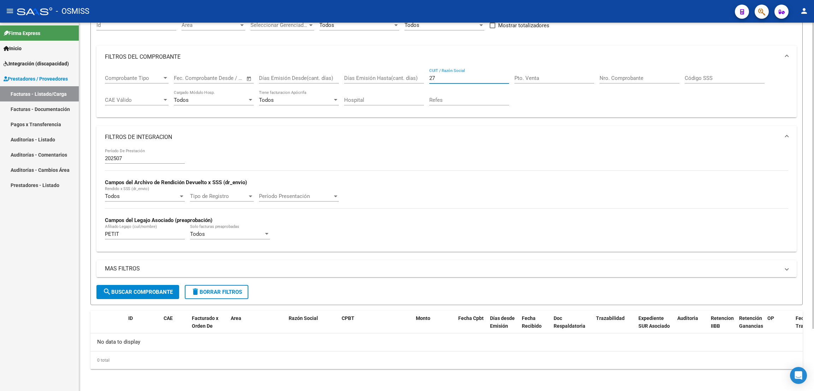
type input "2"
paste input "27341025422"
type input "27341025422"
click at [164, 290] on span "search Buscar Comprobante" at bounding box center [138, 292] width 70 height 6
drag, startPoint x: 468, startPoint y: 78, endPoint x: 419, endPoint y: 78, distance: 49.1
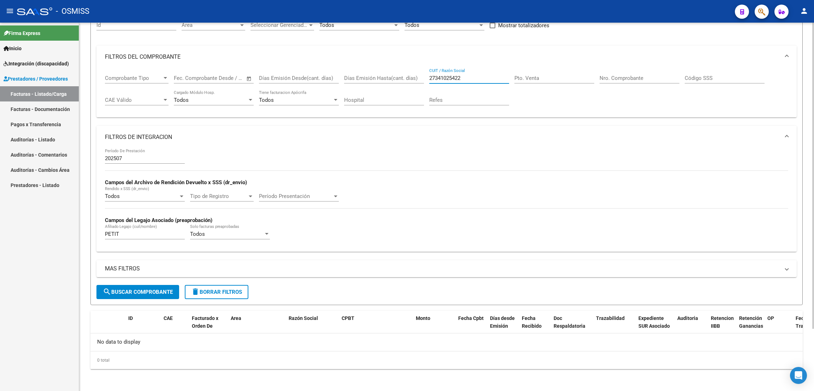
click at [419, 78] on div "Comprobante Tipo Comprobante Tipo Fecha inicio – Fecha fin Fec. Comprobante Des…" at bounding box center [446, 90] width 683 height 44
paste input "24386934653"
type input "24386934653"
click at [224, 299] on form "Filtros Id Area Area Seleccionar Gerenciador Seleccionar Gerenciador Todos Conf…" at bounding box center [446, 157] width 712 height 296
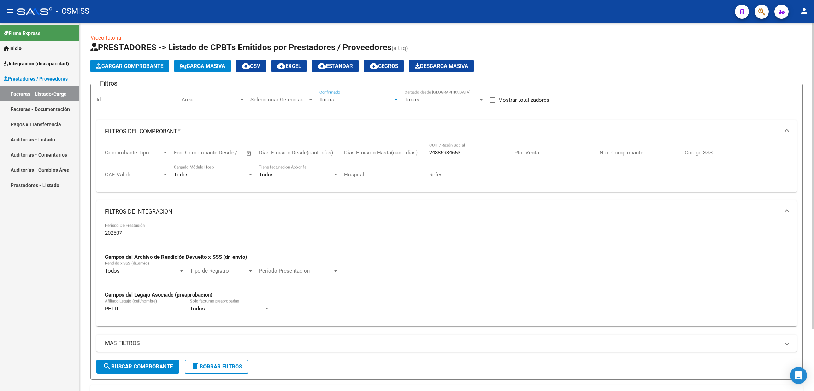
click at [347, 100] on div "Todos" at bounding box center [355, 99] width 73 height 6
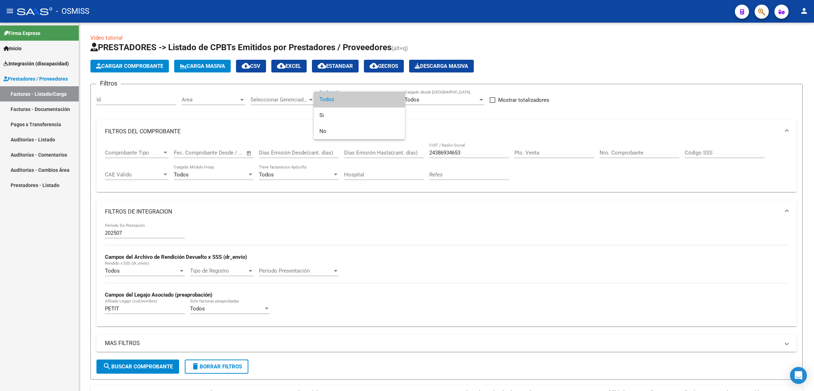
drag, startPoint x: 339, startPoint y: 100, endPoint x: 361, endPoint y: 104, distance: 23.0
click at [340, 100] on span "Todos" at bounding box center [359, 100] width 80 height 16
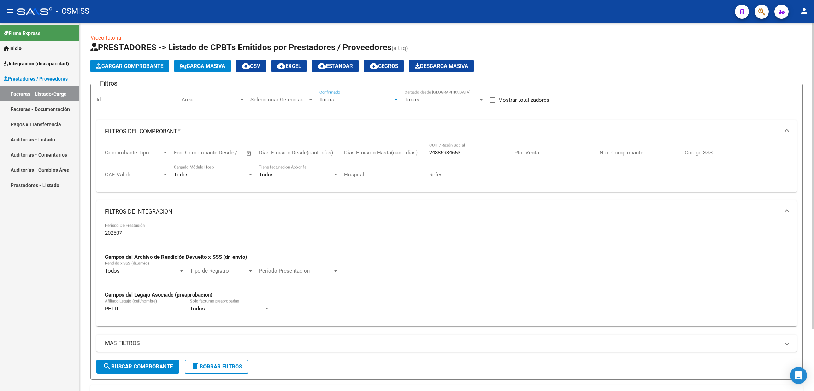
click at [221, 369] on span "delete Borrar Filtros" at bounding box center [216, 366] width 51 height 6
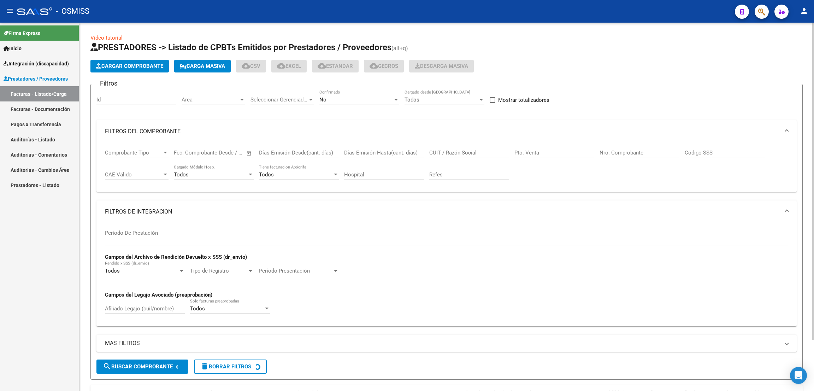
click at [350, 98] on div "No" at bounding box center [355, 99] width 73 height 6
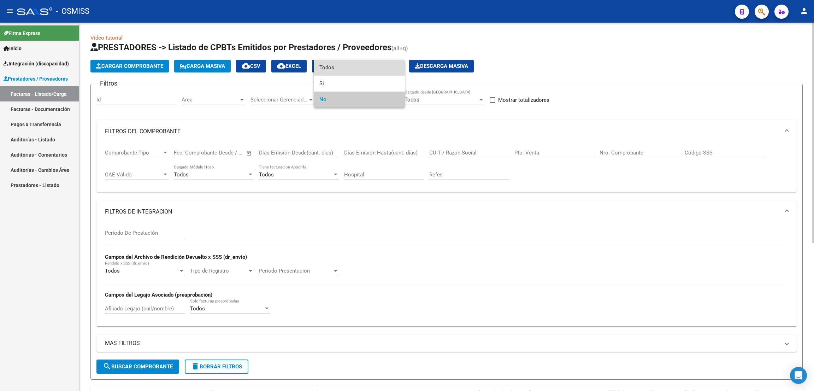
drag, startPoint x: 345, startPoint y: 68, endPoint x: 478, endPoint y: 125, distance: 145.2
click at [349, 68] on span "Todos" at bounding box center [359, 68] width 80 height 16
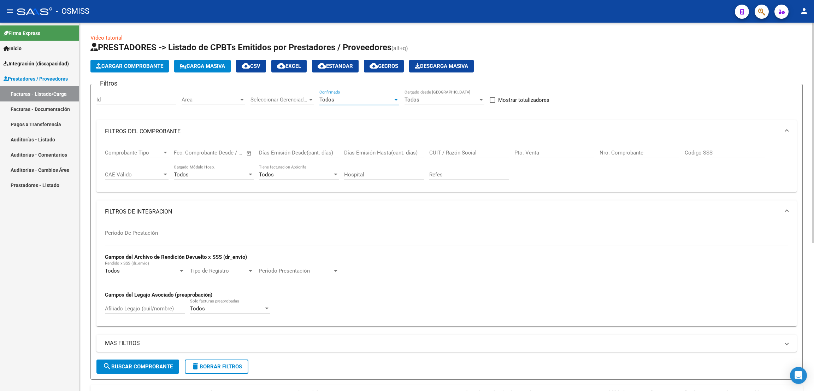
click at [527, 152] on input "Pto. Venta" at bounding box center [554, 152] width 80 height 6
type input "1"
click at [647, 152] on input "Nro. Comprobante" at bounding box center [640, 152] width 80 height 6
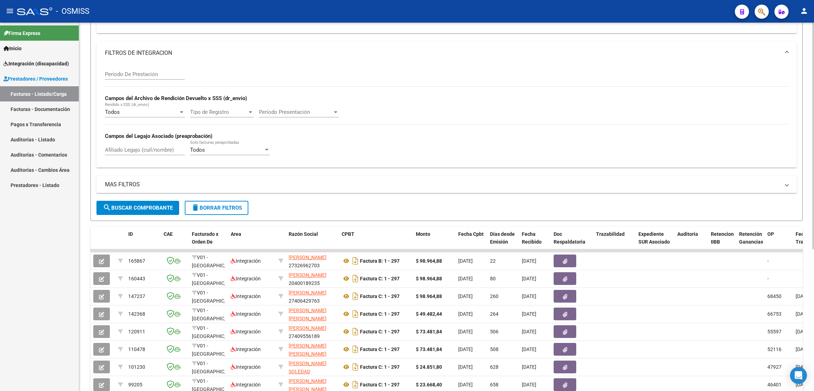
type input "297"
click at [149, 70] on div "Período De Prestación" at bounding box center [145, 71] width 80 height 15
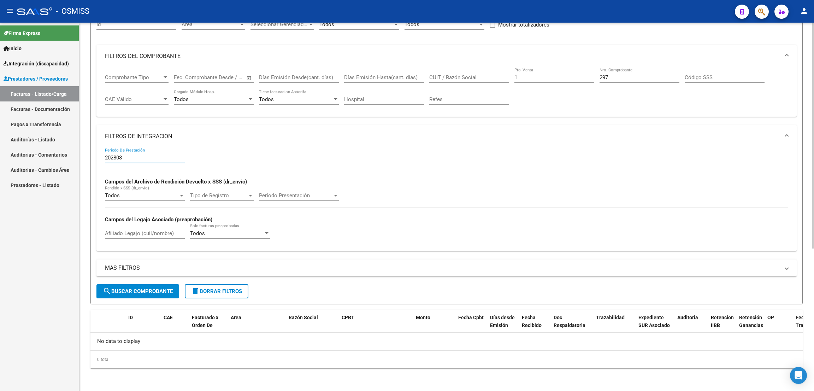
scroll to position [75, 0]
drag, startPoint x: 143, startPoint y: 155, endPoint x: 101, endPoint y: 153, distance: 42.1
click at [101, 152] on div "202808 Período De Prestación Campos del Archivo de Rendición Devuelto x SSS (dr…" at bounding box center [446, 199] width 700 height 103
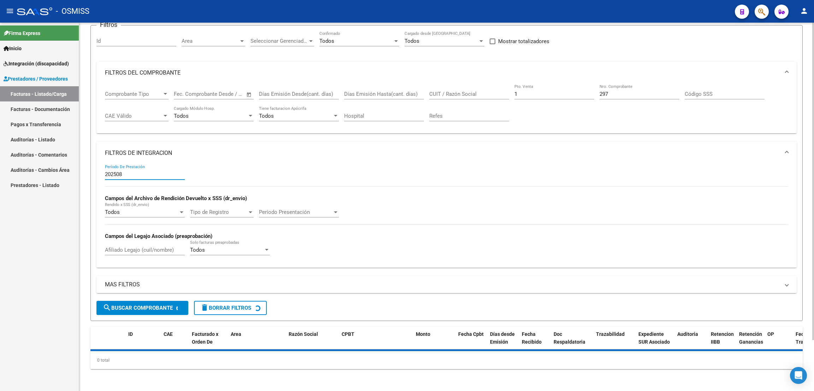
scroll to position [88, 0]
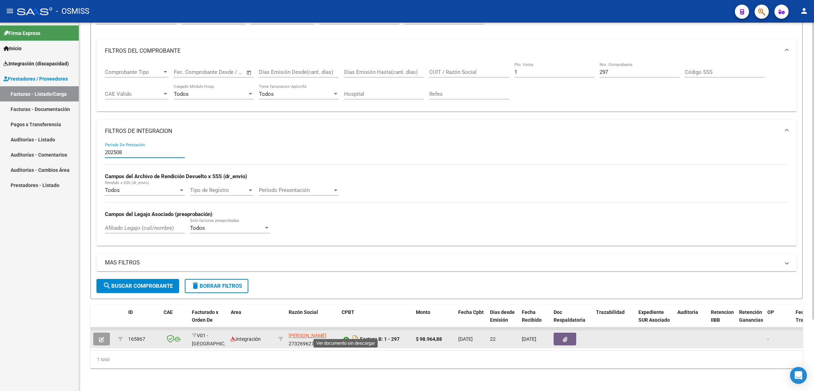
type input "202508"
click at [344, 335] on icon at bounding box center [346, 339] width 9 height 8
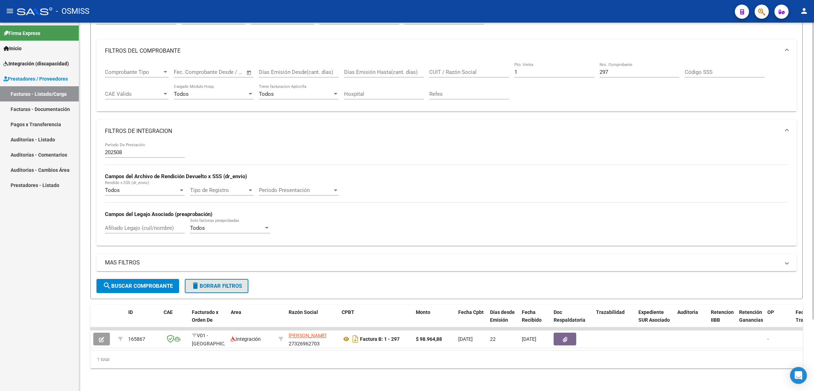
drag, startPoint x: 209, startPoint y: 279, endPoint x: 255, endPoint y: 198, distance: 93.2
click at [209, 283] on span "delete Borrar Filtros" at bounding box center [216, 286] width 51 height 6
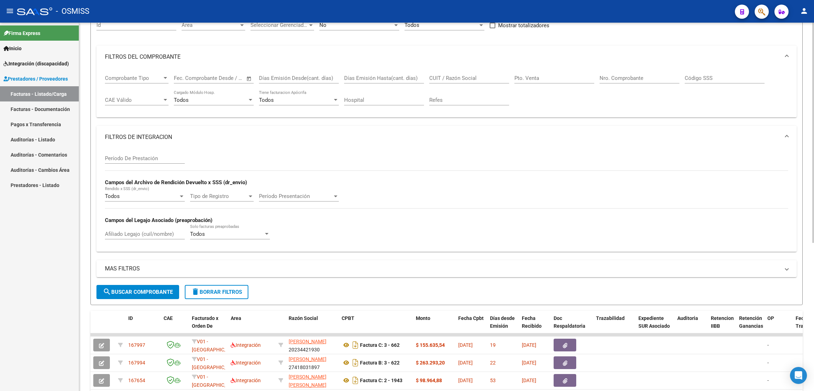
scroll to position [0, 0]
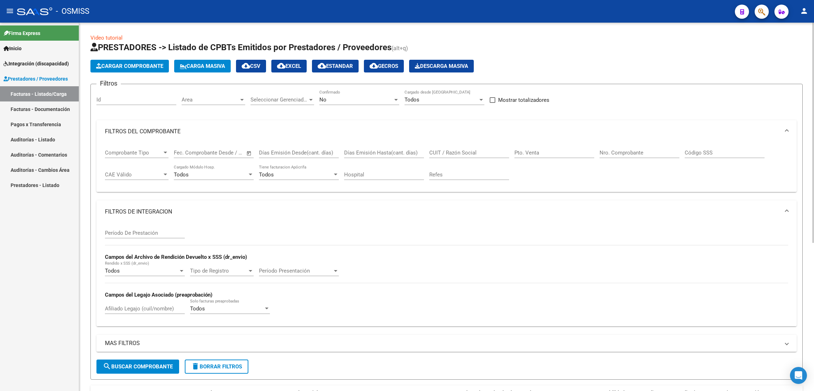
click at [153, 66] on span "Cargar Comprobante" at bounding box center [129, 66] width 67 height 6
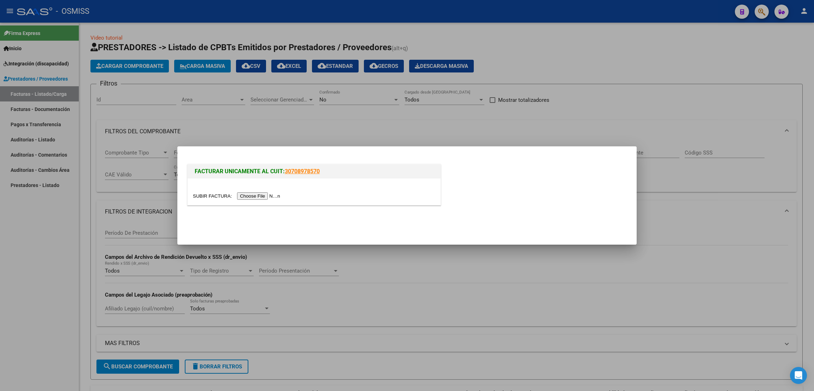
click at [261, 198] on input "file" at bounding box center [237, 195] width 89 height 7
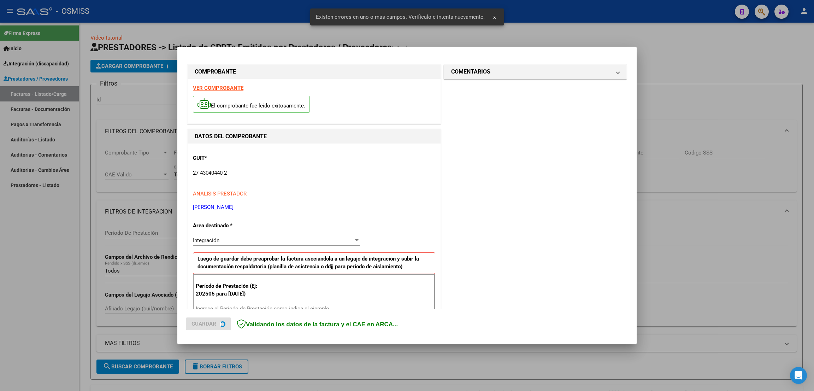
scroll to position [119, 0]
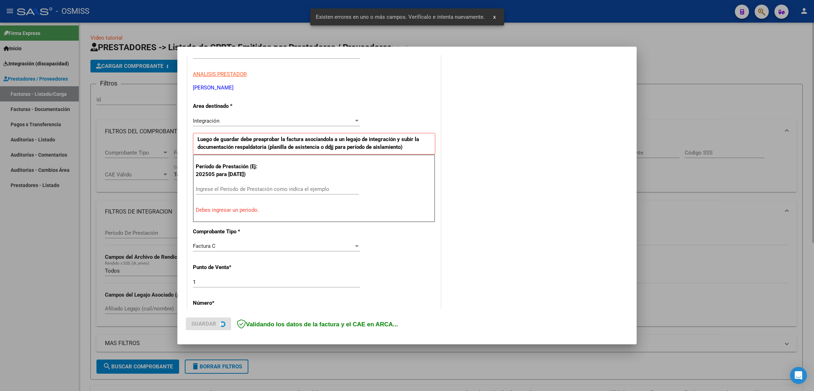
drag, startPoint x: 667, startPoint y: 43, endPoint x: 658, endPoint y: 28, distance: 18.4
click at [668, 43] on div at bounding box center [407, 195] width 814 height 391
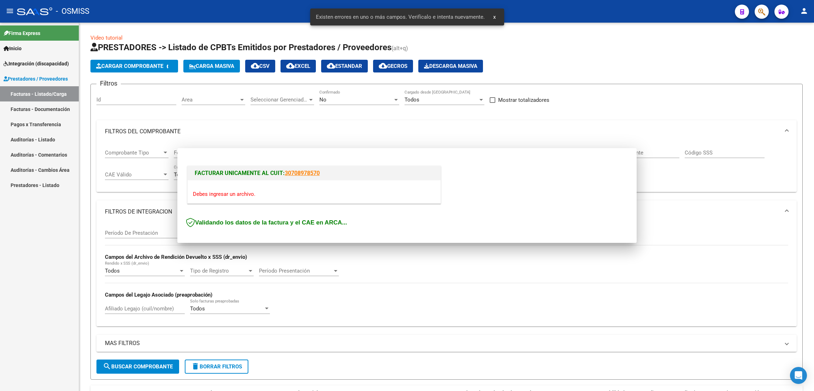
scroll to position [0, 0]
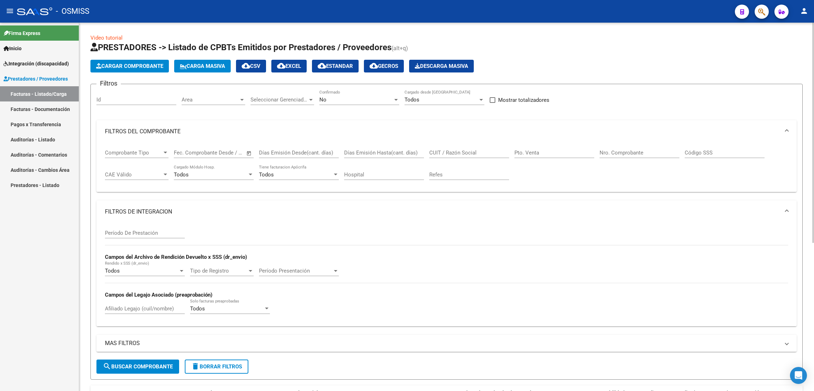
click at [137, 308] on input "Afiliado Legajo (cuil/nombre)" at bounding box center [145, 308] width 80 height 6
type input "[PERSON_NAME]"
click at [359, 101] on div "No" at bounding box center [355, 99] width 73 height 6
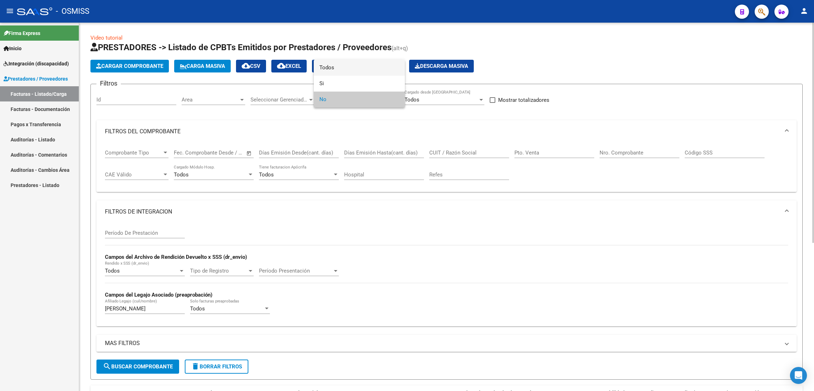
drag, startPoint x: 354, startPoint y: 70, endPoint x: 419, endPoint y: 105, distance: 73.7
click at [354, 70] on span "Todos" at bounding box center [359, 68] width 80 height 16
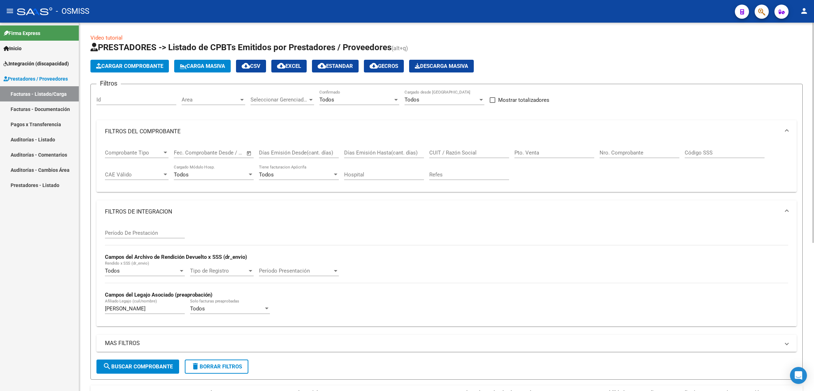
click at [458, 148] on div "CUIT / Razón Social" at bounding box center [469, 150] width 80 height 15
paste input "27367165265"
type input "27367165265"
click at [162, 235] on input "Período De Prestación" at bounding box center [145, 233] width 80 height 6
type input "202507"
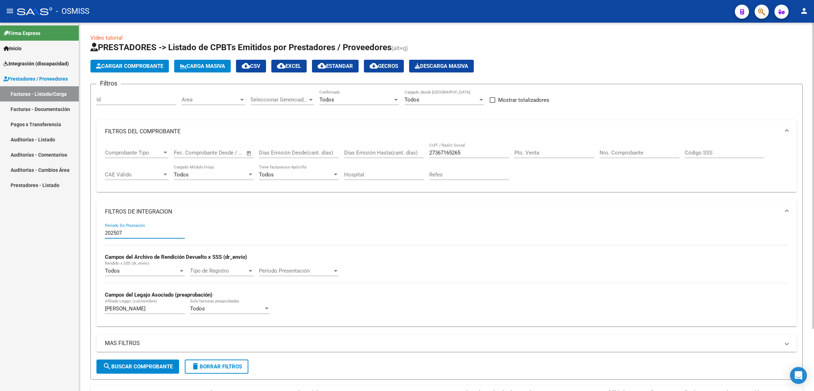
scroll to position [75, 0]
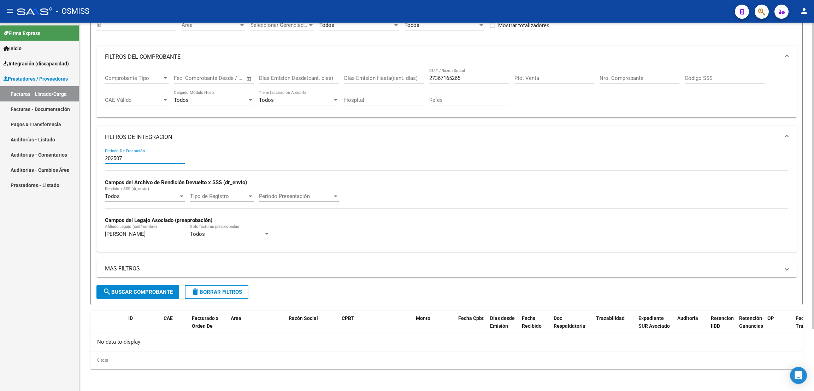
click at [163, 291] on span "search Buscar Comprobante" at bounding box center [138, 292] width 70 height 6
drag, startPoint x: 465, startPoint y: 79, endPoint x: 430, endPoint y: 81, distance: 35.4
click at [430, 81] on input "27367165265" at bounding box center [469, 78] width 80 height 6
paste input "27330042791"
type input "27330042791"
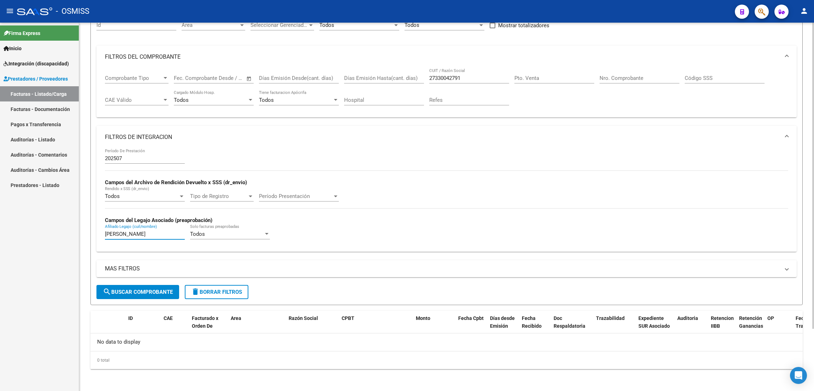
drag, startPoint x: 126, startPoint y: 231, endPoint x: 102, endPoint y: 235, distance: 23.6
click at [102, 234] on div "202507 Período De Prestación Campos del Archivo de Rendición Devuelto x SSS (dr…" at bounding box center [446, 199] width 700 height 103
type input "cardozo"
drag, startPoint x: 474, startPoint y: 76, endPoint x: 425, endPoint y: 79, distance: 49.2
click at [424, 77] on div "Comprobante Tipo Comprobante Tipo Fecha inicio – Fecha fin Fec. Comprobante Des…" at bounding box center [446, 90] width 683 height 44
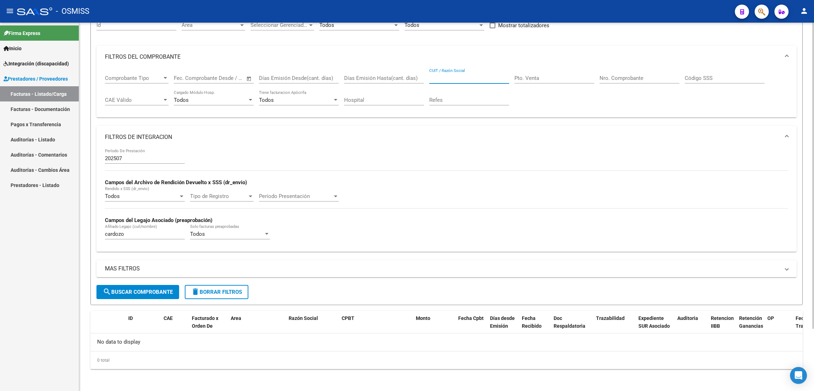
paste input "20217475296"
type input "20217475296"
drag, startPoint x: 474, startPoint y: 78, endPoint x: 421, endPoint y: 75, distance: 53.8
click at [421, 75] on div "Comprobante Tipo Comprobante Tipo Fecha inicio – Fecha fin Fec. Comprobante Des…" at bounding box center [446, 90] width 683 height 44
paste input "20340438958"
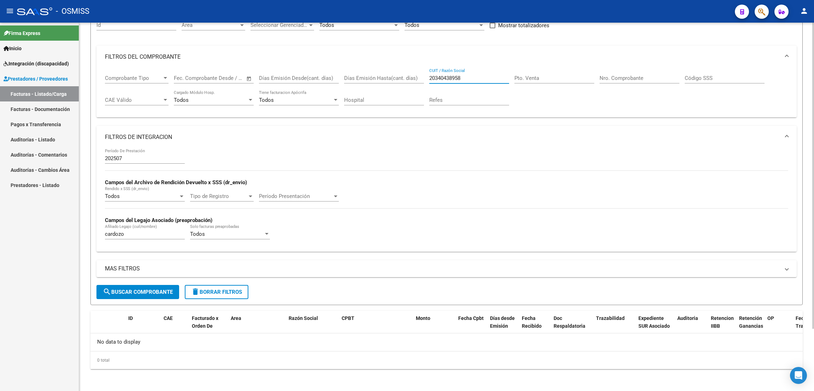
type input "20340438958"
drag, startPoint x: 138, startPoint y: 235, endPoint x: 82, endPoint y: 240, distance: 56.0
click at [82, 240] on div "Video tutorial PRESTADORES -> Listado de CPBTs Emitidos por Prestadores / Prove…" at bounding box center [446, 169] width 735 height 443
drag, startPoint x: 137, startPoint y: 237, endPoint x: 92, endPoint y: 242, distance: 44.8
click at [92, 242] on form "Filtros Id Area Area Seleccionar Gerenciador Seleccionar Gerenciador Todos Conf…" at bounding box center [446, 157] width 712 height 296
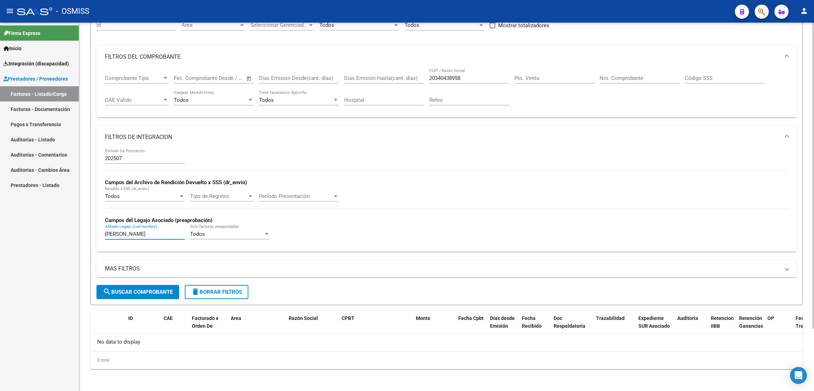
type input "[PERSON_NAME]"
drag, startPoint x: 449, startPoint y: 75, endPoint x: 410, endPoint y: 66, distance: 39.4
click at [409, 66] on mat-expansion-panel "FILTROS DEL COMPROBANTE Comprobante Tipo Comprobante Tipo Fecha inicio – Fecha …" at bounding box center [446, 82] width 700 height 72
paste input "23237821084"
type input "23237821084"
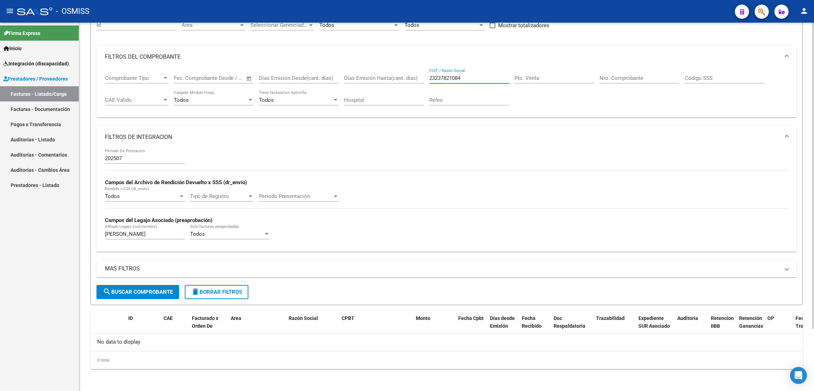
drag, startPoint x: 465, startPoint y: 79, endPoint x: 417, endPoint y: 81, distance: 48.8
click at [417, 81] on div "Comprobante Tipo Comprobante Tipo Fecha inicio – Fecha fin Fec. Comprobante Des…" at bounding box center [446, 90] width 683 height 44
paste input "23237821084"
type input "23237821084"
drag, startPoint x: 126, startPoint y: 234, endPoint x: 73, endPoint y: 223, distance: 54.3
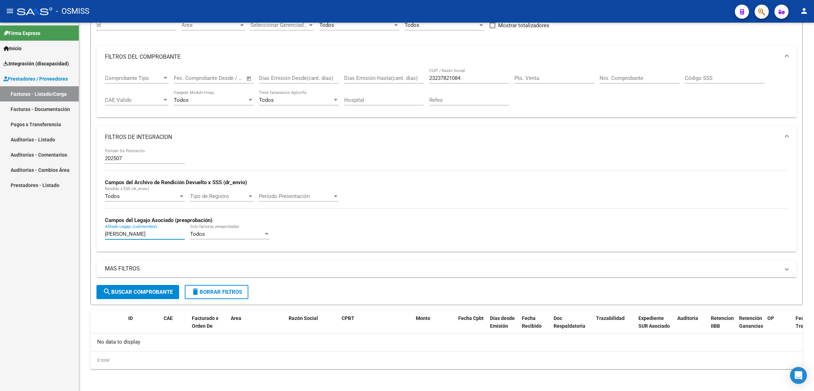
click at [73, 223] on mat-sidenav-container "Firma Express Inicio Instructivos Contacto OS Integración (discapacidad) Legajo…" at bounding box center [407, 207] width 814 height 368
type input "[PERSON_NAME]"
drag, startPoint x: 485, startPoint y: 81, endPoint x: 430, endPoint y: 82, distance: 54.8
click at [430, 81] on div "23237821084 CUIT / Razón Social" at bounding box center [469, 75] width 80 height 15
paste input "30715167154"
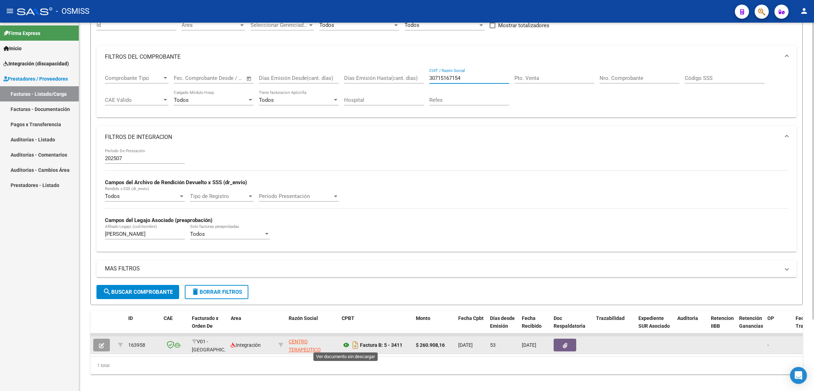
type input "30715167154"
click at [344, 346] on icon at bounding box center [346, 345] width 9 height 8
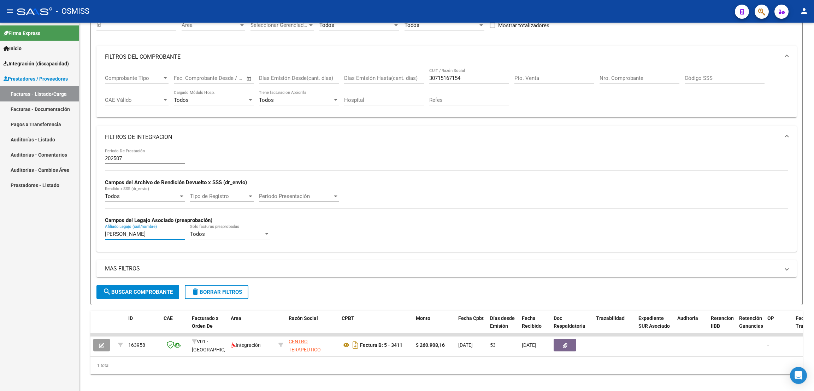
drag, startPoint x: 125, startPoint y: 232, endPoint x: 63, endPoint y: 226, distance: 62.5
click at [63, 226] on mat-sidenav-container "Firma Express Inicio Instructivos Contacto OS Integración (discapacidad) Legajo…" at bounding box center [407, 207] width 814 height 368
drag, startPoint x: 469, startPoint y: 76, endPoint x: 393, endPoint y: 65, distance: 76.7
click at [393, 65] on mat-expansion-panel "FILTROS DEL COMPROBANTE Comprobante Tipo Comprobante Tipo Fecha inicio – Fecha …" at bounding box center [446, 82] width 700 height 72
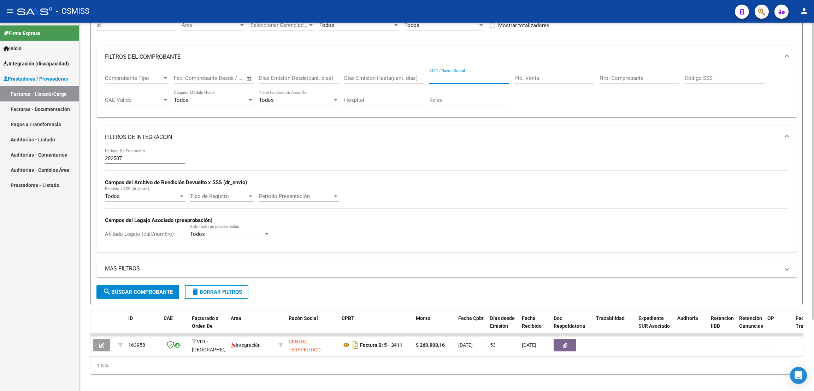
click at [565, 78] on input "Pto. Venta" at bounding box center [554, 78] width 80 height 6
type input "5"
click at [639, 78] on input "Nro. Comprobante" at bounding box center [640, 78] width 80 height 6
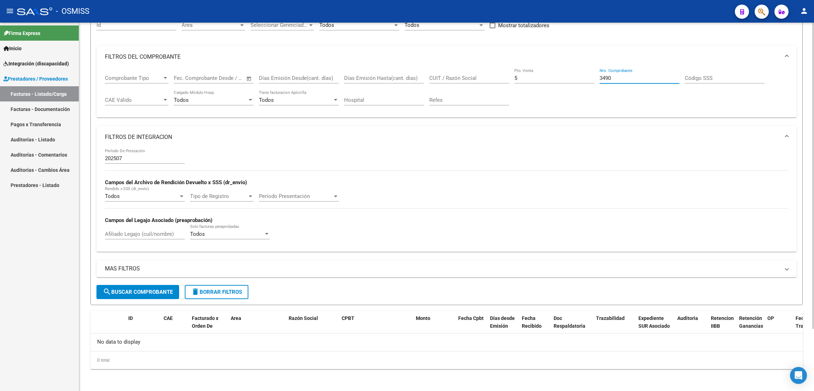
type input "3490"
click at [152, 291] on span "search Buscar Comprobante" at bounding box center [138, 292] width 70 height 6
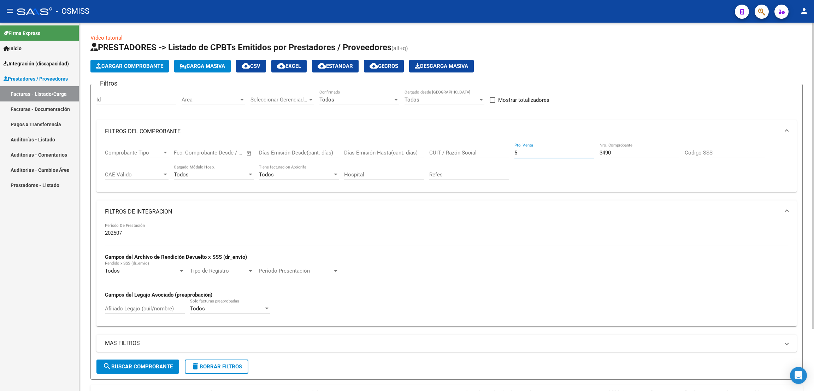
click at [539, 151] on input "5" at bounding box center [554, 152] width 80 height 6
click at [620, 149] on input "3490" at bounding box center [640, 152] width 80 height 6
type input "3"
click at [474, 148] on div "CUIT / Razón Social" at bounding box center [469, 150] width 80 height 15
paste input "27404264309"
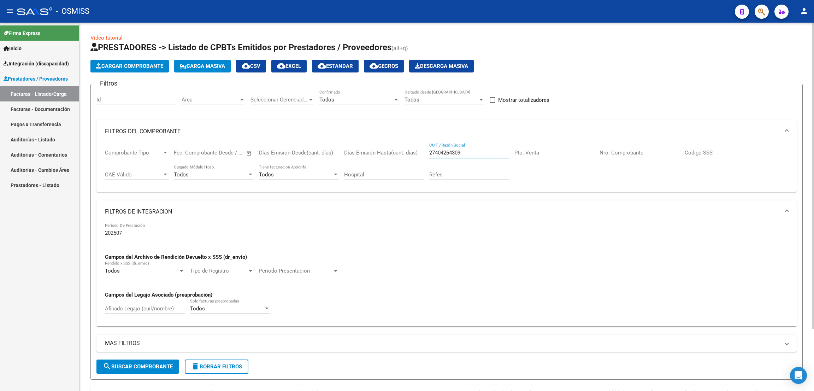
type input "27404264309"
click at [151, 306] on input "Afiliado Legajo (cuil/nombre)" at bounding box center [145, 308] width 80 height 6
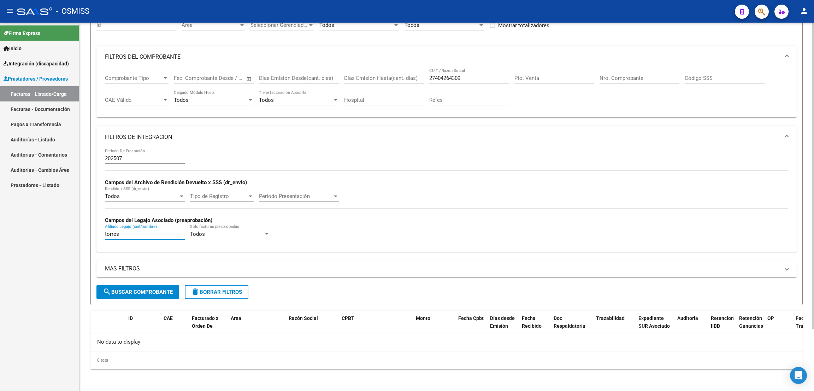
drag, startPoint x: 132, startPoint y: 237, endPoint x: 96, endPoint y: 227, distance: 37.8
click at [96, 227] on div "202507 Período De Prestación Campos del Archivo de Rendición Devuelto x SSS (dr…" at bounding box center [446, 199] width 700 height 103
type input "CANO"
drag, startPoint x: 466, startPoint y: 79, endPoint x: 406, endPoint y: 69, distance: 60.6
click at [406, 69] on div "Comprobante Tipo Comprobante Tipo Fecha inicio – Fecha fin Fec. Comprobante Des…" at bounding box center [446, 90] width 683 height 44
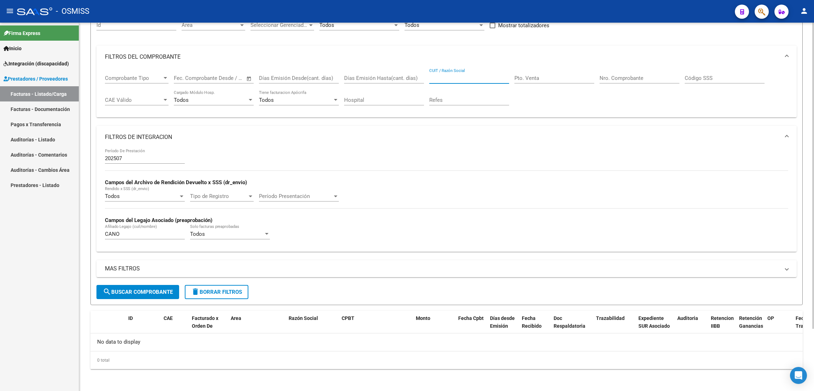
paste input "20413879656"
type input "20413879656"
drag, startPoint x: 133, startPoint y: 236, endPoint x: 88, endPoint y: 230, distance: 45.3
click at [88, 230] on div "Video tutorial PRESTADORES -> Listado de CPBTs Emitidos por Prestadores / Prove…" at bounding box center [446, 169] width 735 height 443
type input "[PERSON_NAME]"
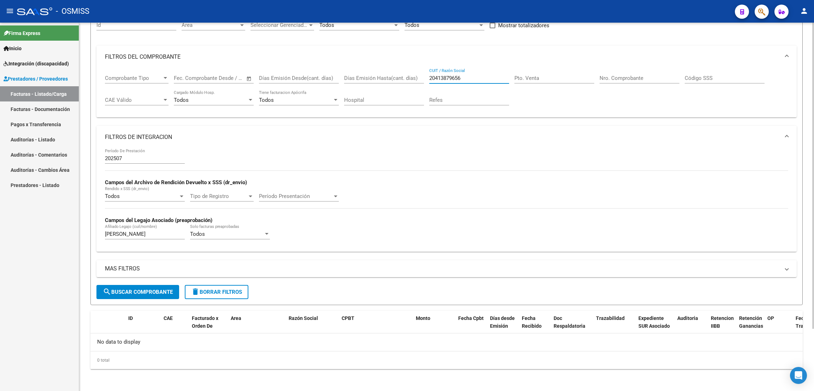
drag, startPoint x: 471, startPoint y: 75, endPoint x: 406, endPoint y: 75, distance: 65.0
click at [406, 75] on div "Comprobante Tipo Comprobante Tipo Fecha inicio – Fecha fin Fec. Comprobante Des…" at bounding box center [446, 90] width 683 height 44
paste input "27420873544"
type input "27420873544"
click at [174, 289] on button "search Buscar Comprobante" at bounding box center [137, 292] width 83 height 14
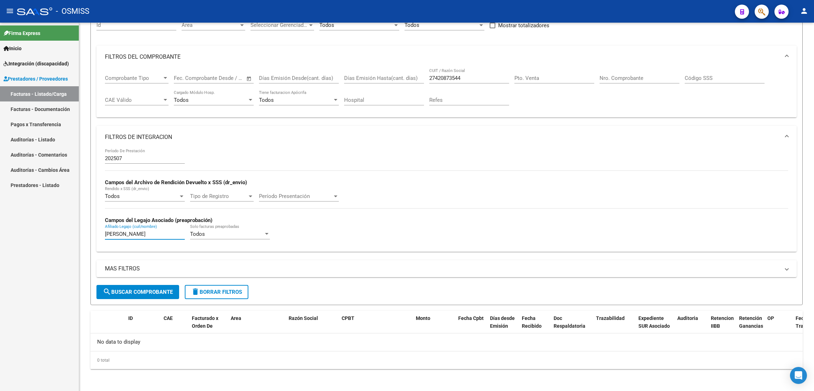
drag, startPoint x: 130, startPoint y: 233, endPoint x: 78, endPoint y: 218, distance: 54.0
click at [78, 218] on mat-sidenav-container "Firma Express Inicio Instructivos Contacto OS Integración (discapacidad) Legajo…" at bounding box center [407, 207] width 814 height 368
type input "[PERSON_NAME]"
drag, startPoint x: 468, startPoint y: 73, endPoint x: 465, endPoint y: 78, distance: 6.0
click at [467, 75] on div "27420873544 CUIT / Razón Social" at bounding box center [469, 75] width 80 height 15
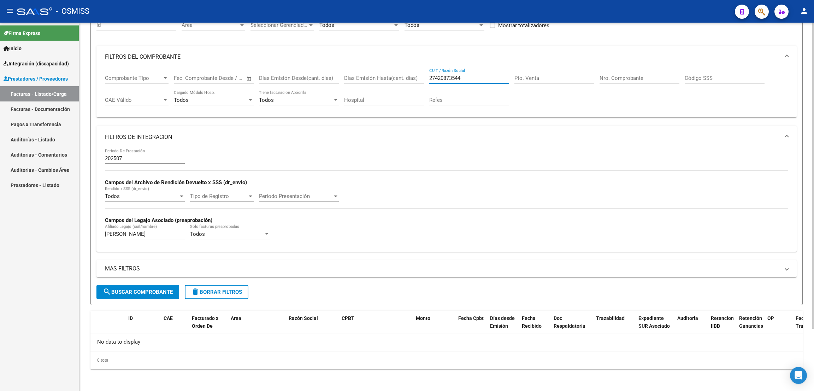
drag, startPoint x: 465, startPoint y: 79, endPoint x: 421, endPoint y: 80, distance: 44.2
click at [421, 79] on div "Comprobante Tipo Comprobante Tipo Fecha inicio – Fecha fin Fec. Comprobante Des…" at bounding box center [446, 90] width 683 height 44
paste input "30664554379"
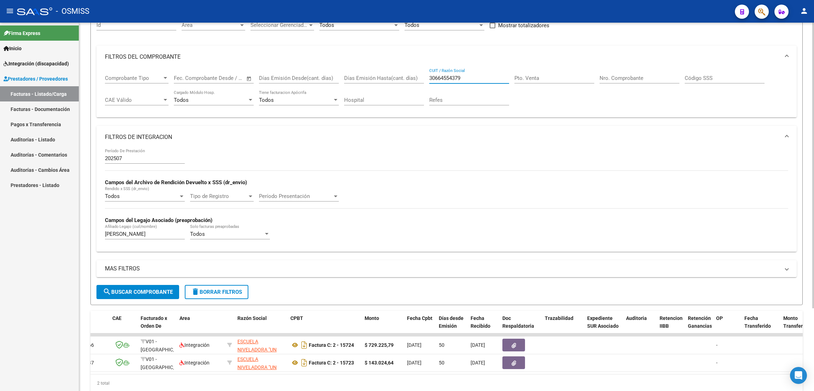
scroll to position [0, 0]
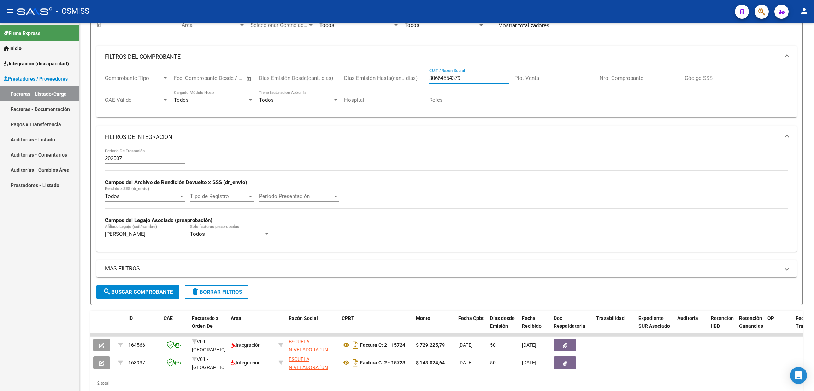
type input "30664554379"
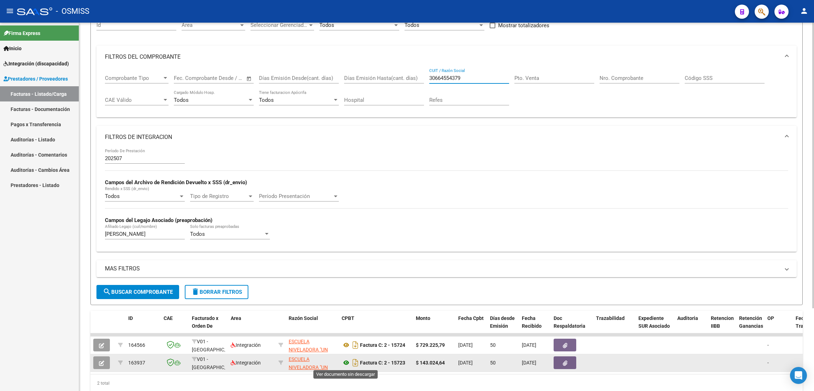
click at [347, 361] on icon at bounding box center [346, 362] width 9 height 8
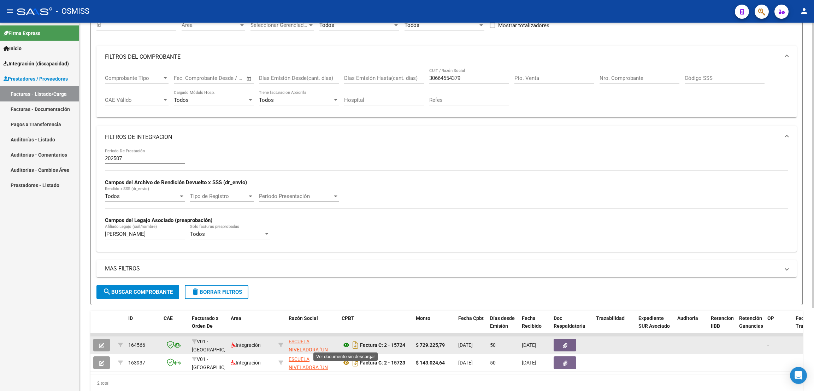
click at [349, 343] on icon at bounding box center [346, 345] width 9 height 8
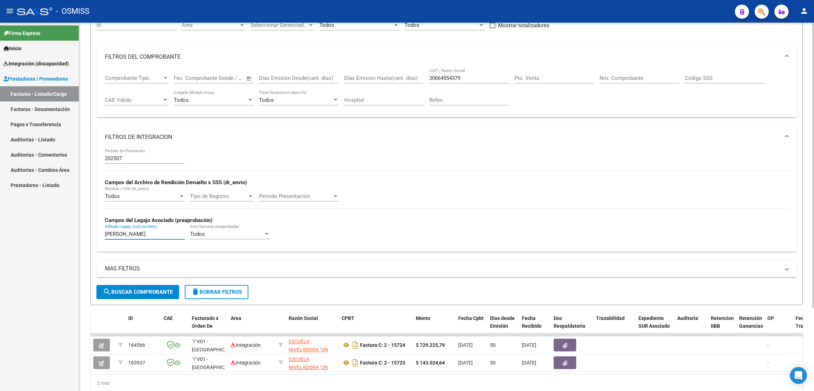
drag, startPoint x: 136, startPoint y: 231, endPoint x: 90, endPoint y: 231, distance: 45.9
click at [90, 231] on form "Filtros Id Area Area Seleccionar Gerenciador Seleccionar Gerenciador Todos Conf…" at bounding box center [446, 157] width 712 height 296
type input "vera"
drag, startPoint x: 471, startPoint y: 78, endPoint x: 410, endPoint y: 78, distance: 60.8
click at [410, 78] on div "Comprobante Tipo Comprobante Tipo Fecha inicio – Fecha fin Fec. Comprobante Des…" at bounding box center [446, 90] width 683 height 44
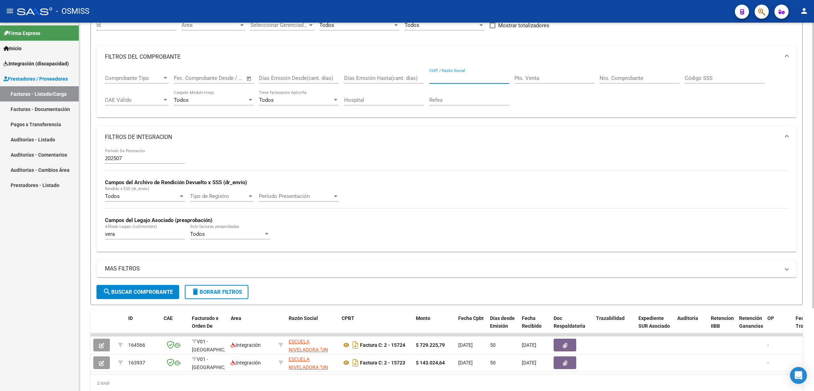
paste input "27306505586"
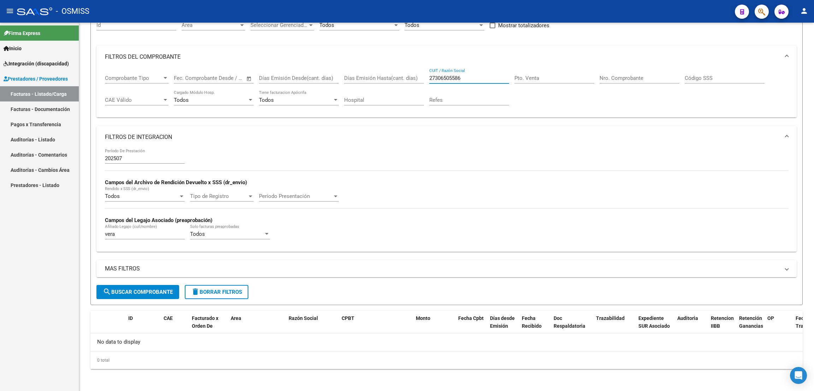
type input "27306505586"
drag, startPoint x: 472, startPoint y: 79, endPoint x: 404, endPoint y: 74, distance: 67.7
click at [404, 74] on div "Comprobante Tipo Comprobante Tipo Fecha inicio – Fecha fin Fec. Comprobante Des…" at bounding box center [446, 90] width 683 height 44
paste input "23345113894"
type input "23345113894"
